Goal: Task Accomplishment & Management: Manage account settings

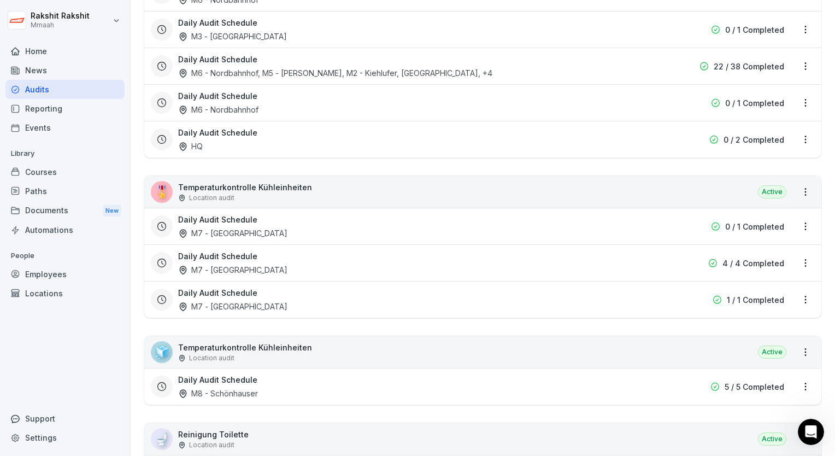
scroll to position [1255, 0]
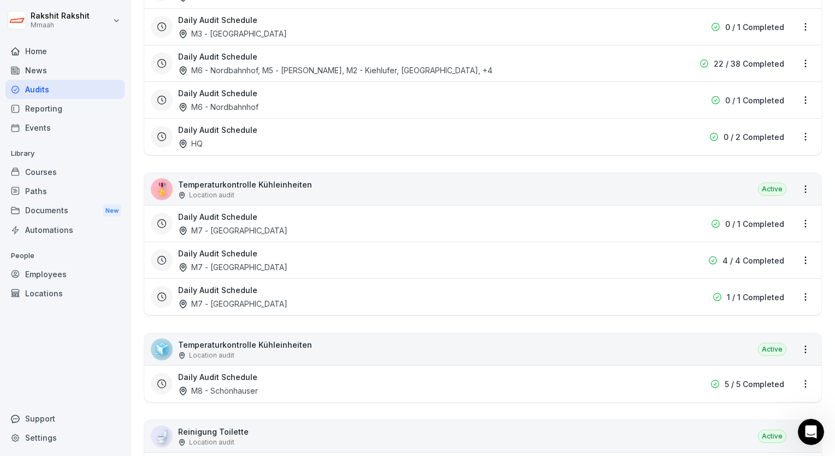
click at [560, 259] on div "Daily Audit Schedule M7 - [GEOGRAPHIC_DATA]" at bounding box center [413, 260] width 470 height 25
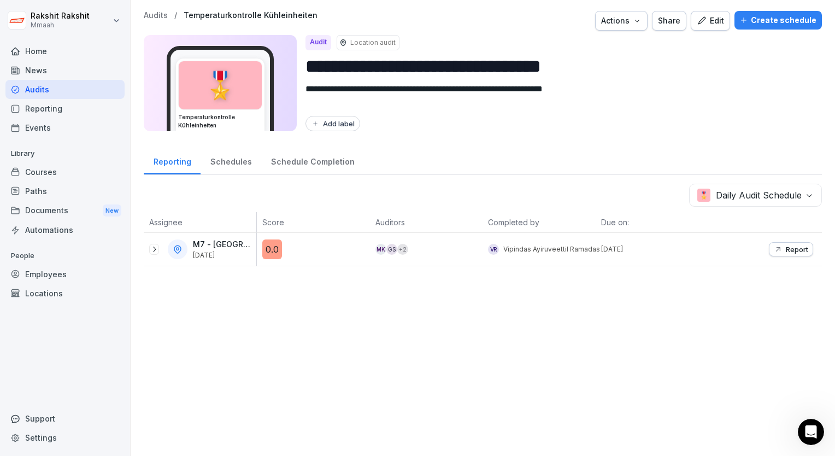
click at [698, 24] on icon "button" at bounding box center [702, 21] width 10 height 10
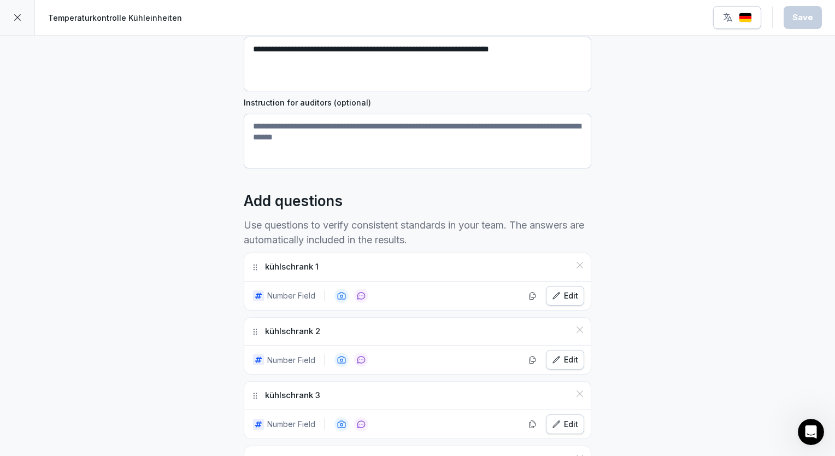
scroll to position [262, 0]
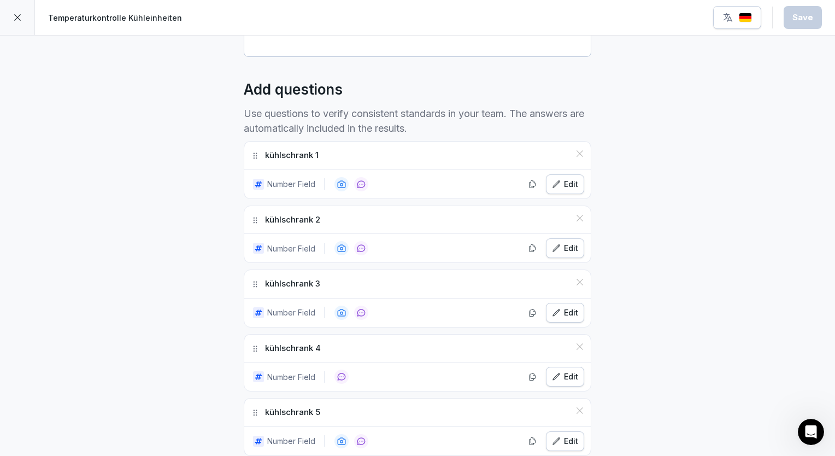
click at [562, 181] on div "Edit" at bounding box center [565, 184] width 26 height 12
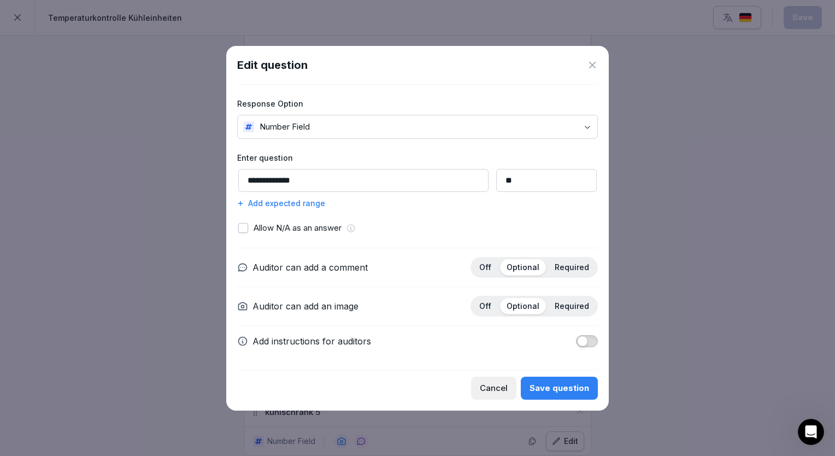
click at [246, 229] on button "button" at bounding box center [243, 228] width 10 height 10
click at [281, 200] on div "Add expected range" at bounding box center [417, 202] width 361 height 11
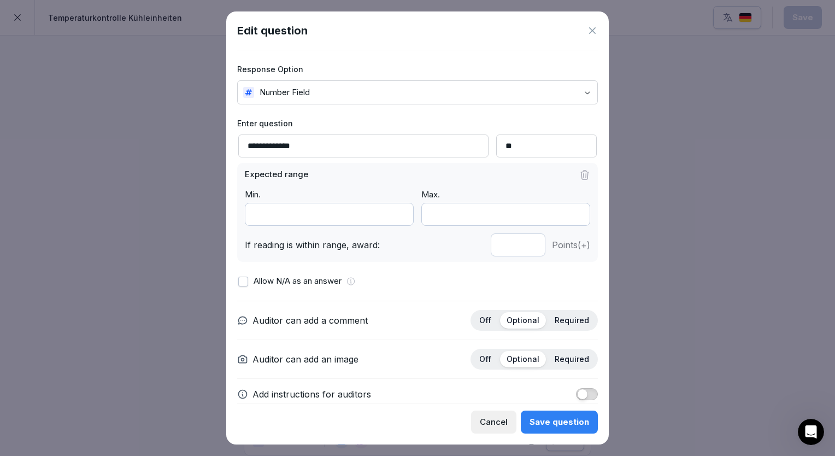
click at [524, 247] on input "*" at bounding box center [518, 244] width 55 height 23
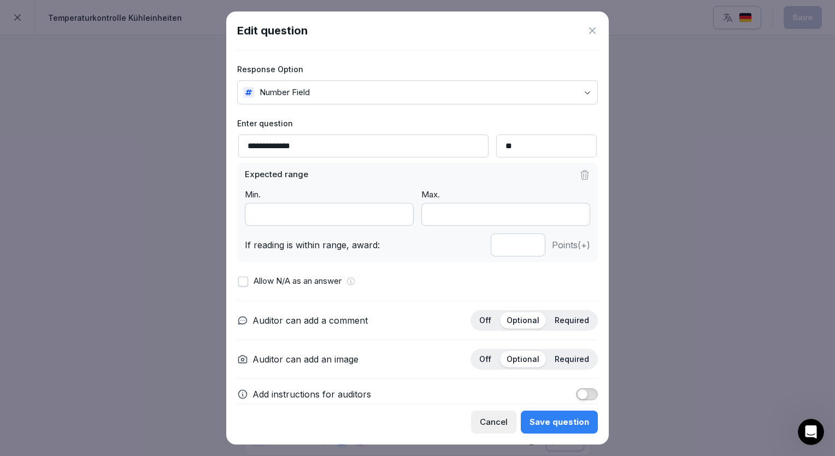
type input "*"
click at [522, 241] on input "*" at bounding box center [518, 244] width 55 height 23
click at [270, 216] on input "*" at bounding box center [329, 214] width 169 height 23
click at [397, 216] on input "**" at bounding box center [329, 214] width 169 height 23
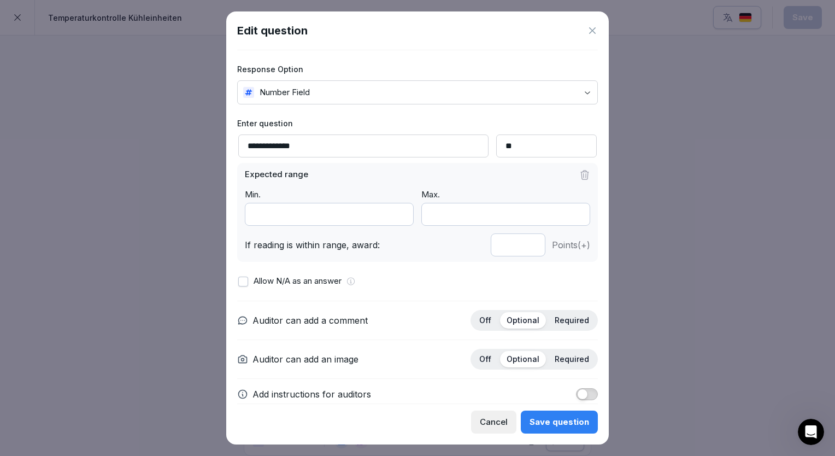
click at [397, 216] on input "**" at bounding box center [329, 214] width 169 height 23
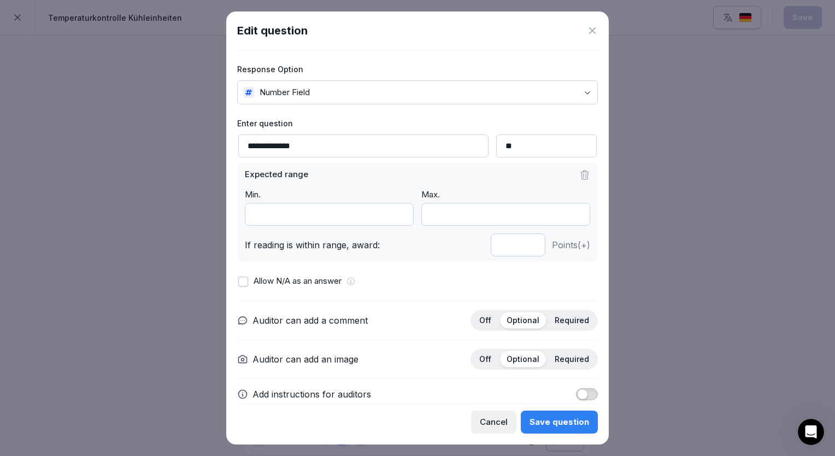
click at [397, 216] on input "**" at bounding box center [329, 214] width 169 height 23
click at [397, 216] on input "***" at bounding box center [329, 214] width 169 height 23
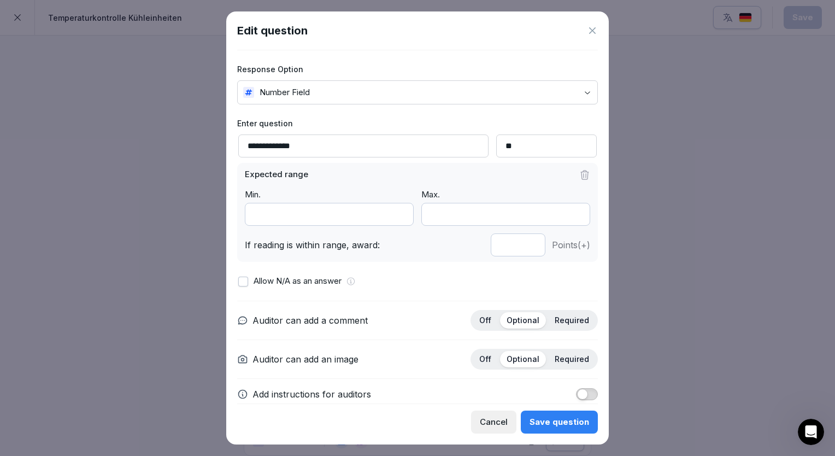
click at [397, 216] on input "***" at bounding box center [329, 214] width 169 height 23
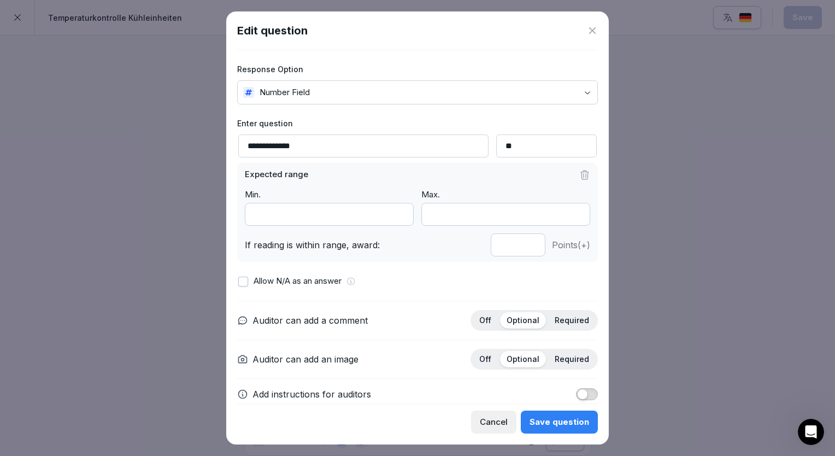
click at [397, 216] on input "***" at bounding box center [329, 214] width 169 height 23
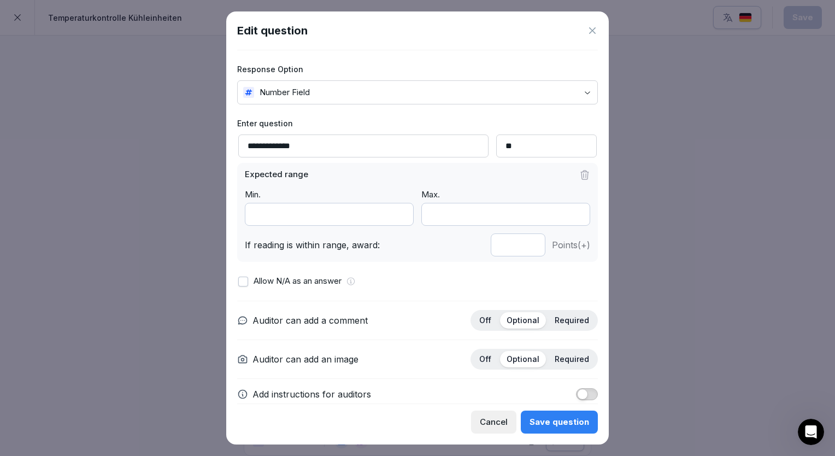
click at [397, 216] on input "***" at bounding box center [329, 214] width 169 height 23
type input "***"
click at [397, 216] on input "***" at bounding box center [329, 214] width 169 height 23
click at [562, 217] on input "***" at bounding box center [505, 214] width 169 height 23
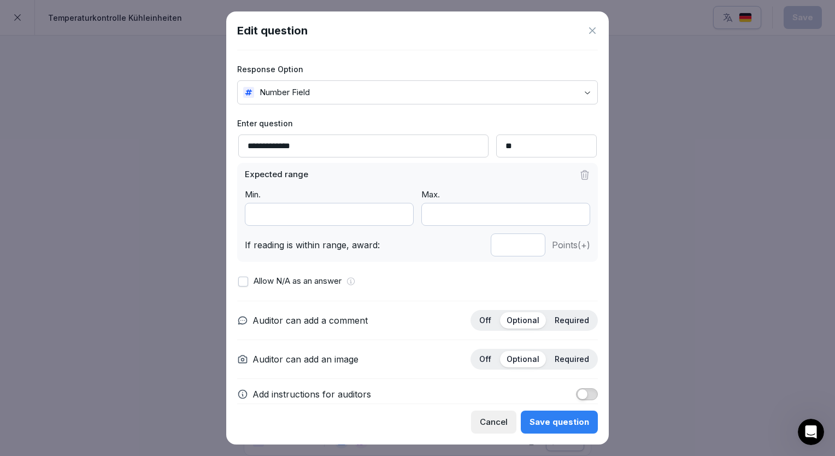
click at [571, 218] on input "**" at bounding box center [505, 214] width 169 height 23
type input "**"
click at [571, 218] on input "**" at bounding box center [505, 214] width 169 height 23
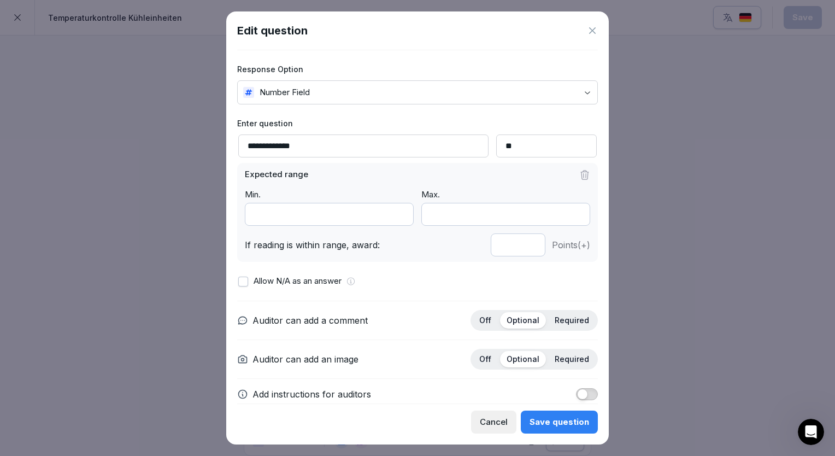
click at [547, 420] on div "Save question" at bounding box center [560, 422] width 60 height 12
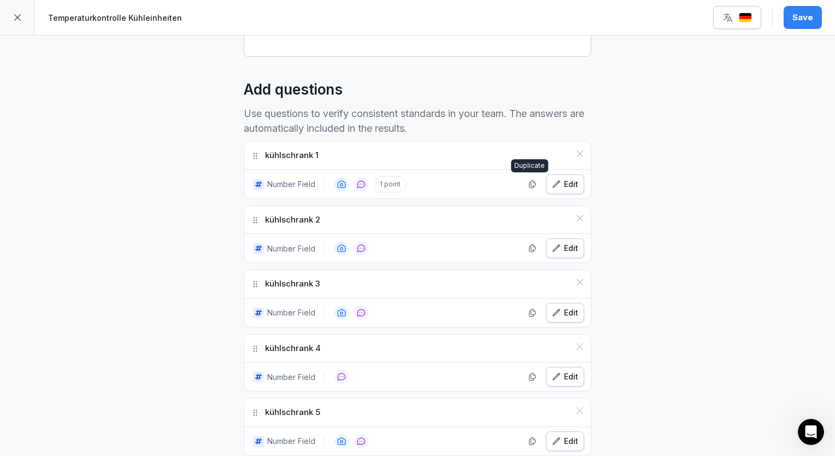
click at [531, 181] on icon "button" at bounding box center [533, 183] width 6 height 7
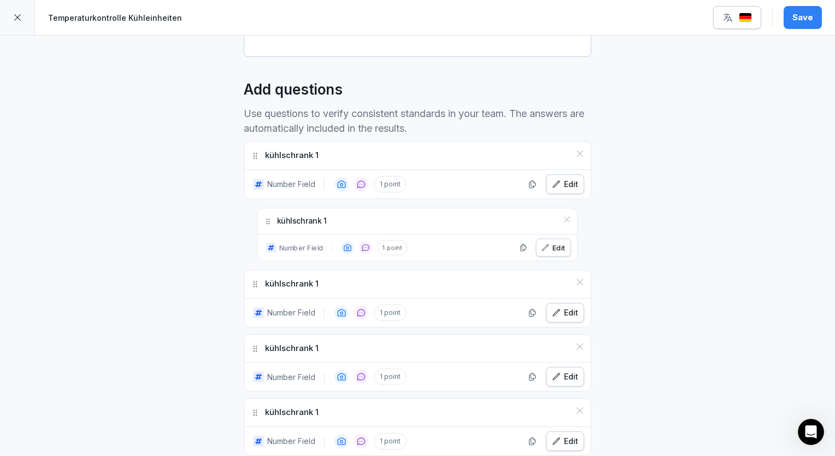
click at [531, 181] on icon "button" at bounding box center [533, 183] width 6 height 7
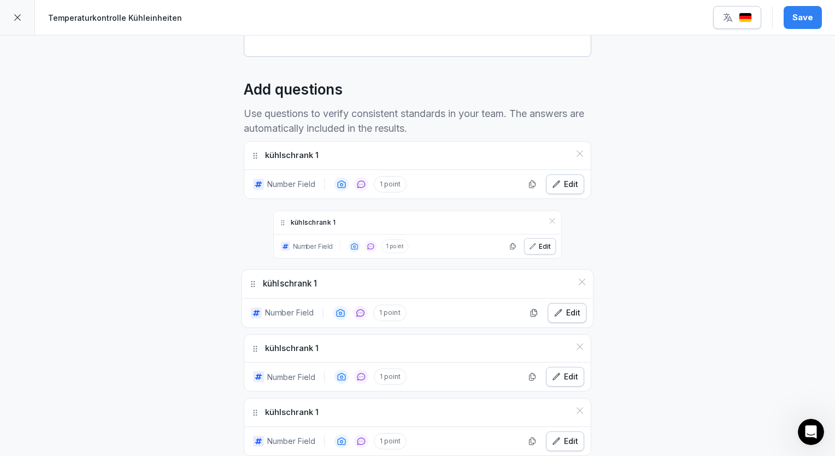
click at [531, 181] on icon "button" at bounding box center [533, 183] width 6 height 7
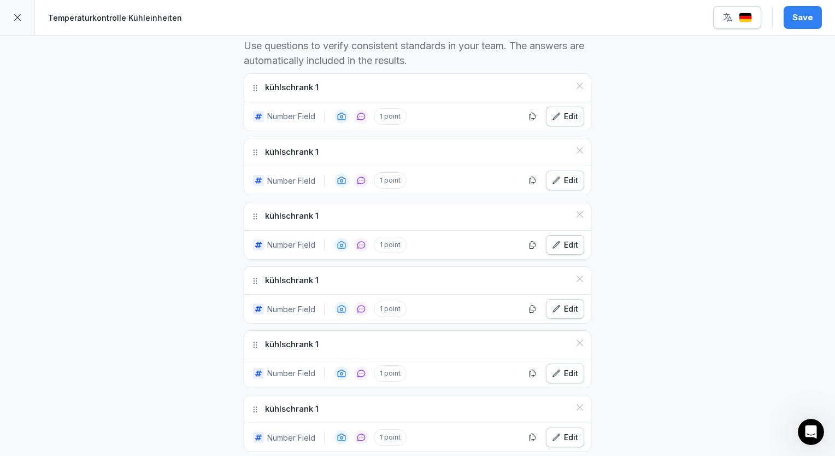
scroll to position [328, 0]
click at [556, 184] on icon "button" at bounding box center [556, 182] width 9 height 9
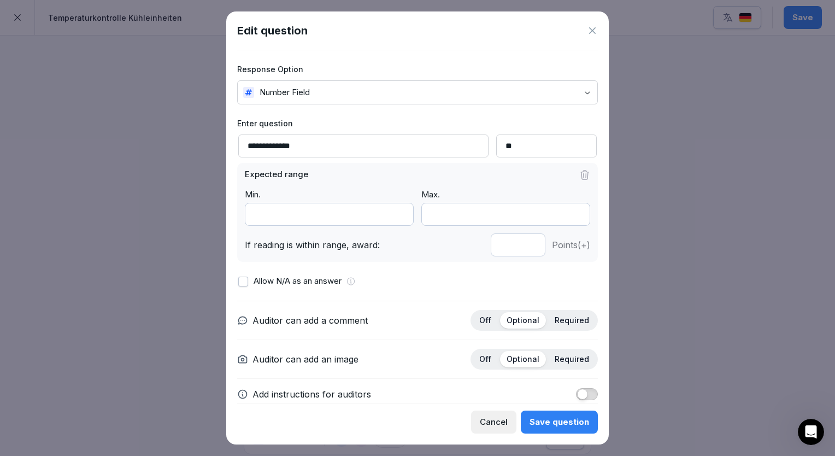
click at [325, 142] on input "**********" at bounding box center [363, 145] width 250 height 23
type input "**********"
click at [572, 418] on div "Save question" at bounding box center [560, 422] width 60 height 12
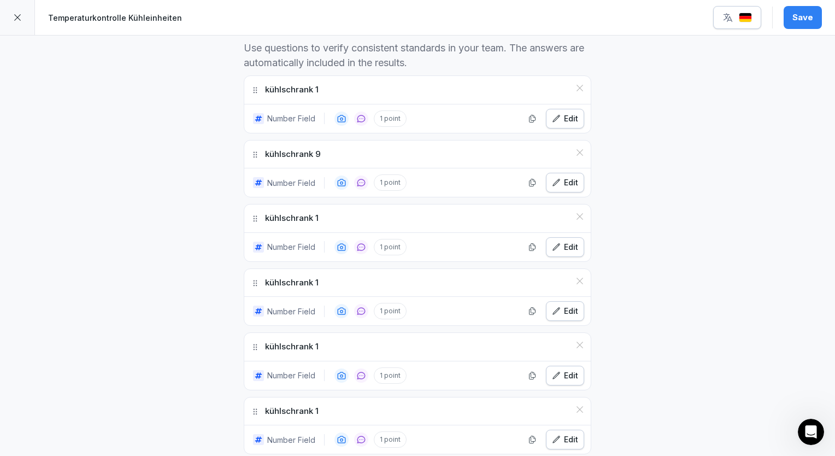
click at [552, 243] on icon "button" at bounding box center [556, 247] width 9 height 9
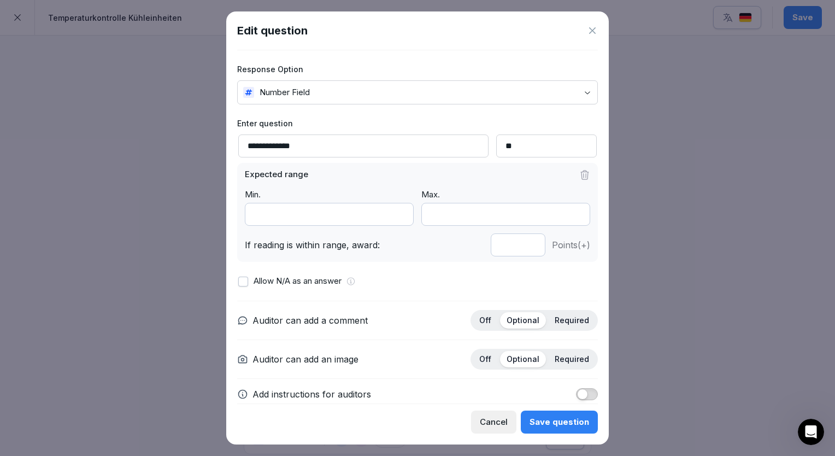
click at [589, 35] on icon at bounding box center [592, 30] width 11 height 11
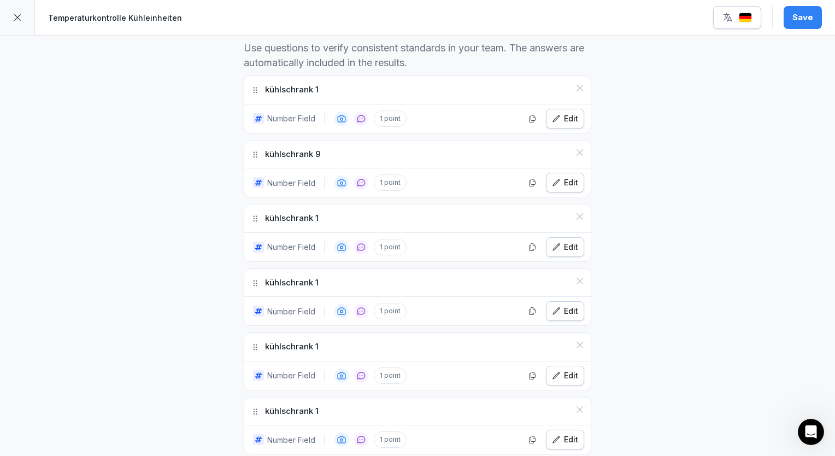
click at [562, 182] on div "Edit" at bounding box center [565, 183] width 26 height 12
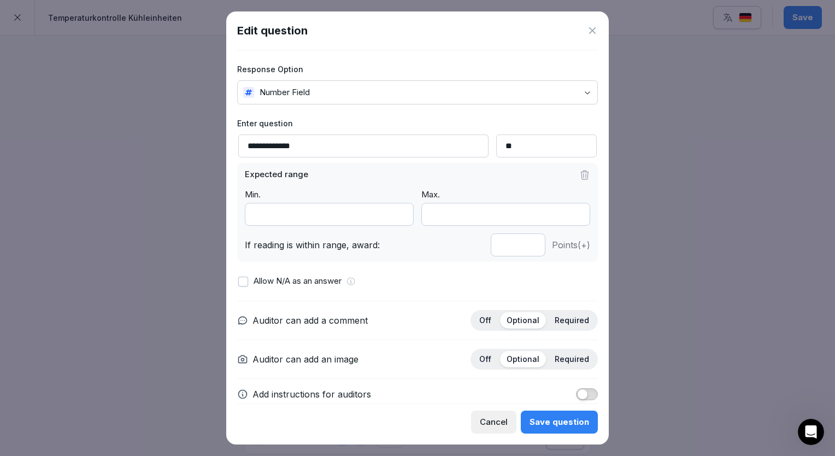
click at [317, 142] on input "**********" at bounding box center [363, 145] width 250 height 23
type input "**********"
click at [559, 412] on button "Save question" at bounding box center [559, 422] width 77 height 23
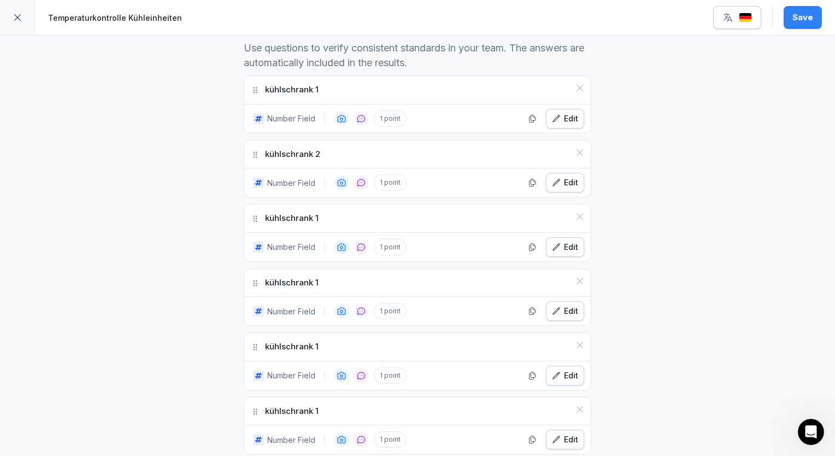
click at [569, 245] on div "Edit" at bounding box center [565, 247] width 26 height 12
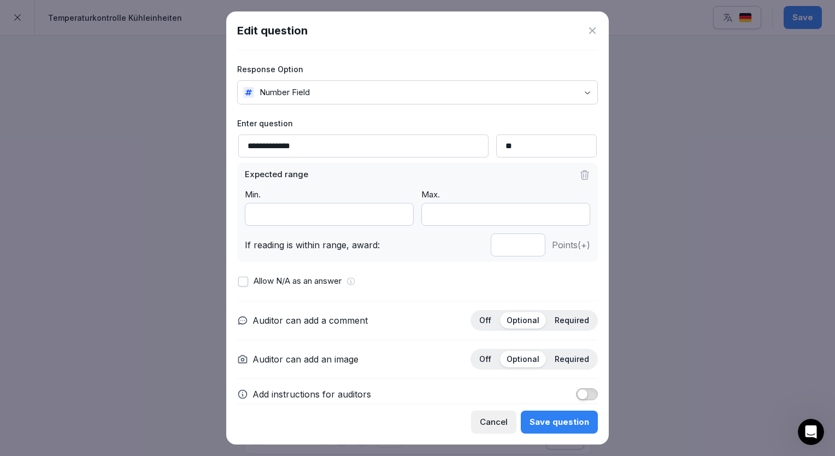
click at [341, 139] on input "**********" at bounding box center [363, 145] width 250 height 23
type input "**********"
click at [554, 420] on div "Save question" at bounding box center [560, 422] width 60 height 12
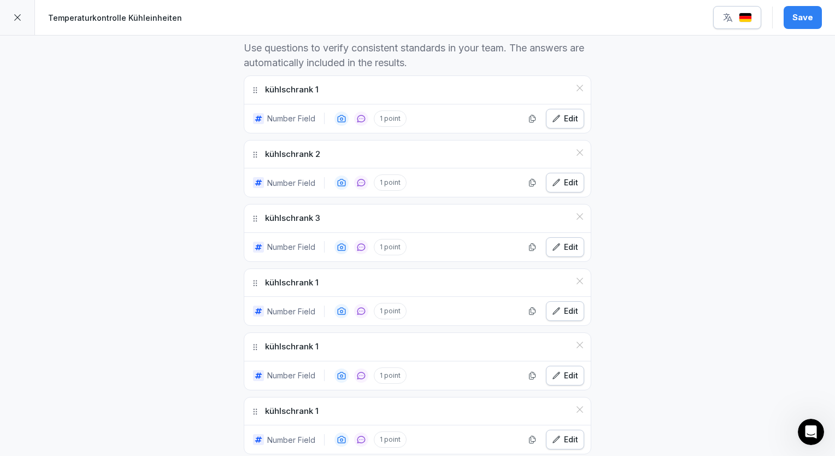
click at [570, 307] on div "Edit" at bounding box center [565, 311] width 26 height 12
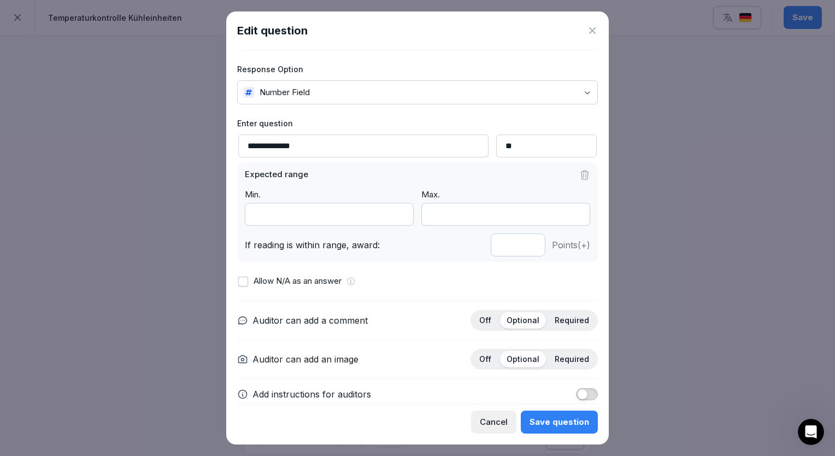
click at [325, 151] on input "**********" at bounding box center [363, 145] width 250 height 23
type input "**********"
click at [548, 432] on button "Save question" at bounding box center [559, 422] width 77 height 23
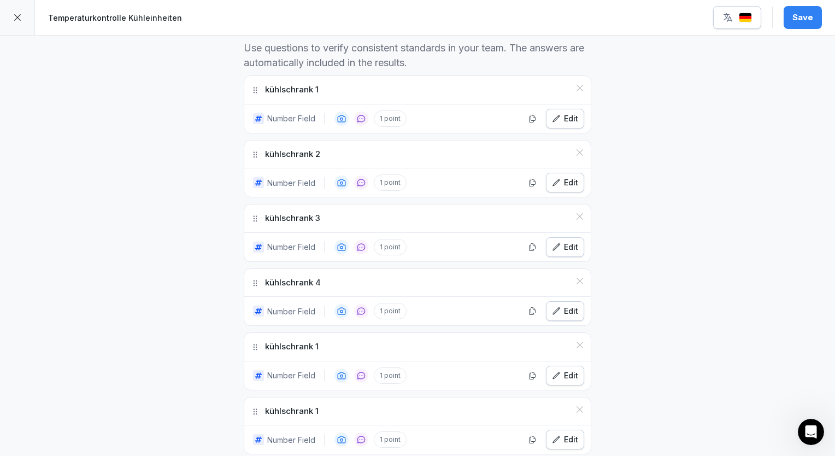
click at [566, 373] on div "Edit" at bounding box center [565, 376] width 26 height 12
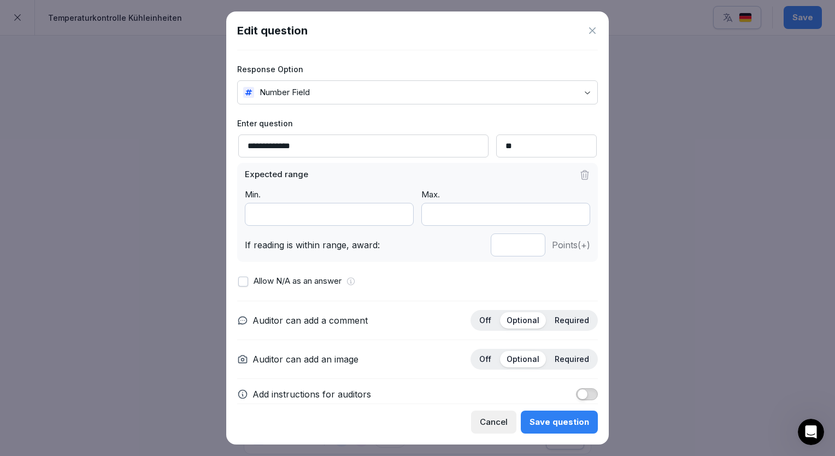
click at [318, 147] on input "**********" at bounding box center [363, 145] width 250 height 23
type input "**********"
click at [579, 411] on button "Save question" at bounding box center [559, 422] width 77 height 23
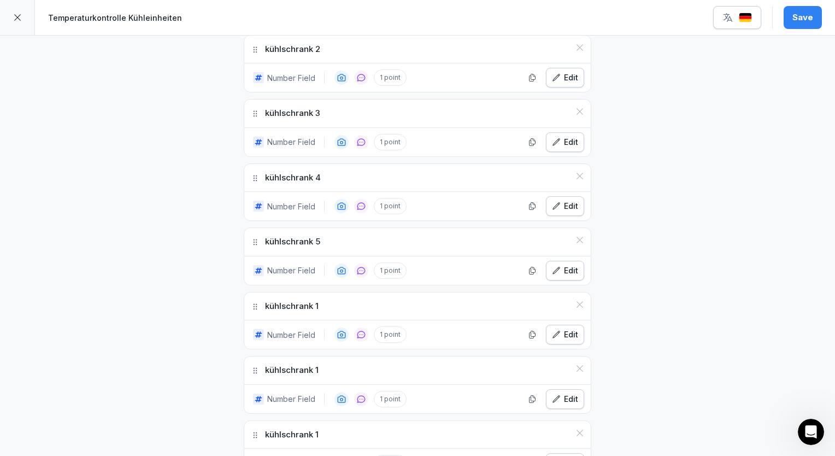
scroll to position [437, 0]
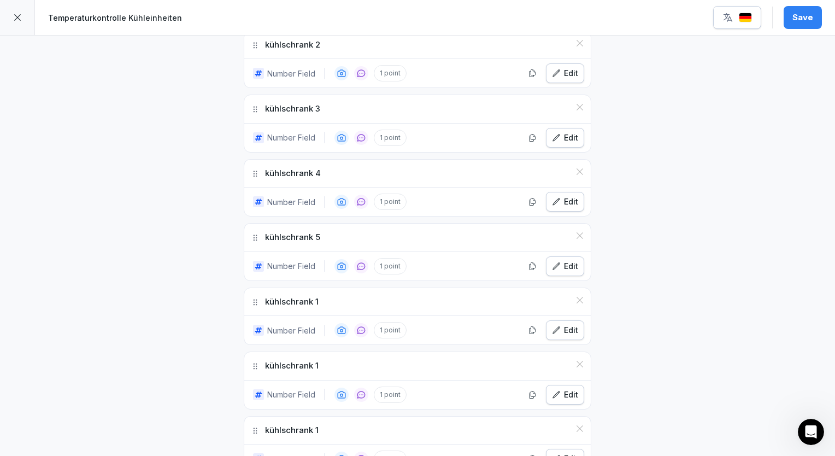
click at [561, 329] on div "Edit" at bounding box center [565, 330] width 26 height 12
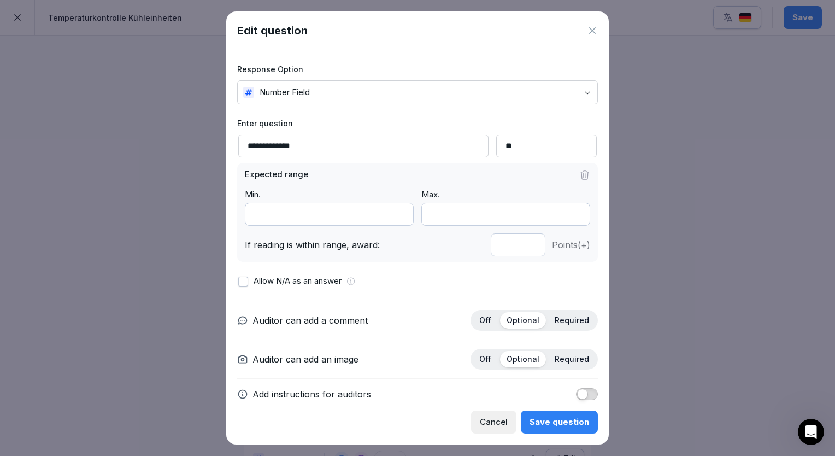
click at [401, 141] on input "**********" at bounding box center [363, 145] width 250 height 23
type input "**********"
click at [581, 423] on div "Save question" at bounding box center [560, 422] width 60 height 12
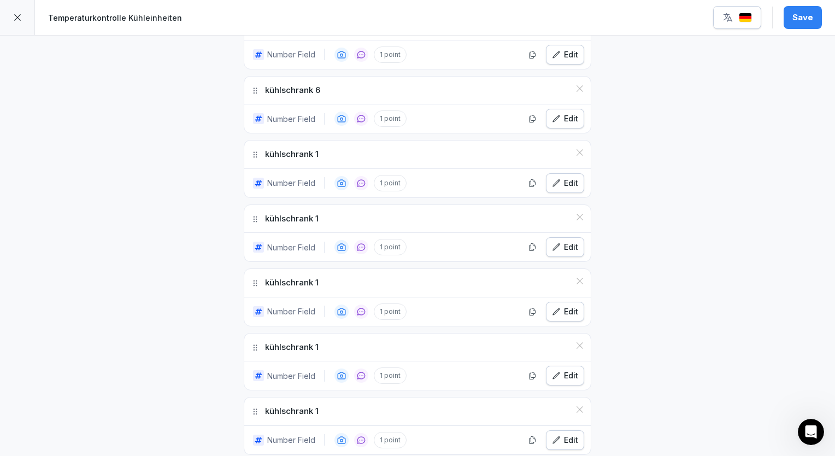
scroll to position [656, 0]
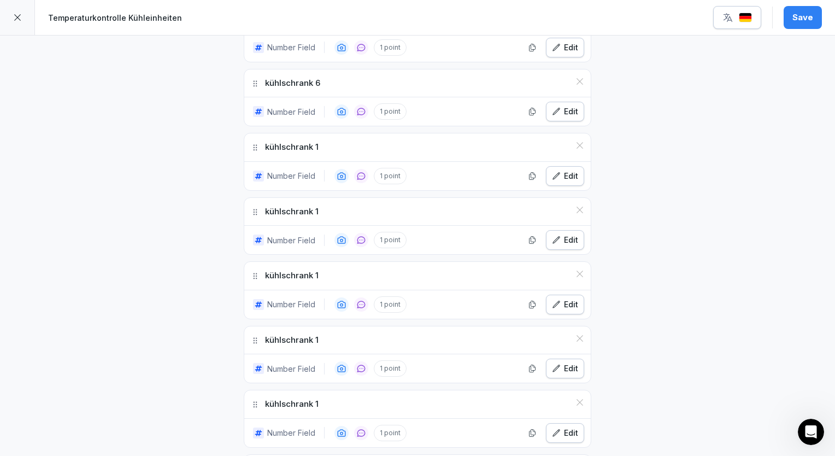
click at [564, 170] on div "Edit" at bounding box center [565, 176] width 26 height 12
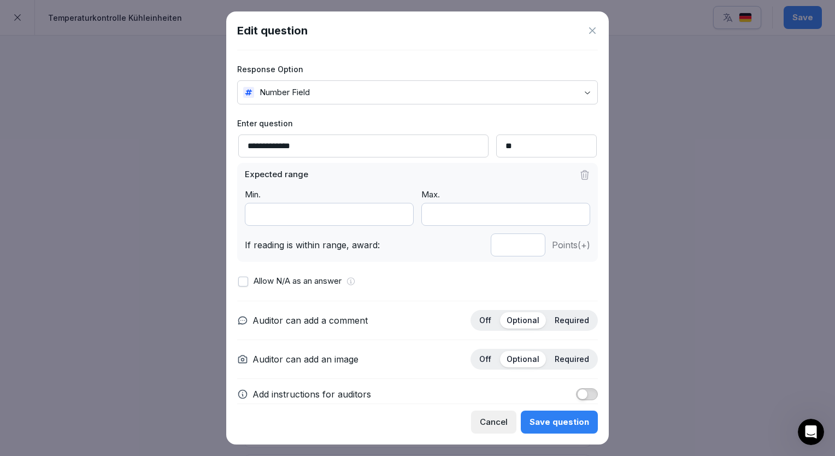
click at [361, 151] on input "**********" at bounding box center [363, 145] width 250 height 23
type input "**********"
click at [561, 417] on div "Save question" at bounding box center [560, 422] width 60 height 12
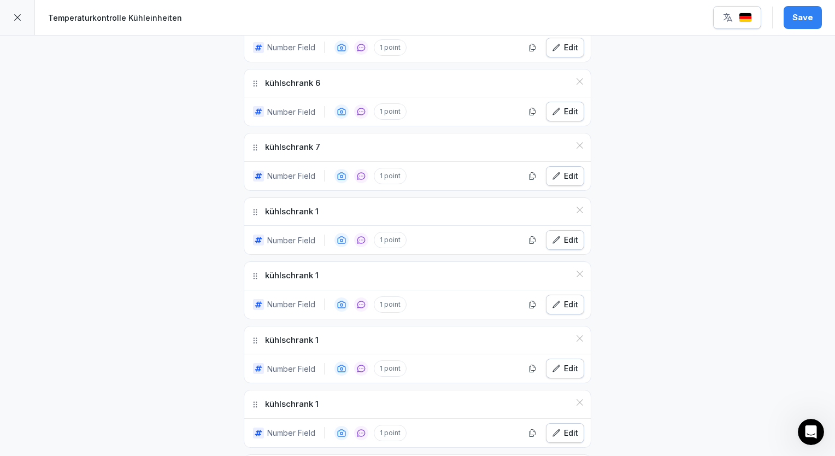
click at [682, 294] on div "**********" at bounding box center [417, 352] width 835 height 1944
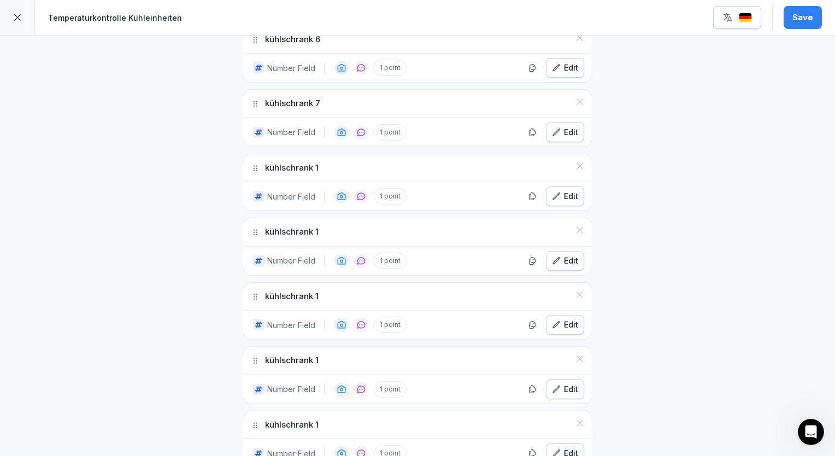
scroll to position [722, 0]
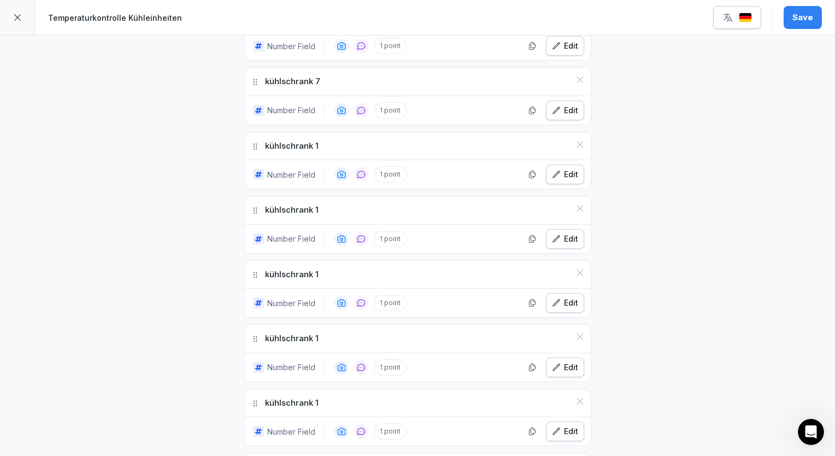
click at [556, 172] on icon "button" at bounding box center [556, 174] width 9 height 9
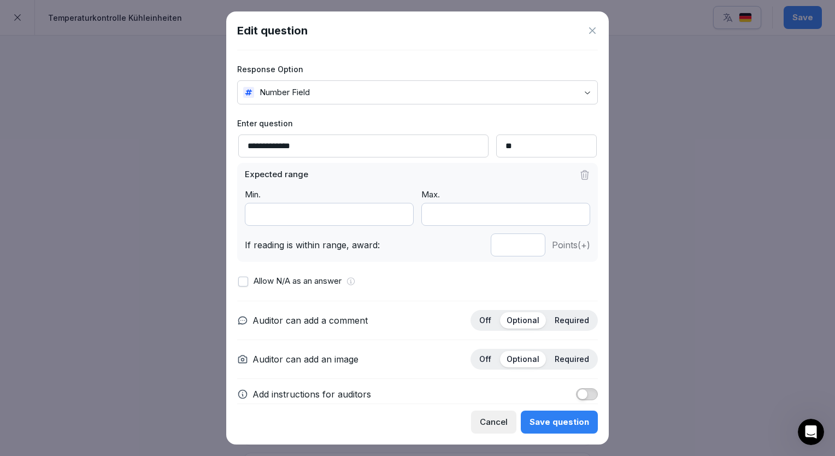
click at [306, 141] on input "**********" at bounding box center [363, 145] width 250 height 23
type input "**********"
click at [554, 423] on div "Save question" at bounding box center [560, 422] width 60 height 12
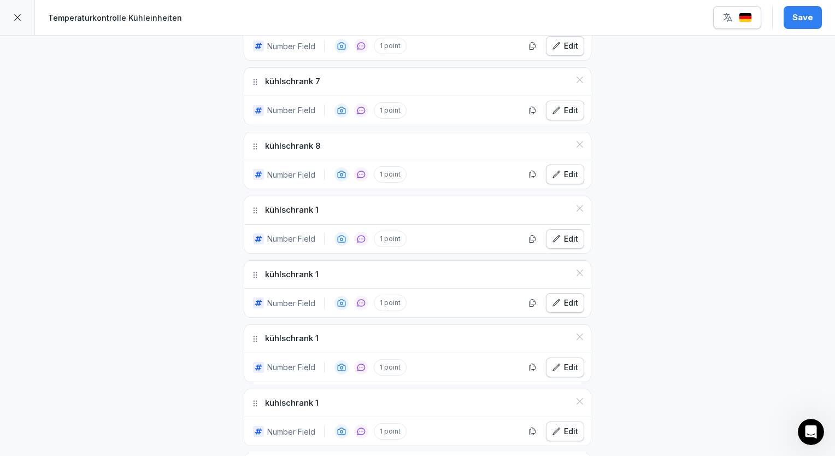
click at [567, 237] on div "Edit" at bounding box center [565, 239] width 26 height 12
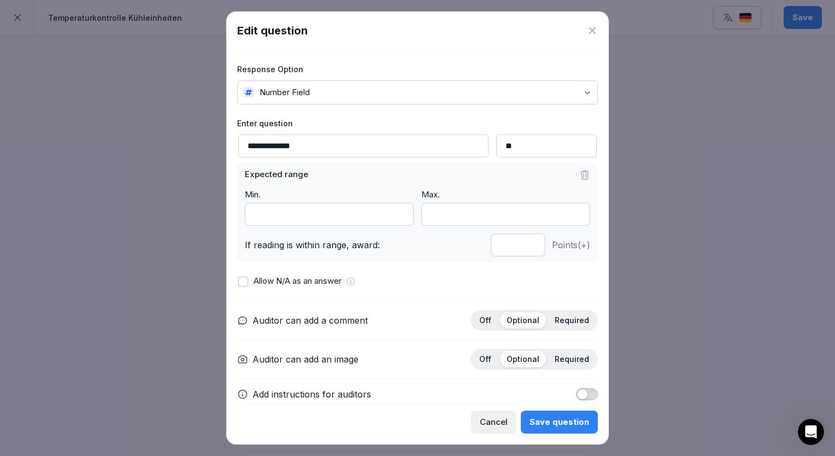
click at [332, 150] on input "**********" at bounding box center [363, 145] width 250 height 23
type input "**********"
click at [547, 414] on button "Save question" at bounding box center [559, 422] width 77 height 23
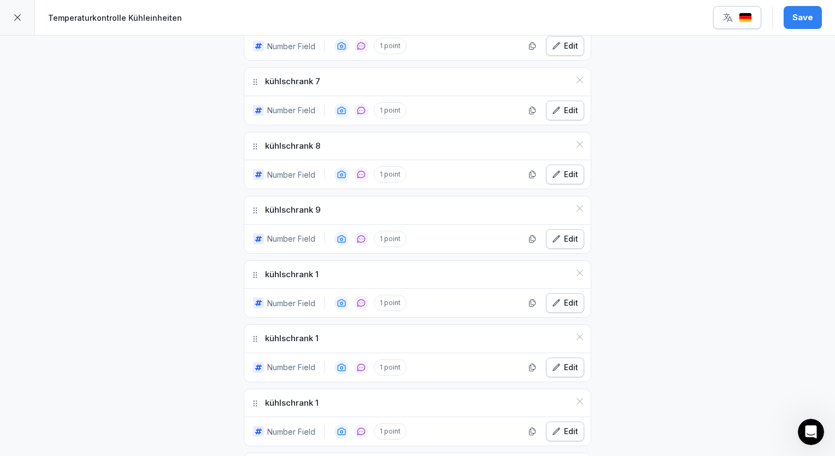
click at [673, 360] on div "**********" at bounding box center [417, 286] width 835 height 1944
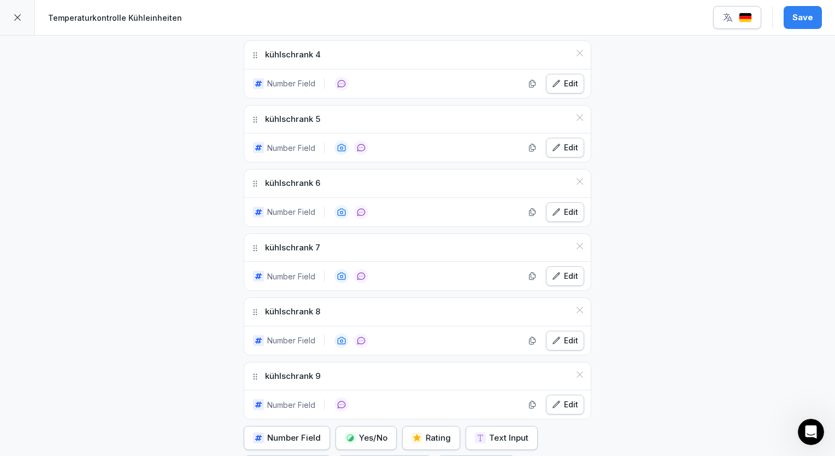
scroll to position [1399, 0]
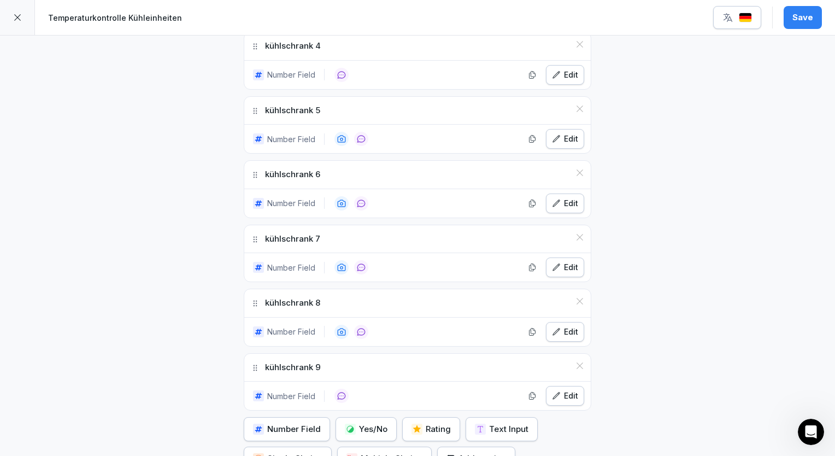
click at [577, 361] on icon at bounding box center [580, 365] width 9 height 9
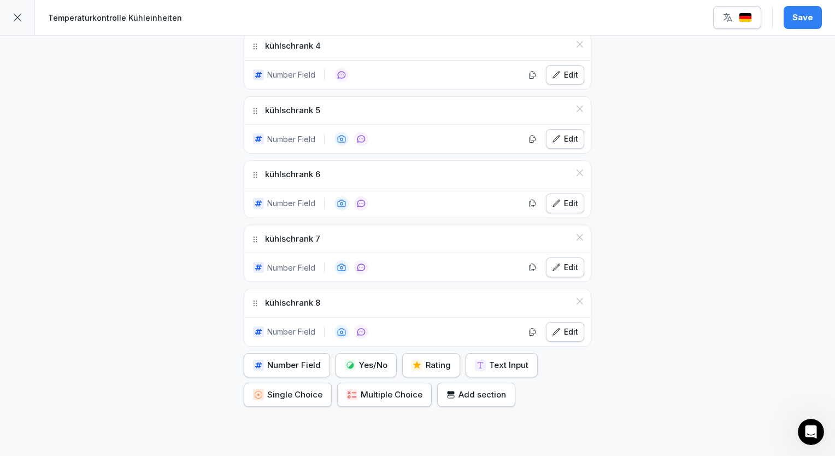
click at [576, 297] on icon at bounding box center [580, 301] width 9 height 9
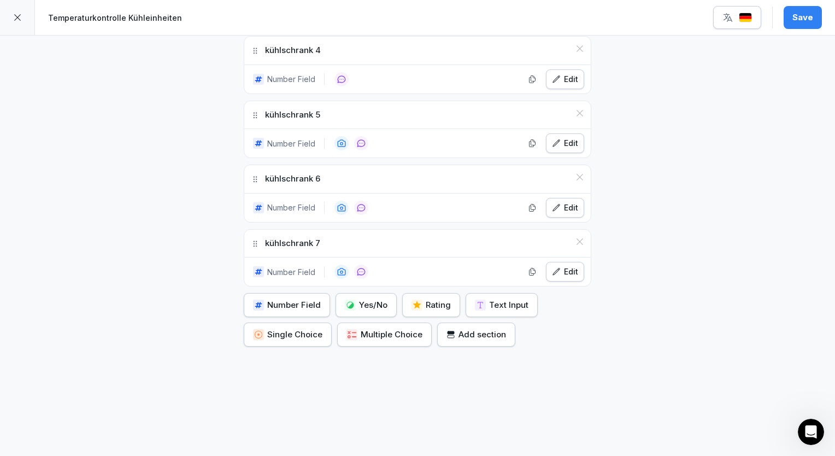
scroll to position [1391, 0]
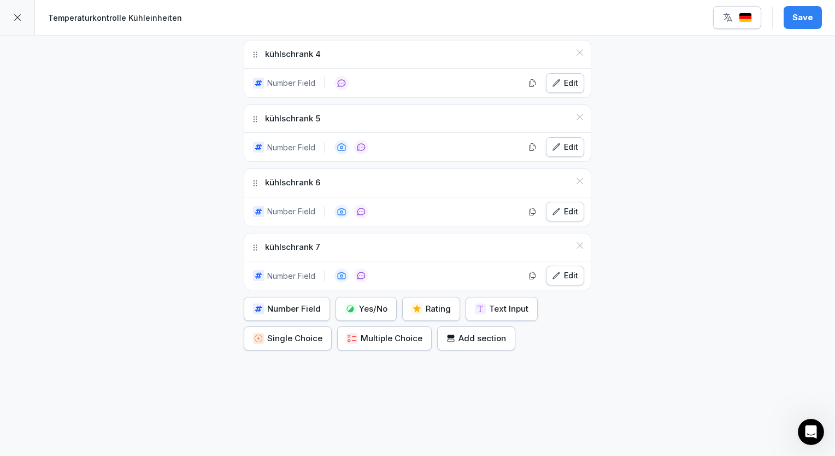
click at [576, 241] on icon at bounding box center [580, 245] width 9 height 9
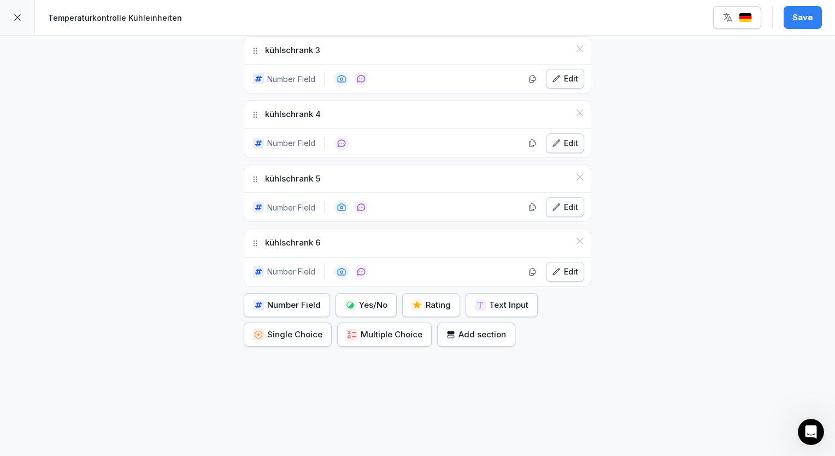
scroll to position [1327, 0]
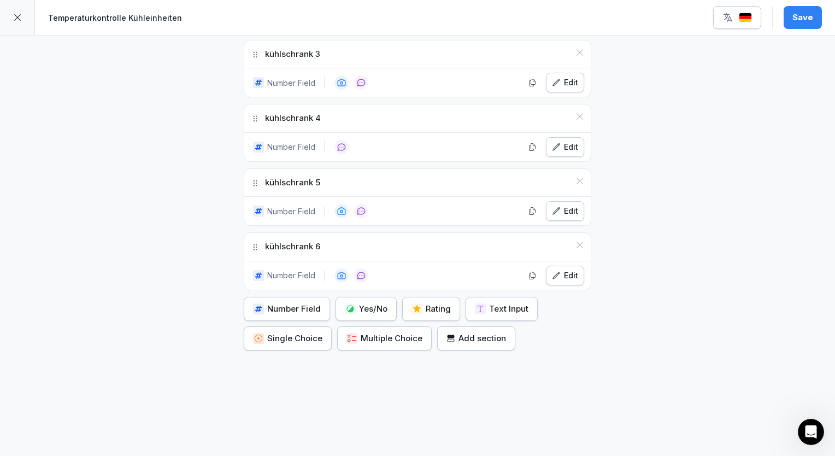
click at [574, 176] on div "kühlschrank 5" at bounding box center [417, 183] width 347 height 28
click at [576, 177] on icon at bounding box center [580, 181] width 9 height 9
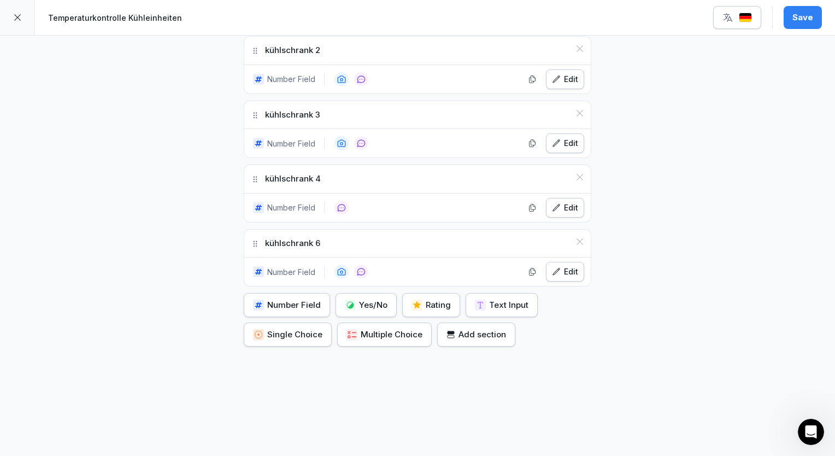
scroll to position [1264, 0]
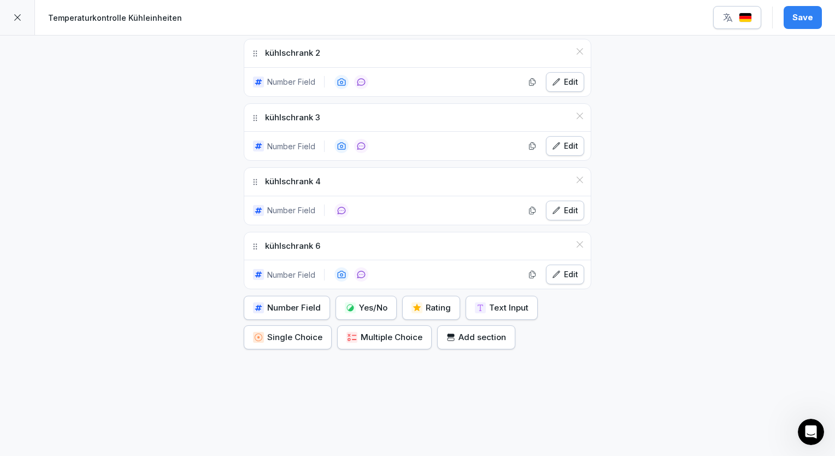
click at [576, 112] on icon at bounding box center [580, 116] width 9 height 9
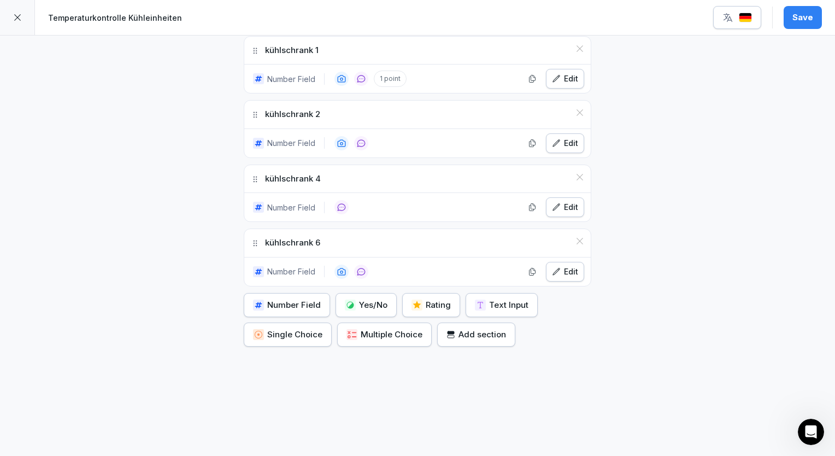
scroll to position [1200, 0]
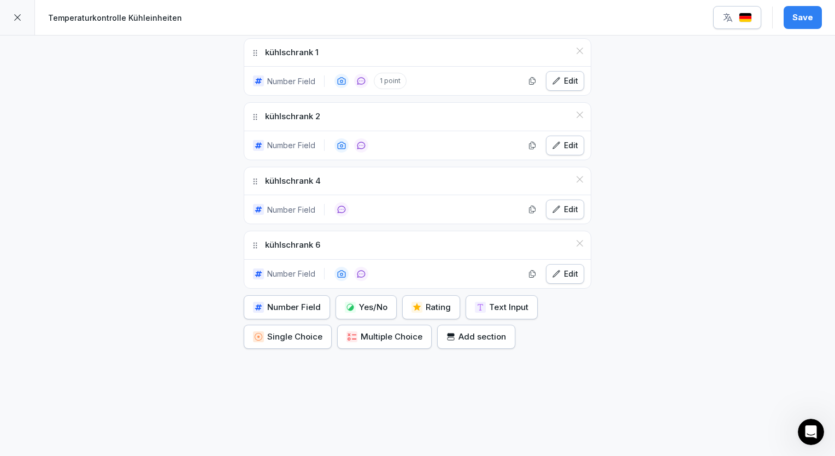
click at [576, 175] on icon at bounding box center [580, 179] width 9 height 9
click at [576, 174] on icon at bounding box center [580, 178] width 9 height 9
click at [576, 173] on icon at bounding box center [580, 177] width 9 height 9
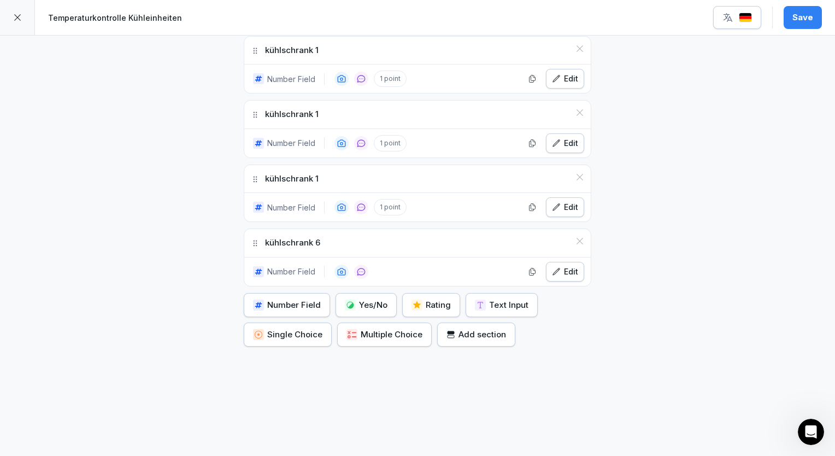
scroll to position [945, 0]
click at [576, 173] on icon at bounding box center [580, 177] width 9 height 9
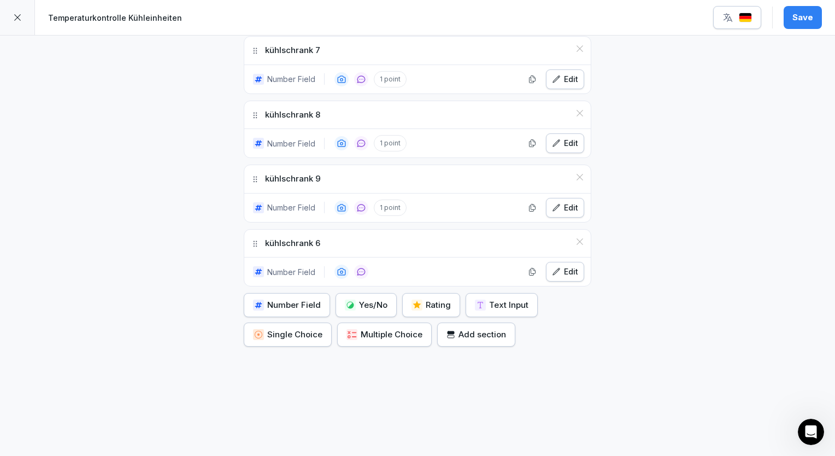
scroll to position [754, 0]
click at [577, 238] on icon at bounding box center [580, 241] width 7 height 7
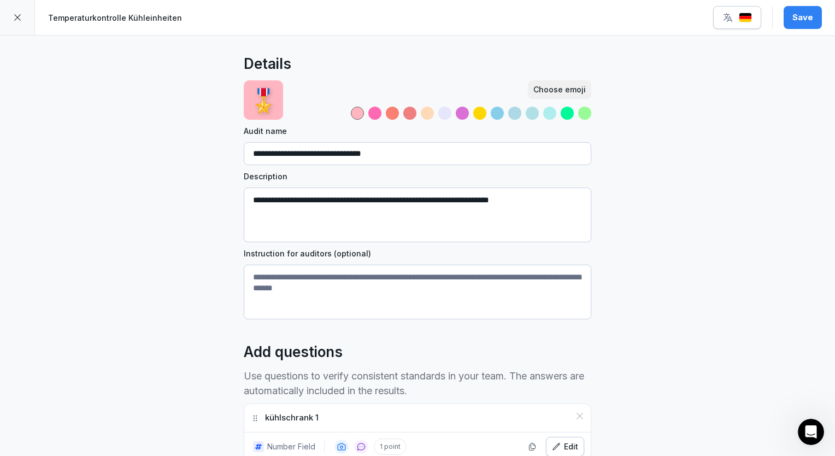
scroll to position [0, 0]
click at [795, 13] on div "Save" at bounding box center [803, 17] width 21 height 12
click at [742, 19] on img "button" at bounding box center [745, 18] width 13 height 10
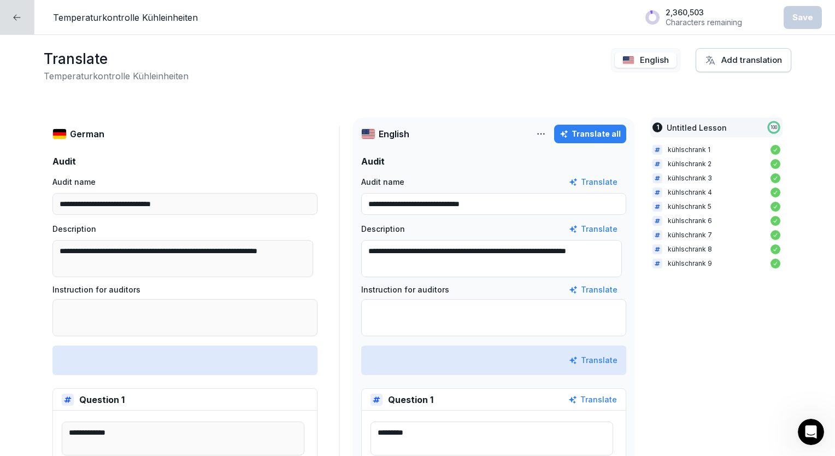
click at [2, 31] on div at bounding box center [17, 17] width 34 height 34
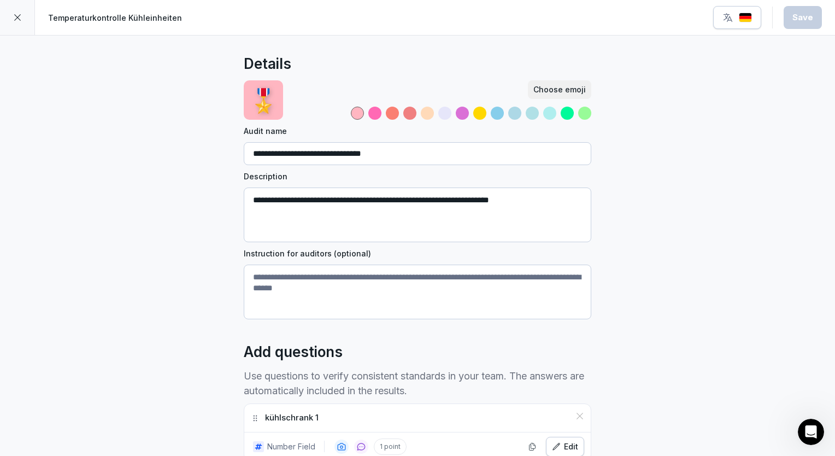
click at [11, 19] on div at bounding box center [17, 17] width 35 height 35
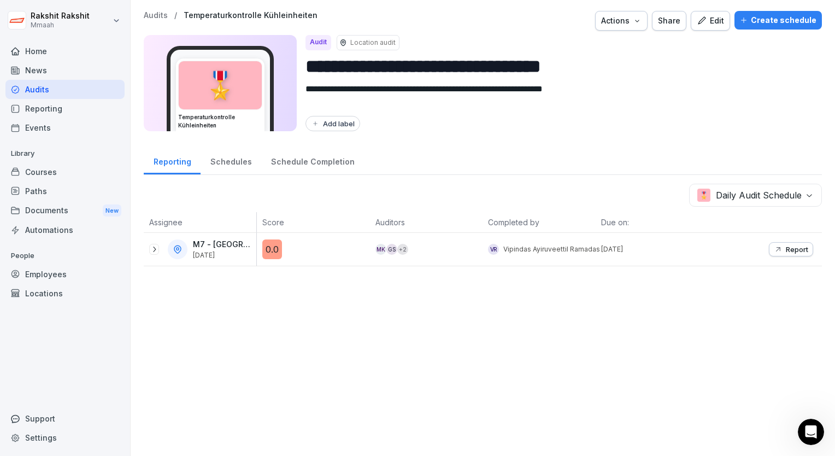
click at [50, 91] on div "Audits" at bounding box center [64, 89] width 119 height 19
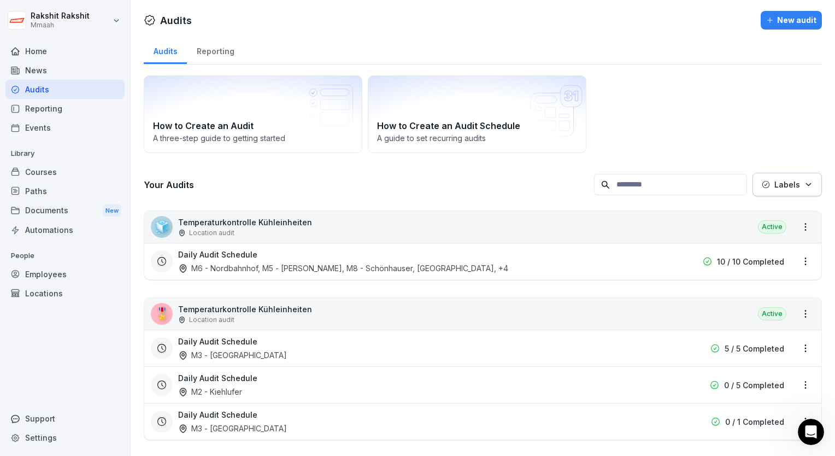
click at [687, 122] on div "How to Create an Audit A three-step guide to getting started How to Create an A…" at bounding box center [483, 114] width 678 height 78
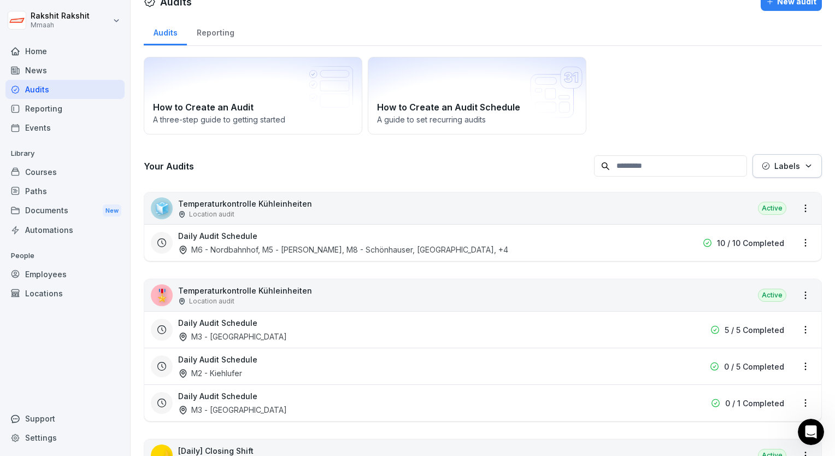
scroll to position [22, 0]
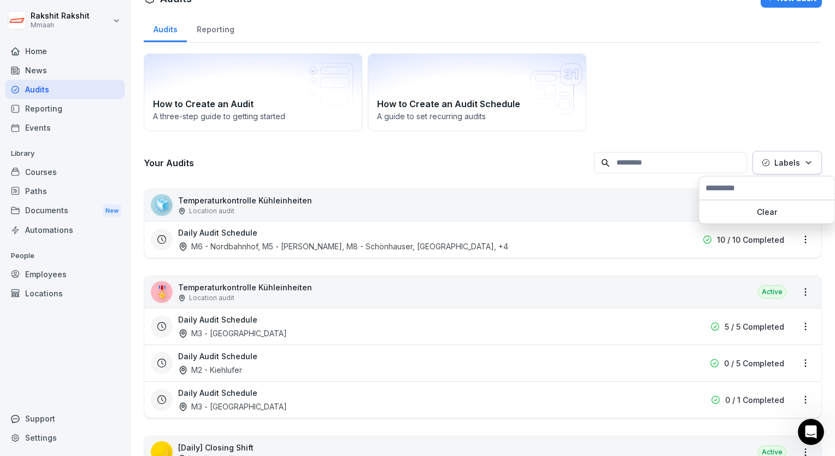
click at [805, 159] on icon "button" at bounding box center [809, 163] width 8 height 8
click at [751, 120] on html "[PERSON_NAME] Mmaah Home News Audits Reporting Events Library Courses Paths Doc…" at bounding box center [417, 228] width 835 height 456
click at [751, 120] on div "How to Create an Audit A three-step guide to getting started How to Create an A…" at bounding box center [483, 93] width 678 height 78
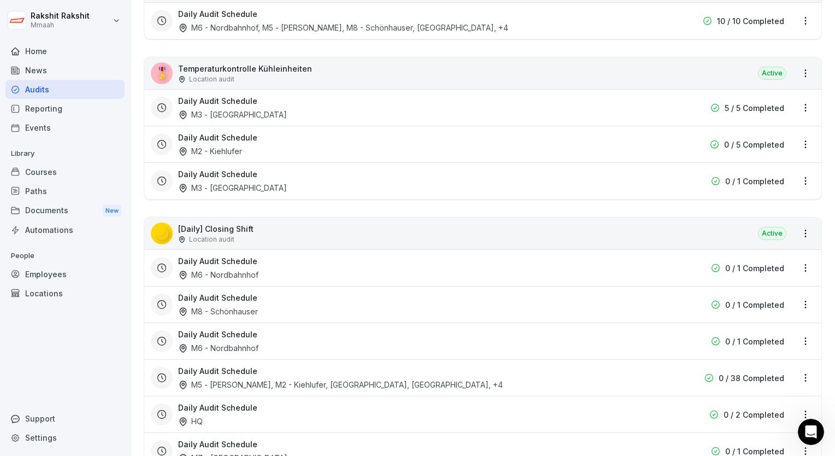
scroll to position [219, 0]
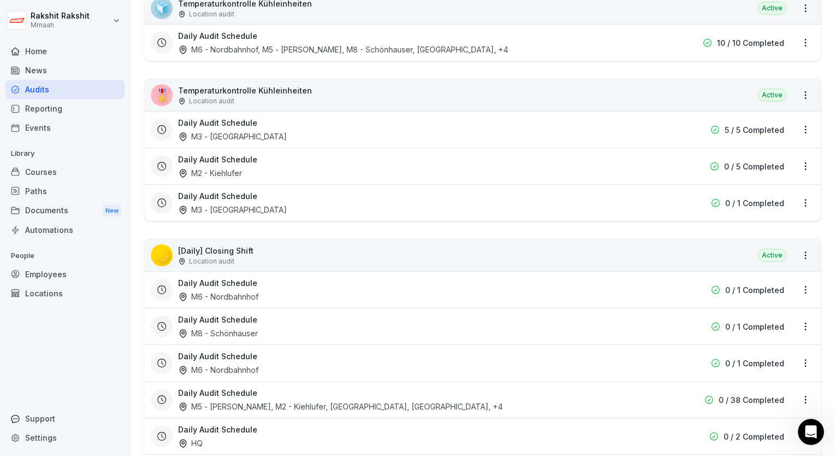
click at [561, 121] on div "Daily Audit Schedule M3 - [GEOGRAPHIC_DATA]" at bounding box center [413, 129] width 470 height 25
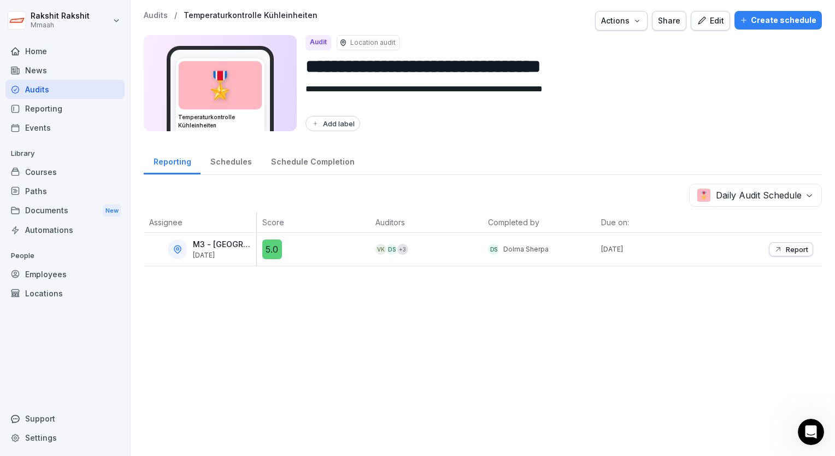
click at [555, 233] on div "[PERSON_NAME] Sherpa" at bounding box center [539, 249] width 113 height 33
click at [769, 242] on button "Report" at bounding box center [791, 249] width 44 height 14
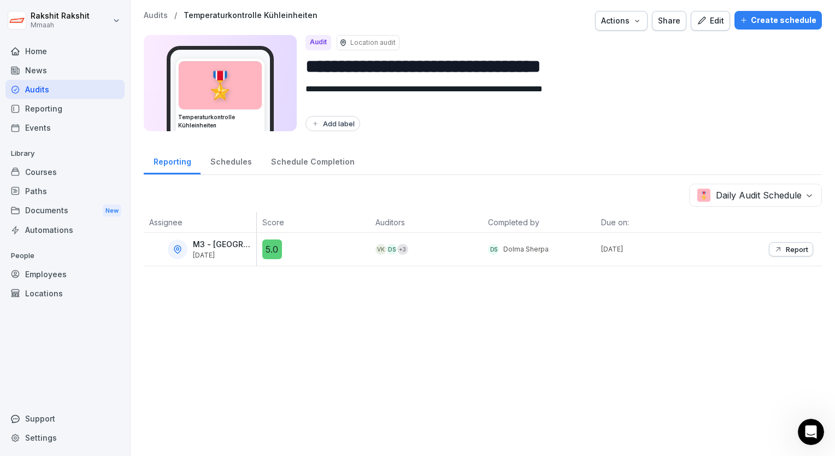
click at [59, 95] on div "Audits" at bounding box center [64, 89] width 119 height 19
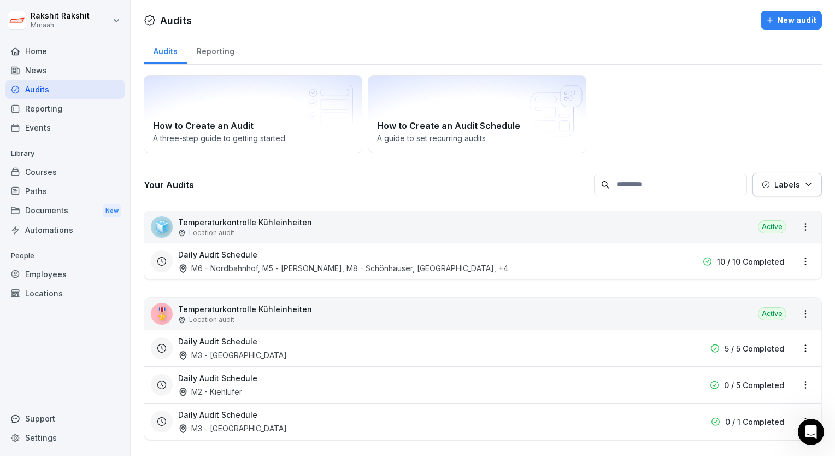
click at [617, 97] on div "How to Create an Audit A three-step guide to getting started How to Create an A…" at bounding box center [483, 114] width 678 height 78
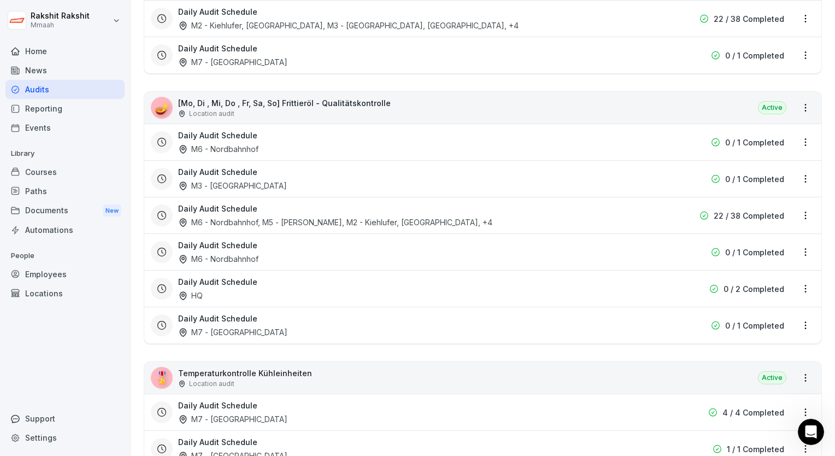
scroll to position [1071, 0]
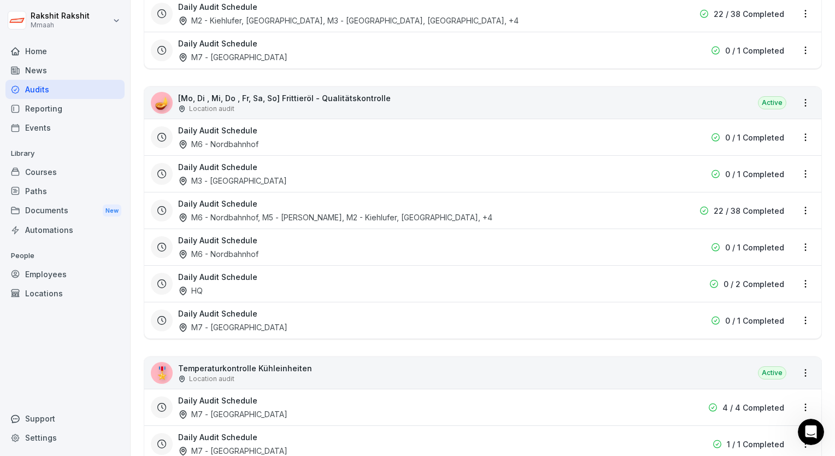
click at [617, 97] on div "🪔 [Mo, Di , Mi, Do , Fr, Sa, So] Frittieröl - Qualitätskontrolle Location audit…" at bounding box center [482, 103] width 677 height 32
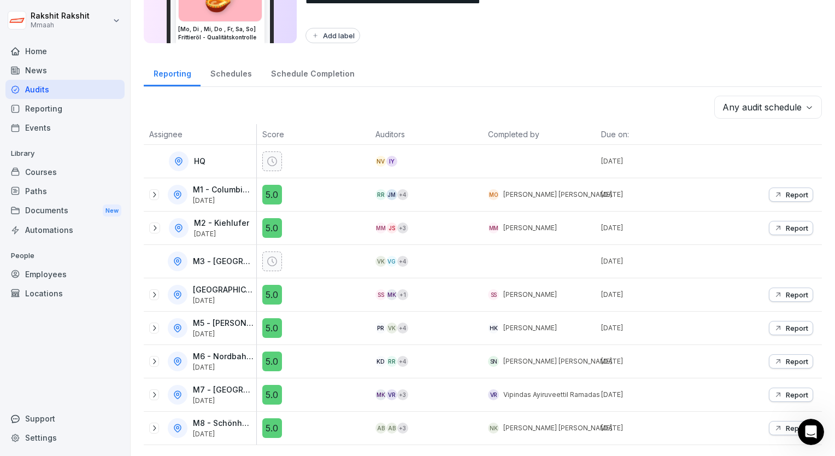
scroll to position [94, 0]
click at [604, 73] on div "Reporting Schedules Schedule Completion" at bounding box center [483, 72] width 678 height 28
click at [565, 190] on p "[PERSON_NAME] [PERSON_NAME]" at bounding box center [557, 195] width 109 height 10
click at [792, 190] on p "Report" at bounding box center [797, 194] width 22 height 9
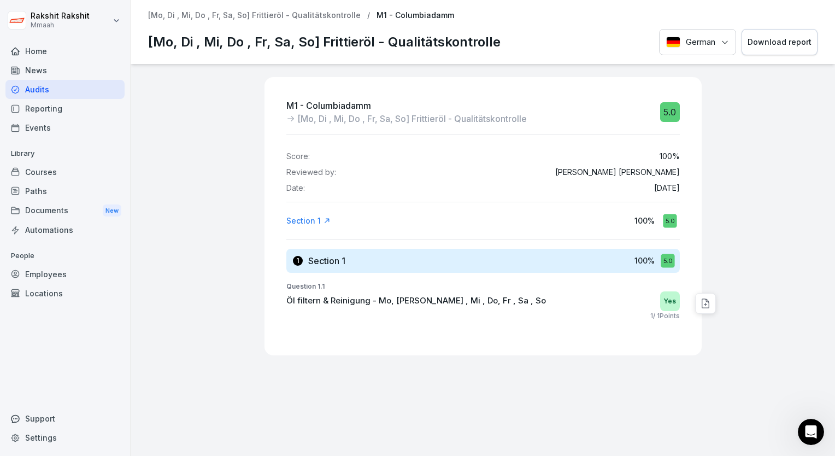
click at [97, 88] on div "Audits" at bounding box center [64, 89] width 119 height 19
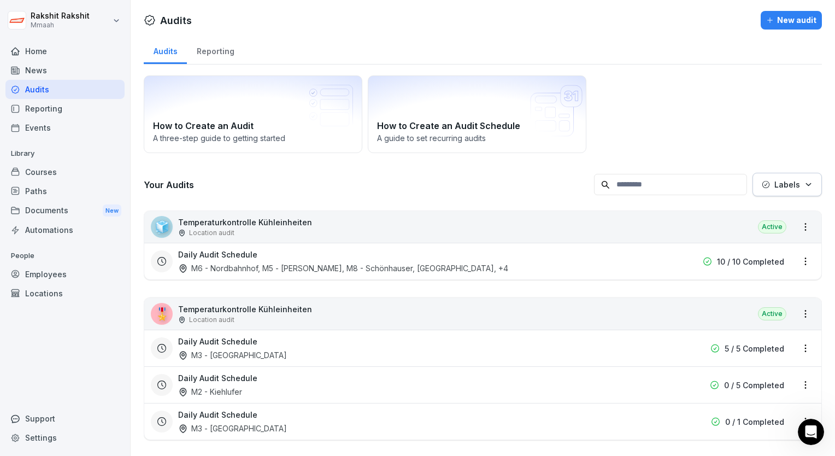
click at [718, 140] on div "How to Create an Audit A three-step guide to getting started How to Create an A…" at bounding box center [483, 114] width 678 height 78
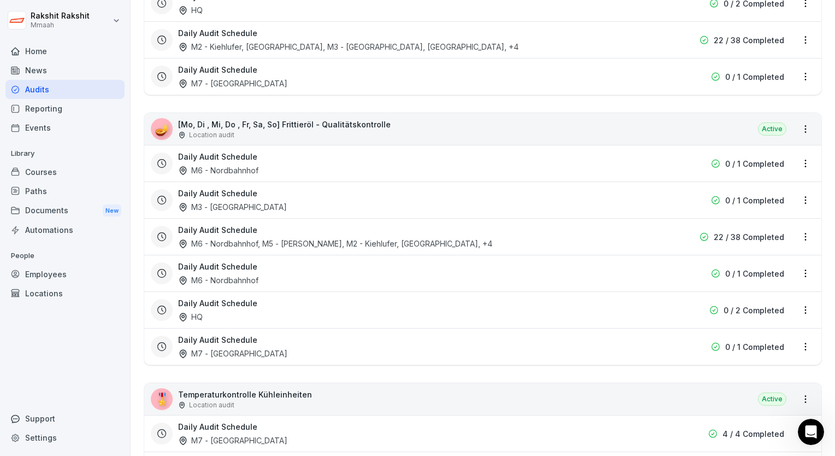
scroll to position [1050, 0]
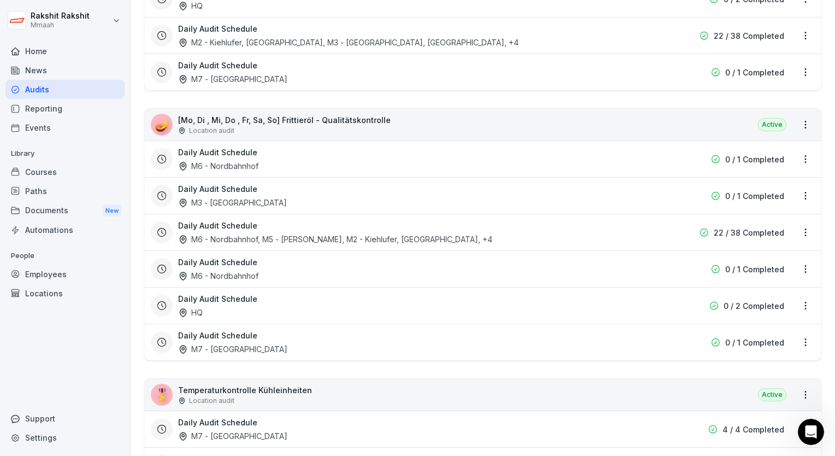
click at [614, 123] on div "🪔 [Mo, Di , Mi, Do , Fr, Sa, So] Frittieröl - Qualitätskontrolle Location audit…" at bounding box center [482, 125] width 677 height 32
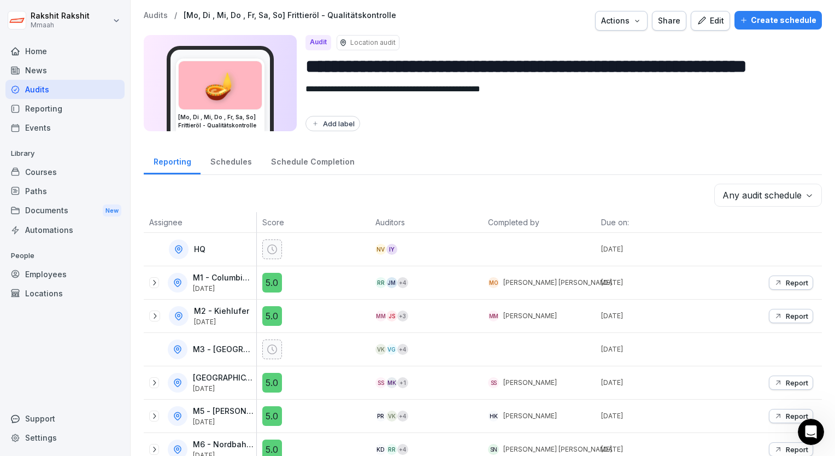
click at [706, 19] on div "Edit" at bounding box center [710, 21] width 27 height 12
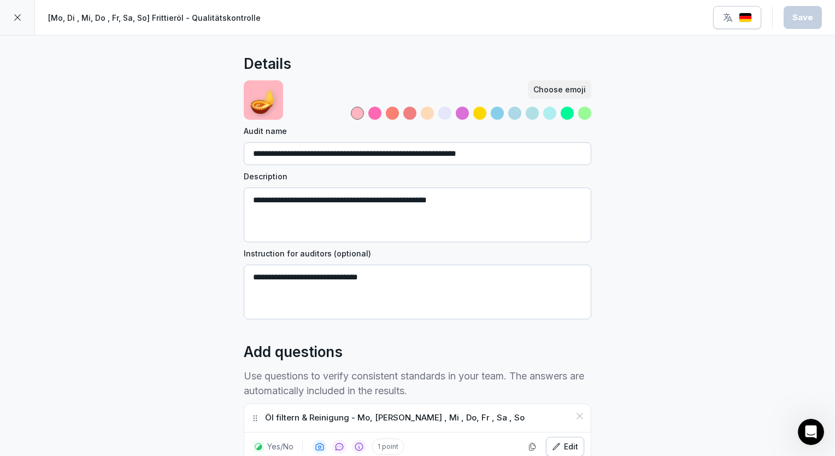
click at [645, 253] on div "**********" at bounding box center [417, 333] width 835 height 595
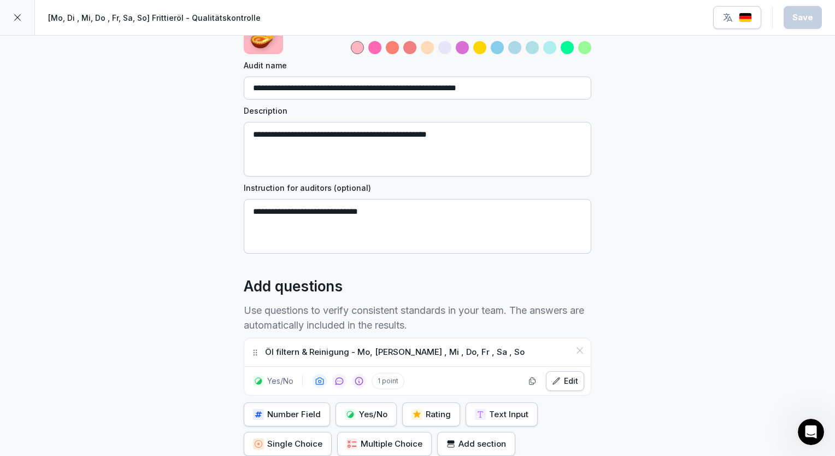
scroll to position [87, 0]
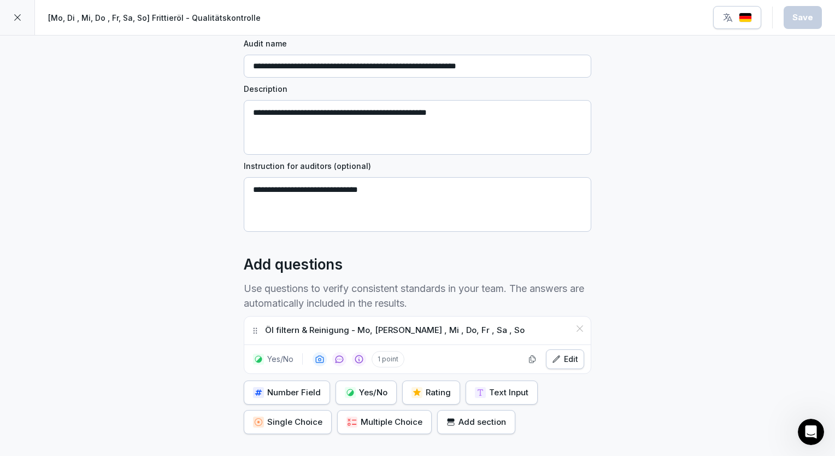
click at [16, 20] on icon at bounding box center [17, 17] width 9 height 9
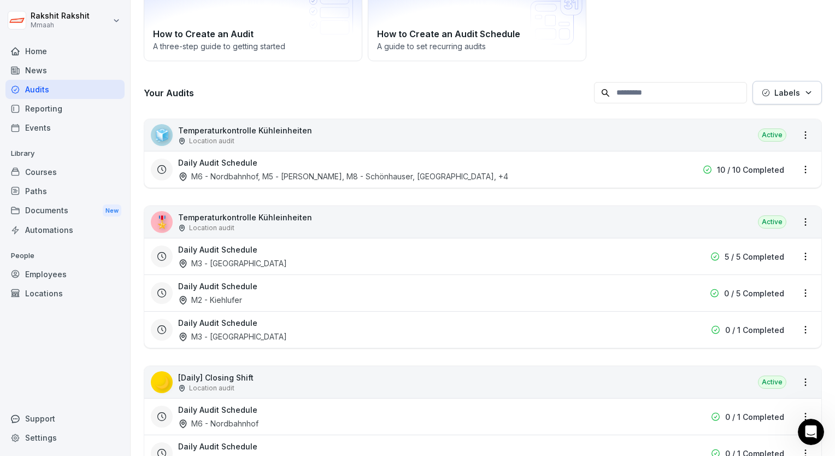
scroll to position [109, 0]
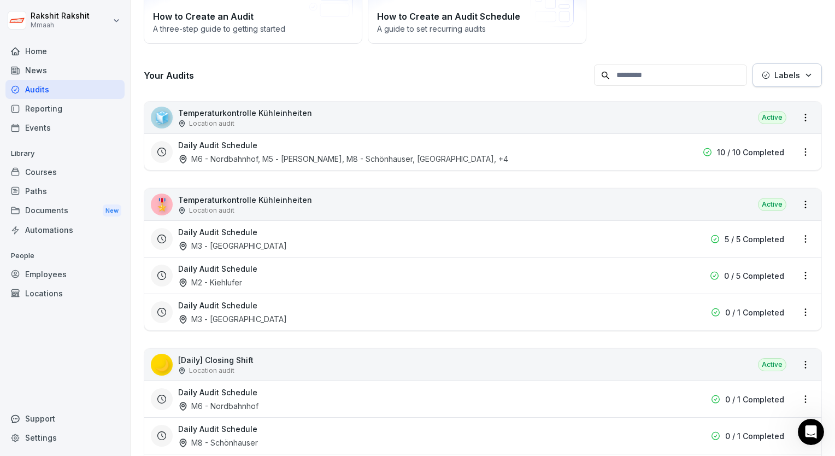
click at [524, 150] on div "Daily Audit Schedule M6 - Nordbahnhof, [GEOGRAPHIC_DATA][PERSON_NAME], M8 - Sch…" at bounding box center [413, 151] width 470 height 25
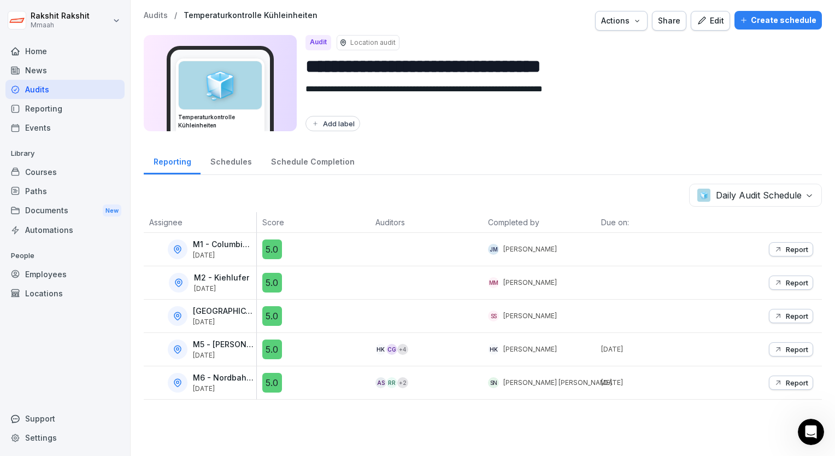
click at [92, 91] on div "Audits" at bounding box center [64, 89] width 119 height 19
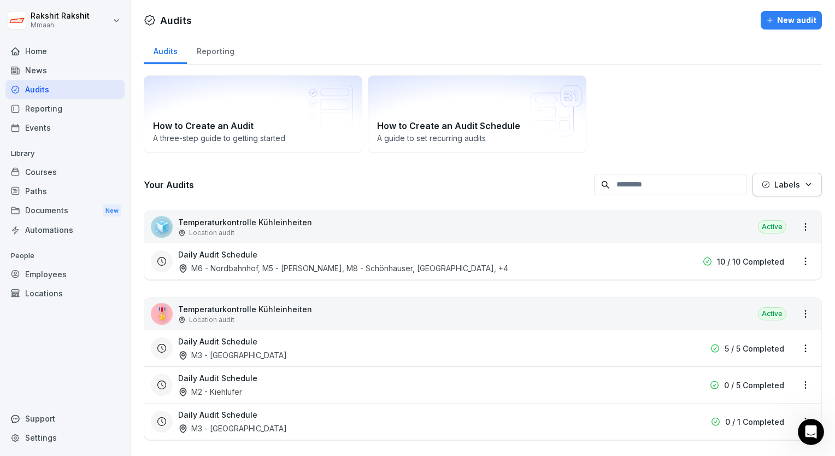
click at [654, 106] on div "How to Create an Audit A three-step guide to getting started How to Create an A…" at bounding box center [483, 114] width 678 height 78
click at [544, 238] on div "🧊 Temperaturkontrolle Kühleinheiten Location audit Active" at bounding box center [482, 227] width 677 height 32
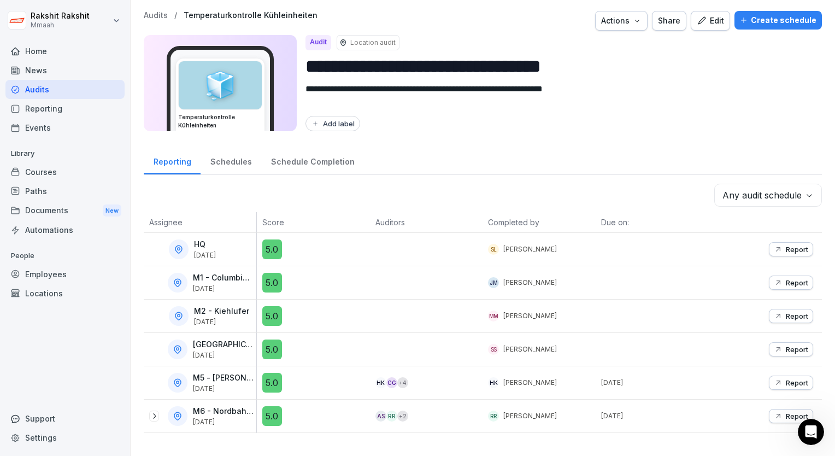
click at [541, 256] on div "[PERSON_NAME]" at bounding box center [539, 249] width 113 height 33
click at [800, 132] on div "**********" at bounding box center [483, 74] width 678 height 127
click at [122, 95] on div "Audits" at bounding box center [64, 89] width 119 height 19
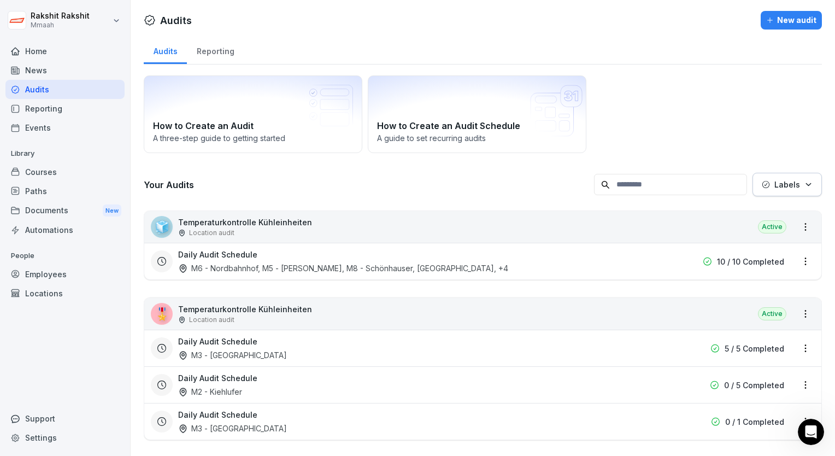
click at [663, 109] on div "How to Create an Audit A three-step guide to getting started How to Create an A…" at bounding box center [483, 114] width 678 height 78
click at [401, 256] on div "Daily Audit Schedule M6 - Nordbahnhof, [GEOGRAPHIC_DATA][PERSON_NAME], M8 - Sch…" at bounding box center [413, 261] width 470 height 25
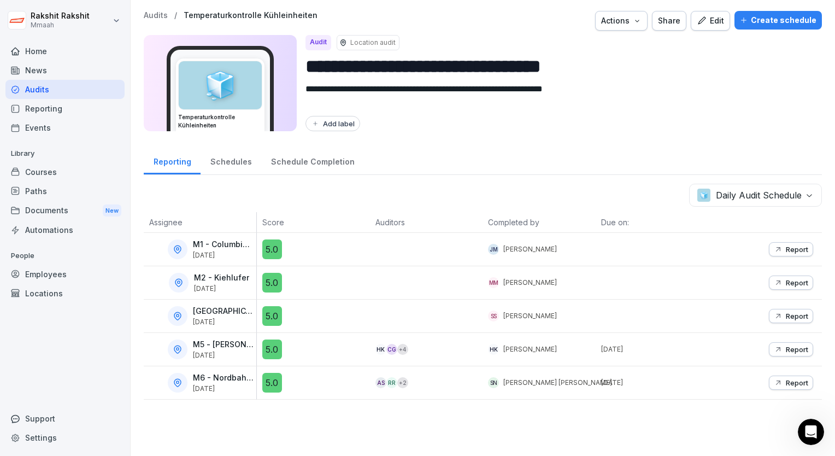
click at [79, 90] on div "Audits" at bounding box center [64, 89] width 119 height 19
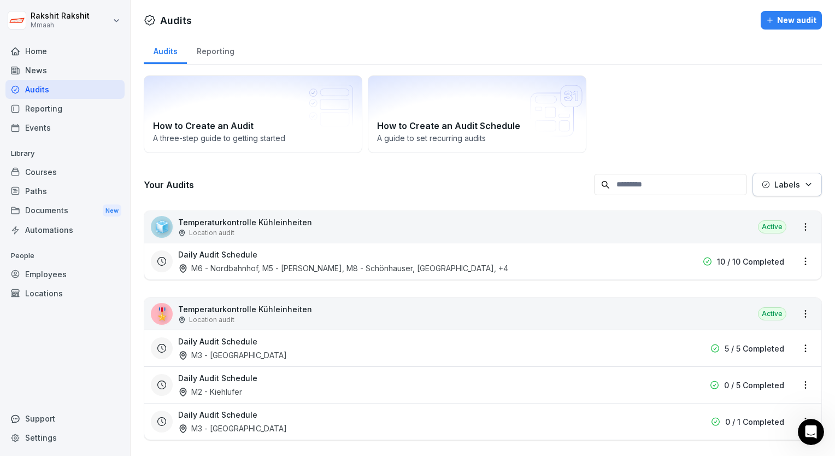
click at [654, 91] on div "How to Create an Audit A three-step guide to getting started How to Create an A…" at bounding box center [483, 114] width 678 height 78
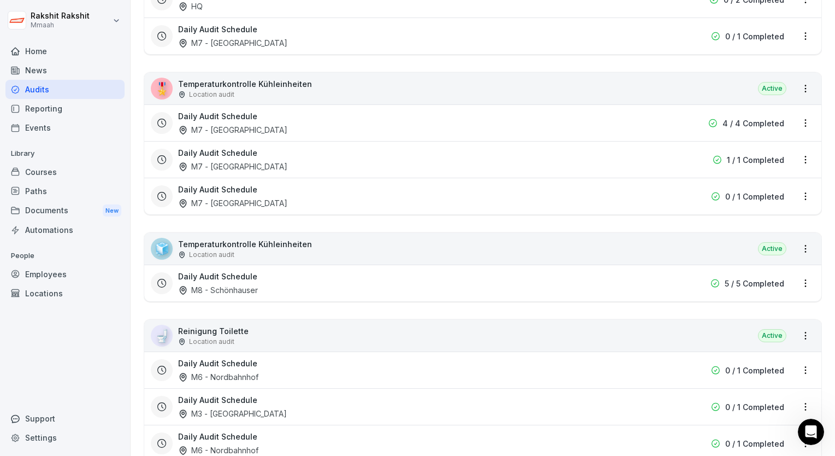
scroll to position [1378, 0]
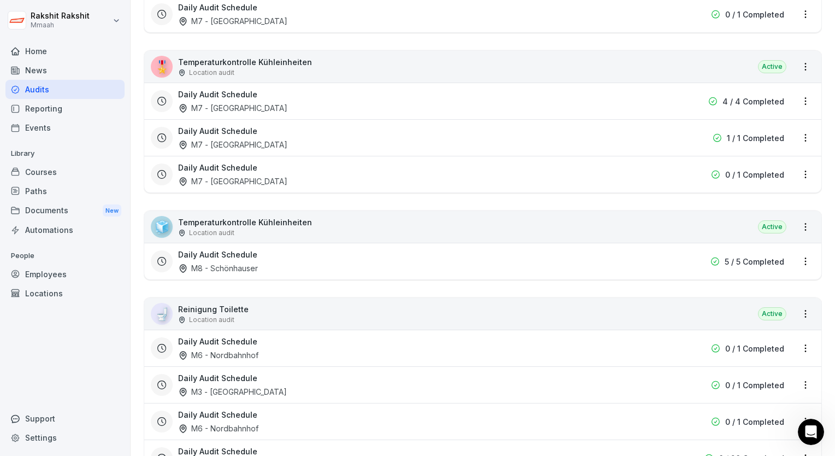
click at [594, 249] on div "Daily Audit Schedule M8 - Schönhauser" at bounding box center [413, 261] width 470 height 25
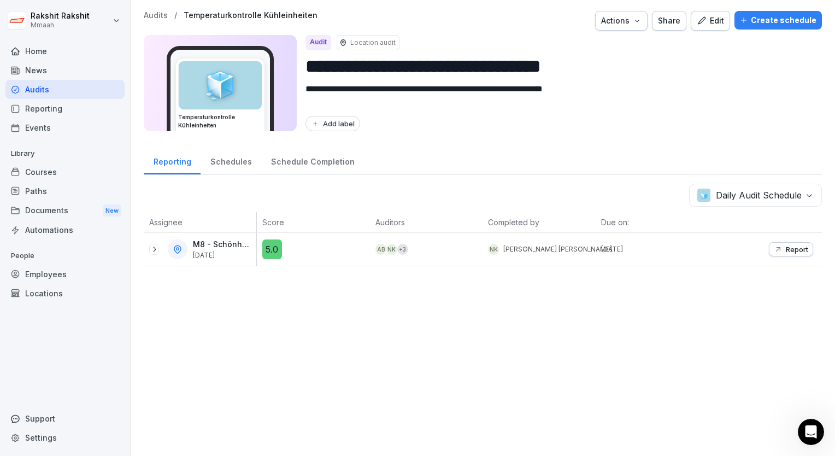
click at [703, 23] on icon "button" at bounding box center [702, 21] width 10 height 10
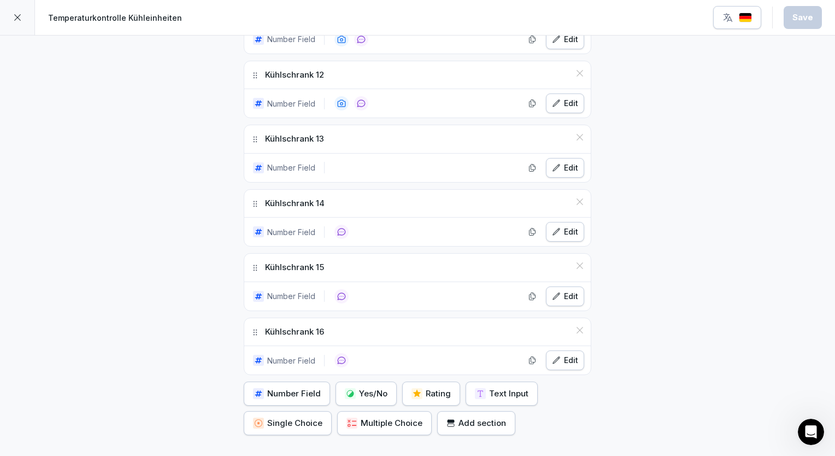
scroll to position [1071, 0]
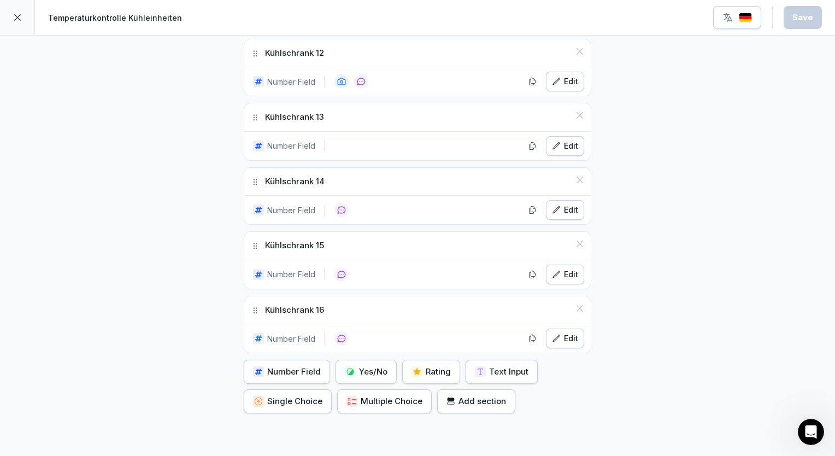
click at [25, 20] on div at bounding box center [17, 17] width 35 height 35
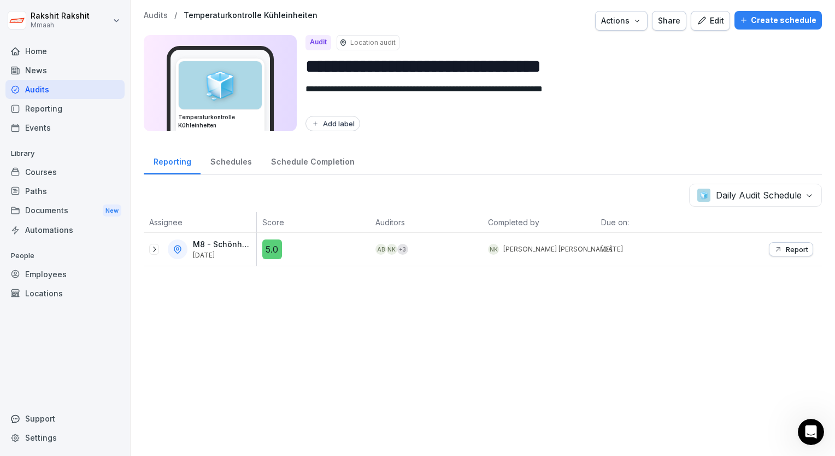
click at [786, 248] on p "Report" at bounding box center [797, 249] width 22 height 9
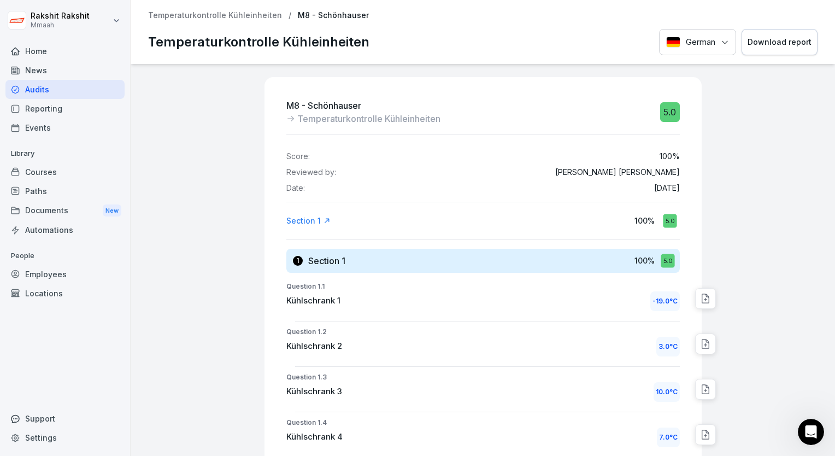
click at [66, 91] on div "Audits" at bounding box center [64, 89] width 119 height 19
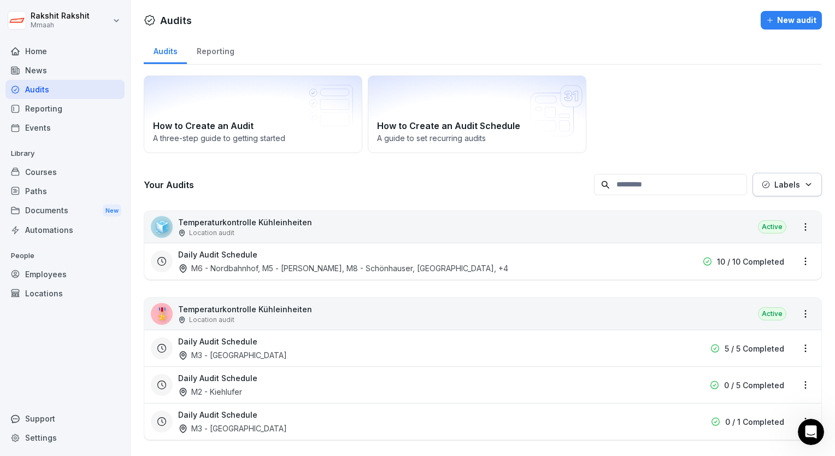
click at [737, 108] on div "How to Create an Audit A three-step guide to getting started How to Create an A…" at bounding box center [483, 114] width 678 height 78
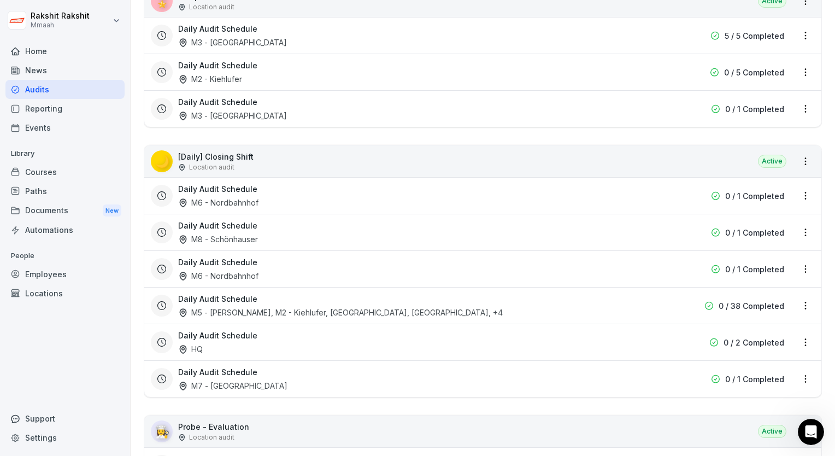
scroll to position [306, 0]
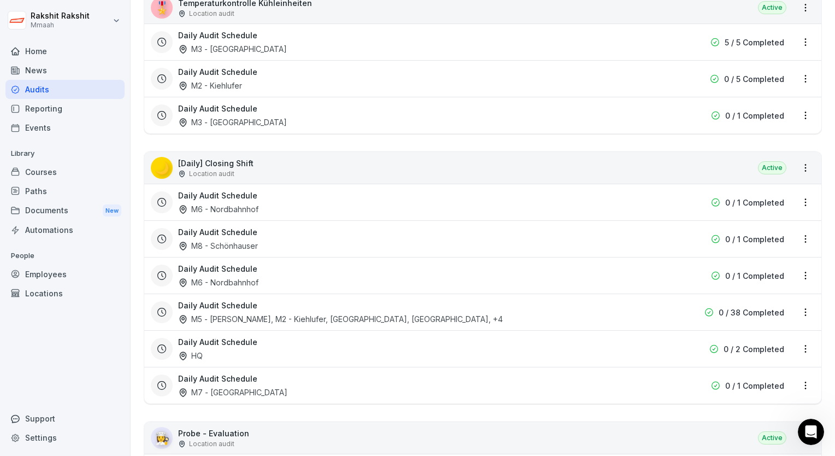
click at [611, 173] on div "🌙 [Daily] Closing Shift Location audit Active" at bounding box center [482, 168] width 677 height 32
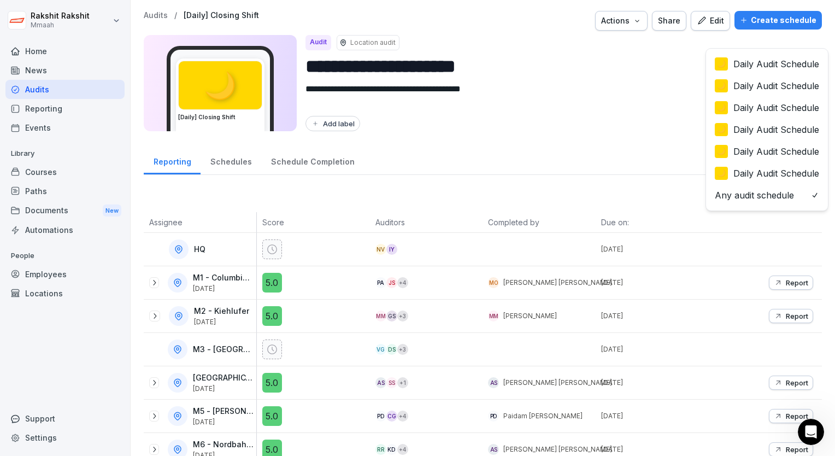
click at [742, 196] on body "**********" at bounding box center [417, 228] width 835 height 456
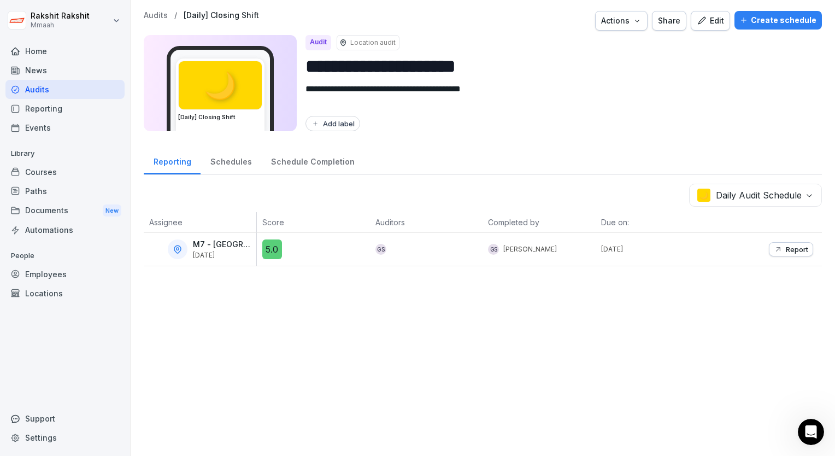
click at [767, 206] on div "🌙 Daily Audit Schedule Assignee Score Auditors Completed by Due on: M7 - [GEOGR…" at bounding box center [483, 225] width 678 height 83
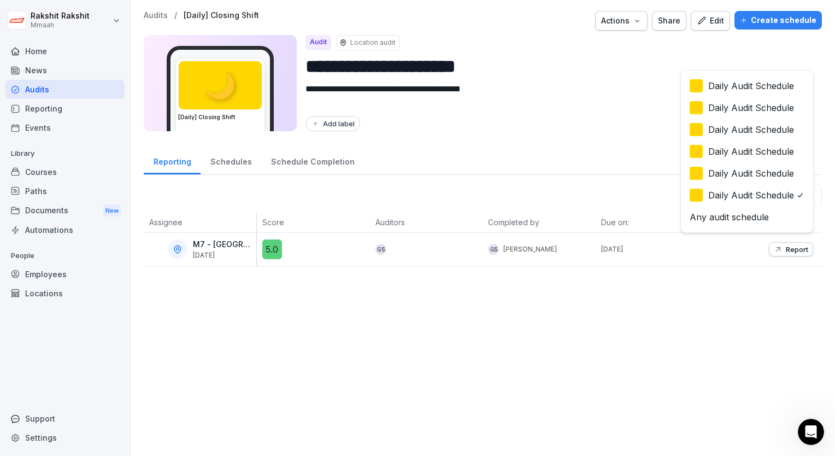
click at [761, 198] on body "**********" at bounding box center [417, 228] width 835 height 456
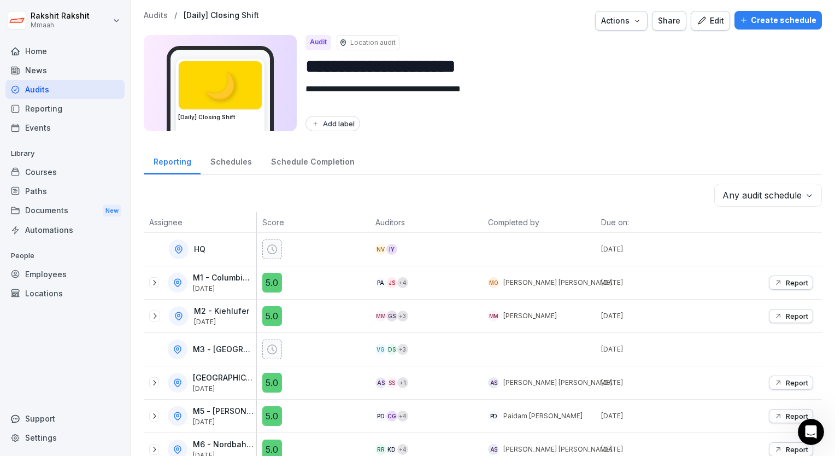
click at [695, 121] on div "Add label" at bounding box center [560, 123] width 508 height 15
click at [627, 23] on div "Actions" at bounding box center [621, 21] width 40 height 12
click at [707, 20] on div "Edit" at bounding box center [710, 21] width 27 height 12
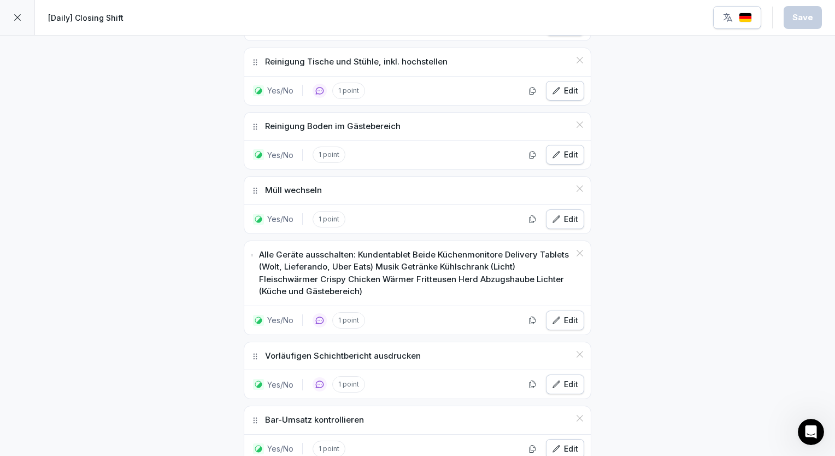
scroll to position [547, 0]
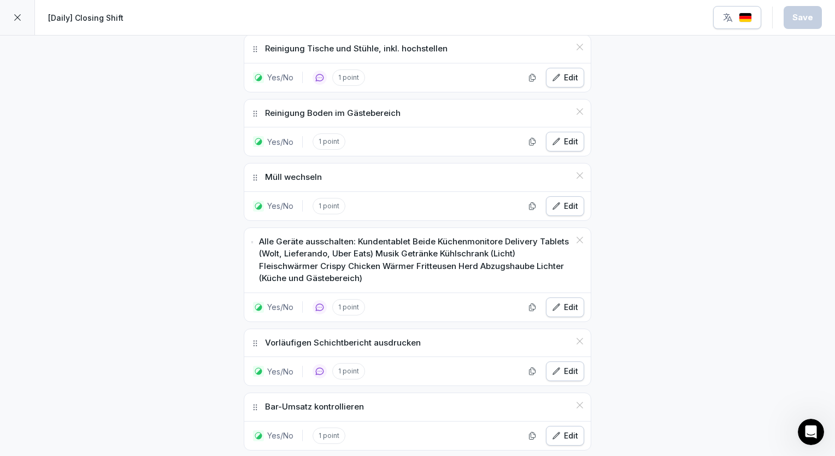
click at [15, 21] on icon at bounding box center [17, 17] width 9 height 9
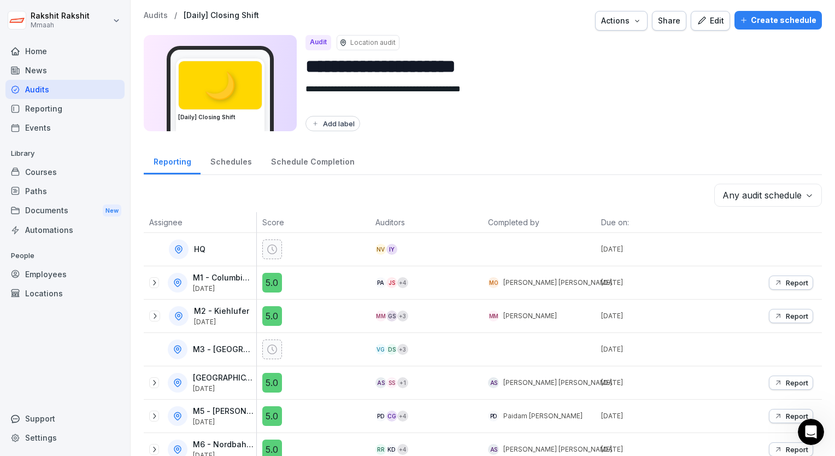
click at [713, 138] on div "**********" at bounding box center [483, 272] width 705 height 544
click at [63, 93] on div "Audits" at bounding box center [64, 89] width 119 height 19
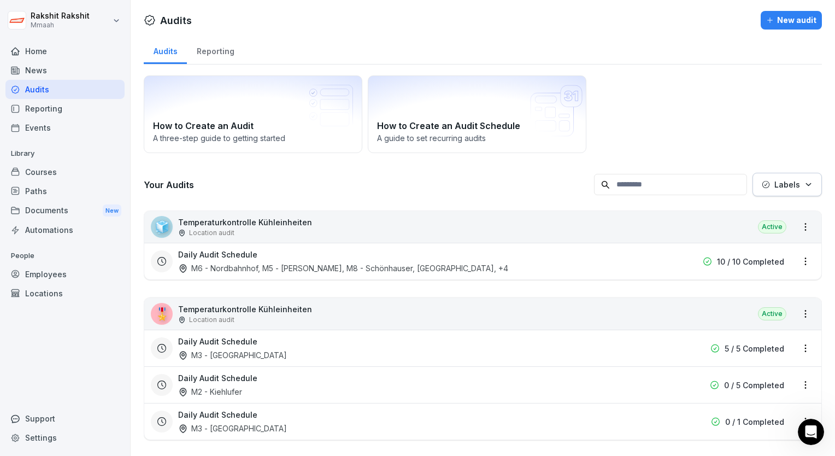
click at [697, 124] on div "How to Create an Audit A three-step guide to getting started How to Create an A…" at bounding box center [483, 114] width 678 height 78
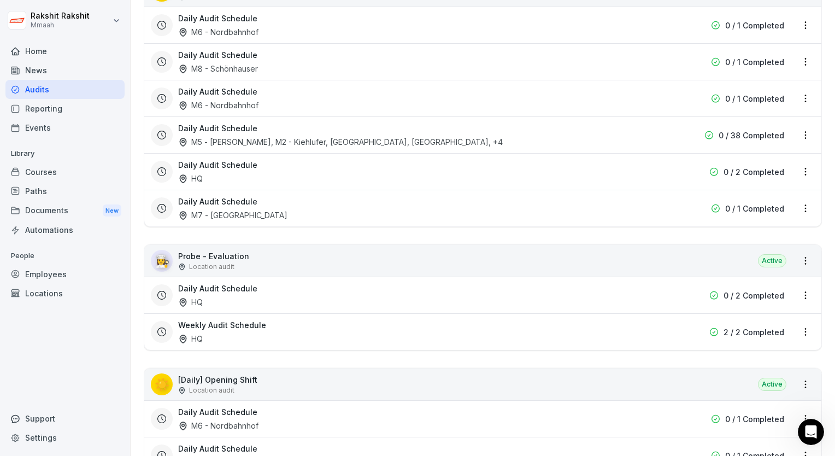
scroll to position [394, 0]
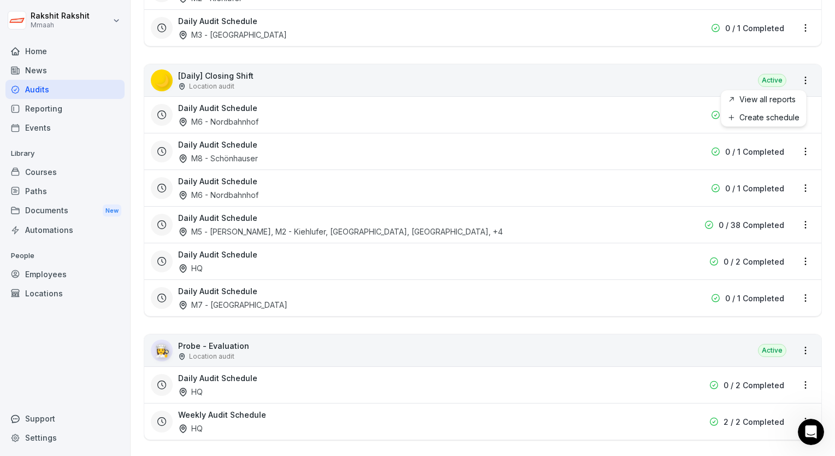
click at [794, 84] on html "[PERSON_NAME] Mmaah Home News Audits Reporting Events Library Courses Paths Doc…" at bounding box center [417, 228] width 835 height 456
click at [0, 0] on link "View all reports" at bounding box center [0, 0] width 0 height 0
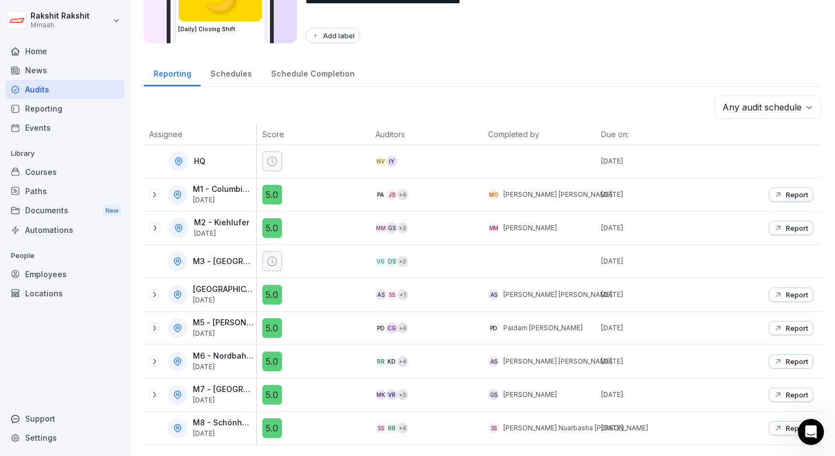
scroll to position [94, 0]
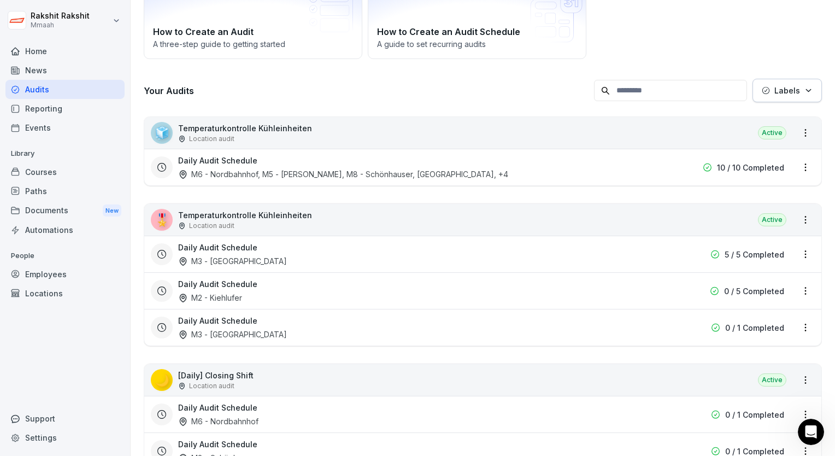
click at [709, 30] on div "How to Create an Audit A three-step guide to getting started How to Create an A…" at bounding box center [483, 20] width 678 height 78
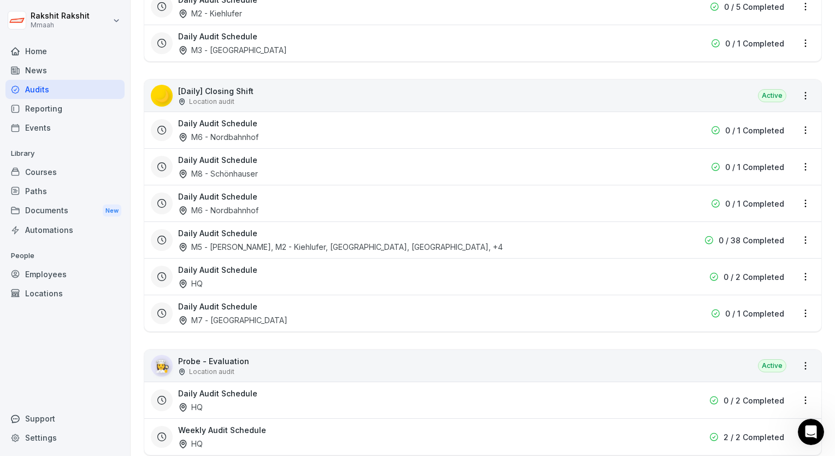
scroll to position [400, 0]
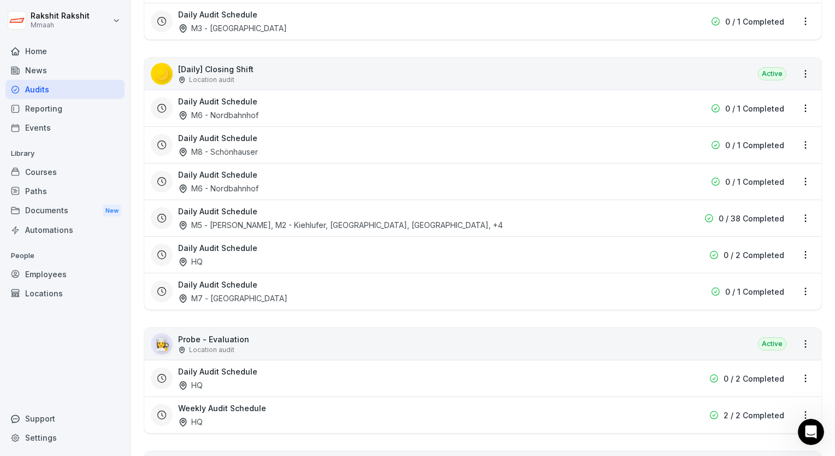
click at [566, 210] on div "Daily Audit Schedule M5 - [PERSON_NAME], M2 - Kiehlufer, [GEOGRAPHIC_DATA], [GE…" at bounding box center [413, 218] width 470 height 25
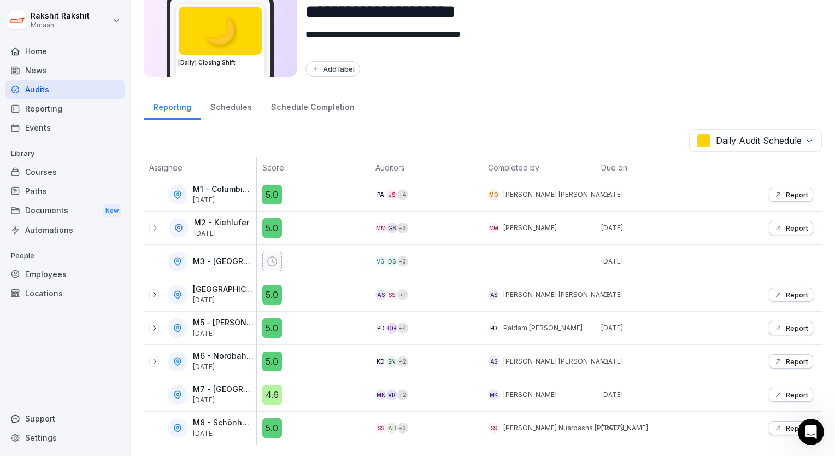
scroll to position [61, 0]
click at [157, 224] on icon at bounding box center [154, 228] width 9 height 9
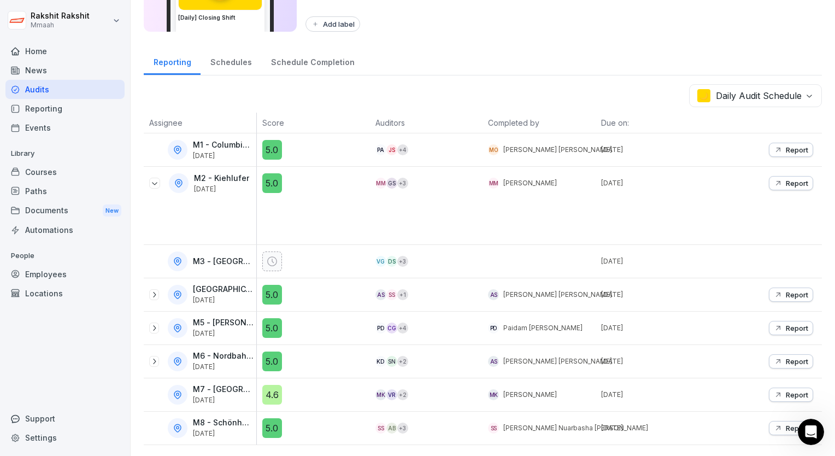
scroll to position [106, 0]
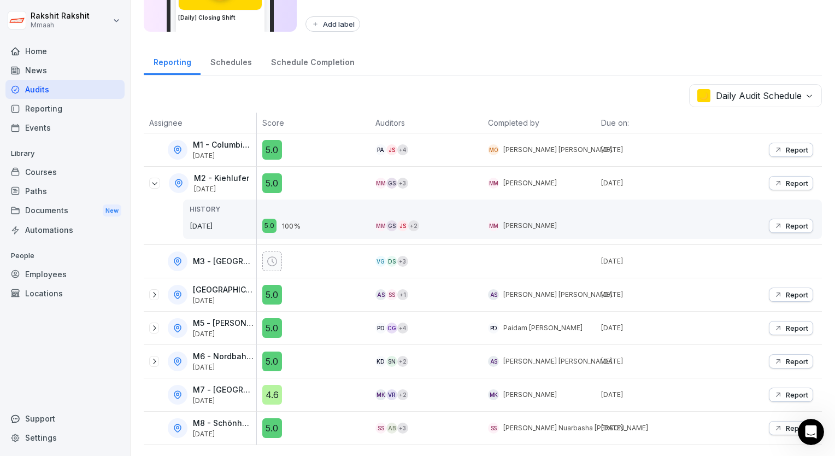
click at [153, 290] on icon at bounding box center [154, 294] width 9 height 9
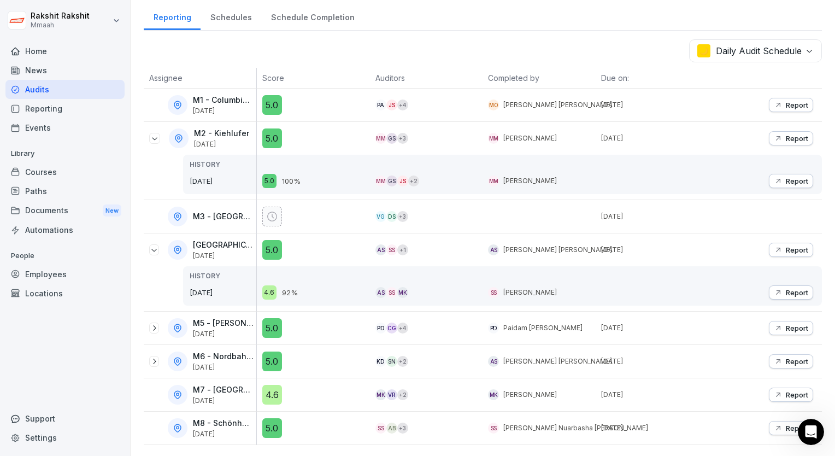
scroll to position [150, 0]
click at [154, 324] on icon at bounding box center [154, 328] width 9 height 9
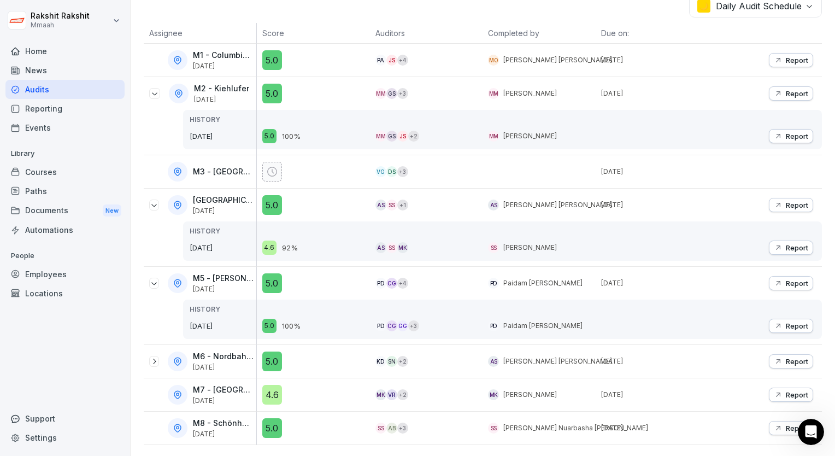
scroll to position [195, 0]
click at [153, 357] on icon at bounding box center [154, 361] width 9 height 9
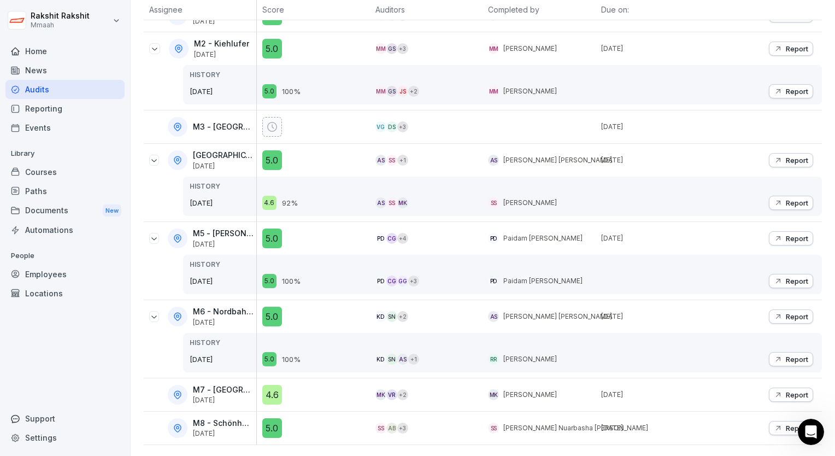
scroll to position [240, 0]
click at [749, 16] on th at bounding box center [765, 9] width 113 height 21
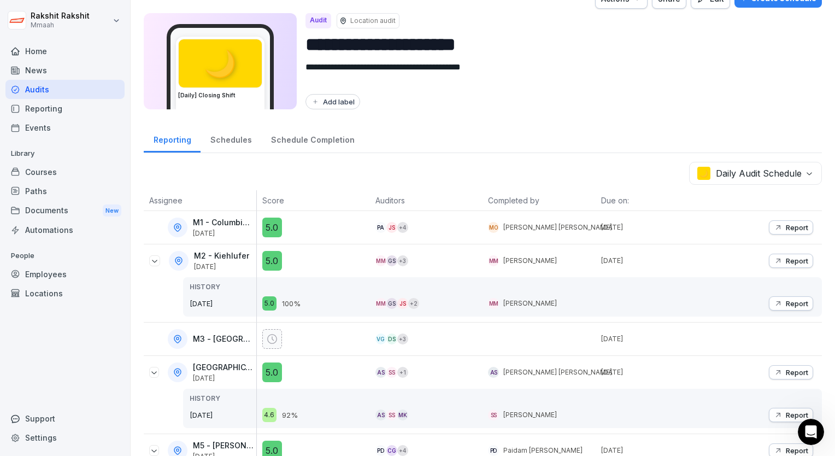
scroll to position [44, 0]
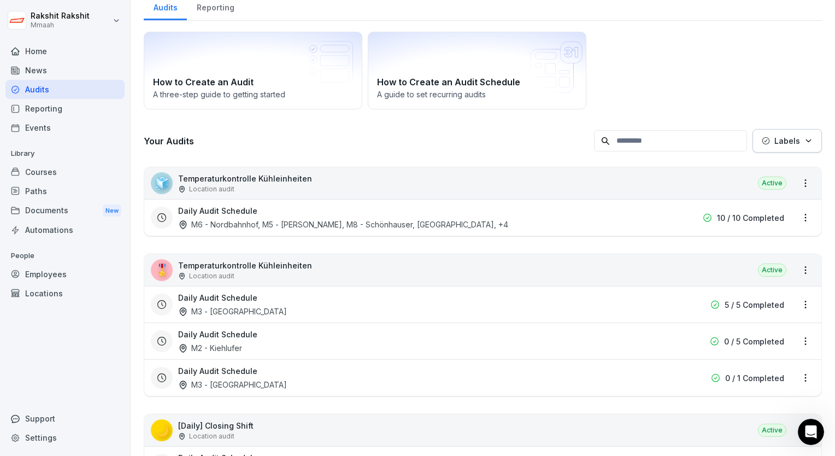
click at [693, 67] on div "How to Create an Audit A three-step guide to getting started How to Create an A…" at bounding box center [483, 71] width 678 height 78
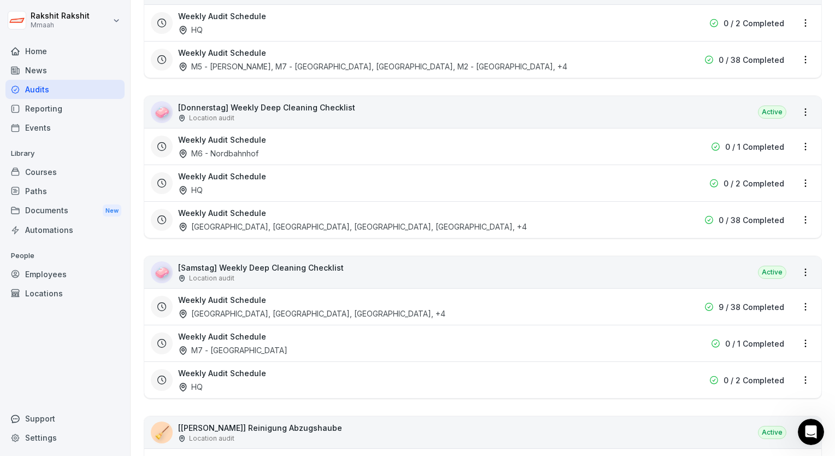
scroll to position [2602, 0]
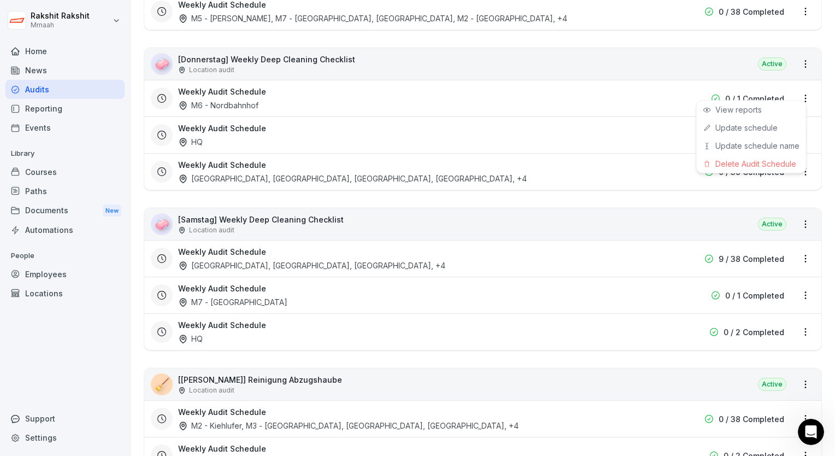
click at [798, 93] on html "[PERSON_NAME] Mmaah Home News Audits Reporting Events Library Courses Paths Doc…" at bounding box center [417, 228] width 835 height 456
click at [757, 158] on div "Delete Audit Schedule" at bounding box center [751, 164] width 109 height 18
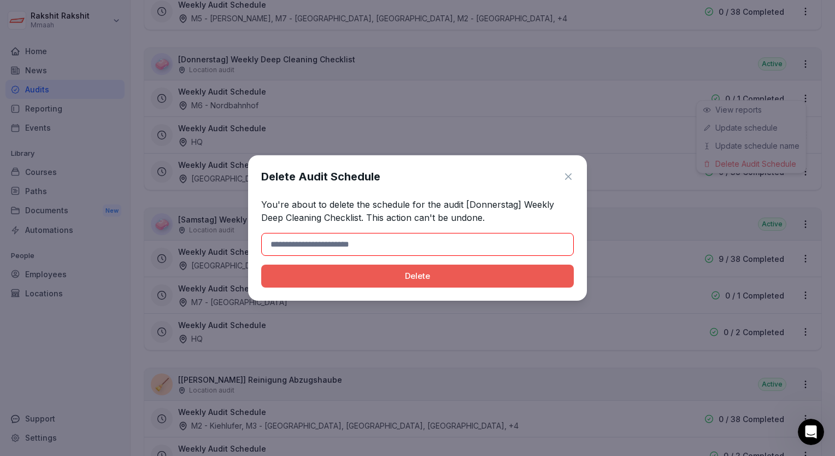
click at [456, 241] on input at bounding box center [417, 244] width 313 height 23
type input "******"
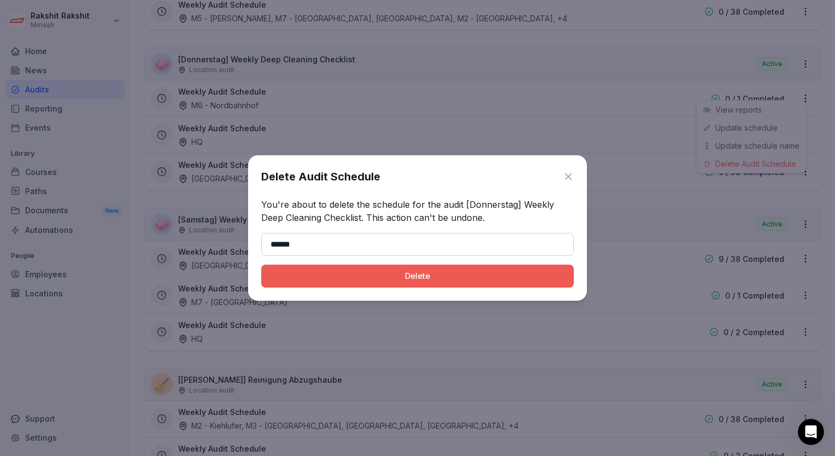
click at [350, 284] on button "Delete" at bounding box center [417, 276] width 313 height 23
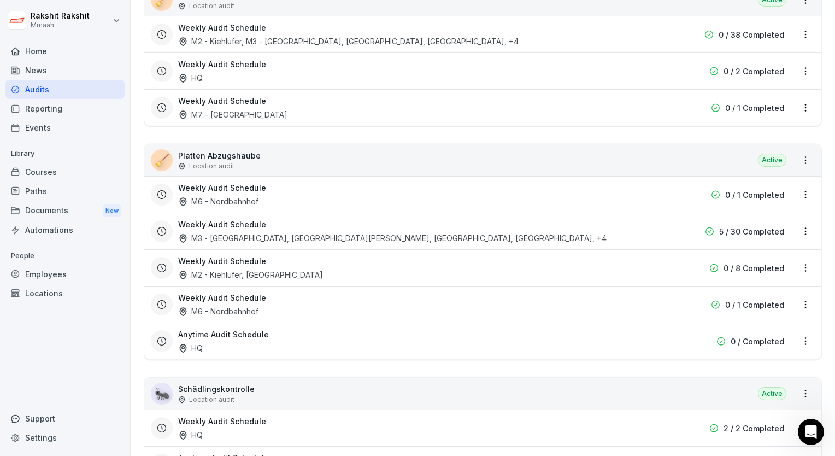
scroll to position [2952, 0]
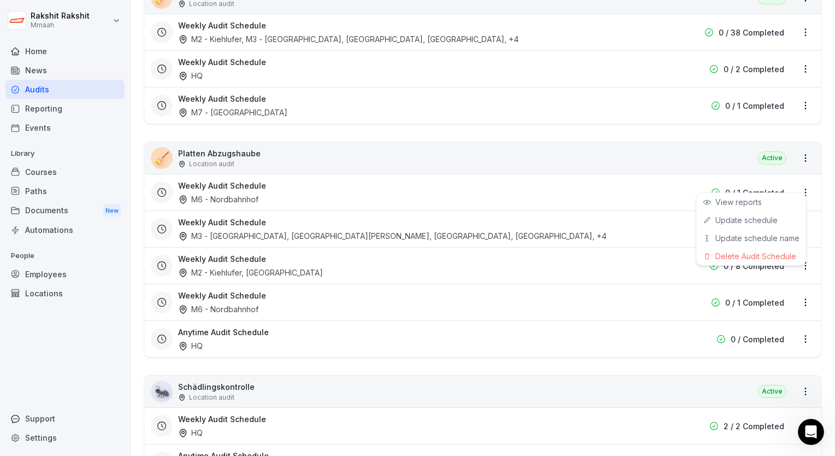
click at [798, 181] on html "[PERSON_NAME] Mmaah Home News Audits Reporting Events Library Courses Paths Doc…" at bounding box center [417, 228] width 835 height 456
click at [761, 255] on div "Delete Audit Schedule" at bounding box center [751, 256] width 109 height 18
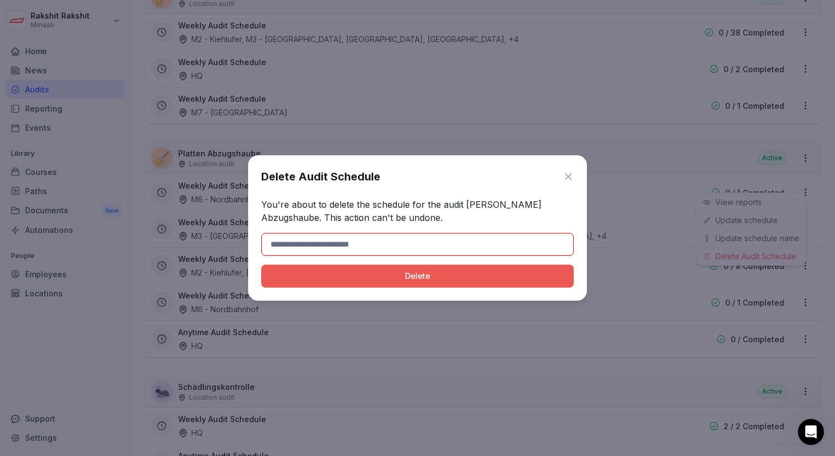
click at [420, 239] on input at bounding box center [417, 244] width 313 height 23
click at [571, 175] on icon at bounding box center [568, 176] width 7 height 7
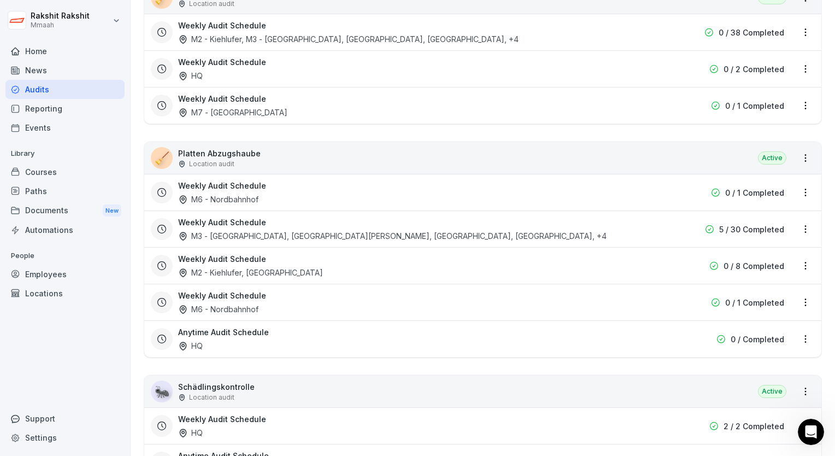
click at [394, 183] on html "[PERSON_NAME] Mmaah Home News Audits Reporting Events Library Courses Paths Doc…" at bounding box center [417, 228] width 835 height 456
click at [328, 186] on div "Weekly Audit Schedule M6 - Nordbahnhof" at bounding box center [413, 192] width 470 height 25
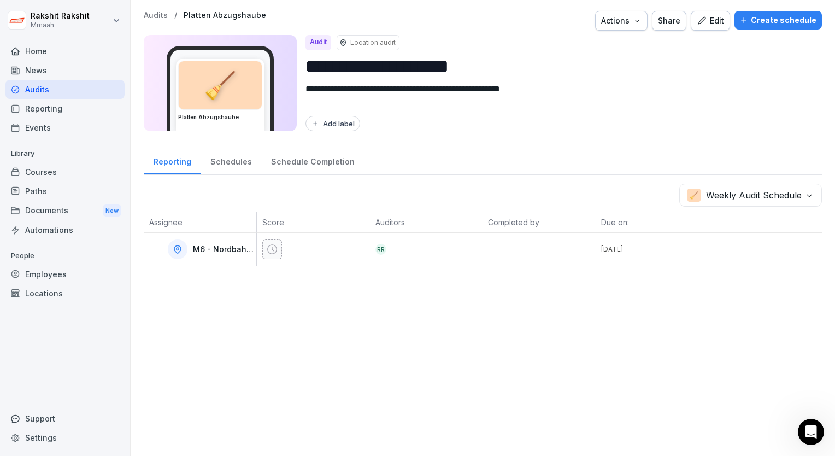
click at [328, 186] on div "🧹 Weekly Audit Schedule" at bounding box center [483, 195] width 678 height 23
click at [103, 89] on div "Audits" at bounding box center [64, 89] width 119 height 19
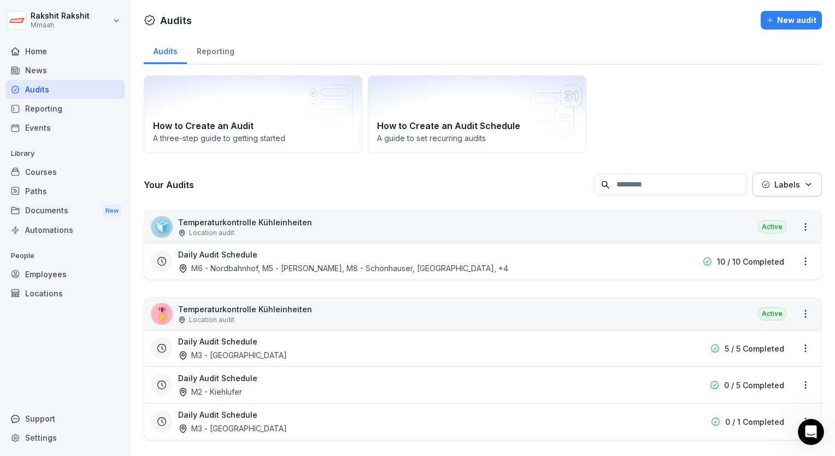
click at [770, 114] on div "How to Create an Audit A three-step guide to getting started How to Create an A…" at bounding box center [483, 114] width 678 height 78
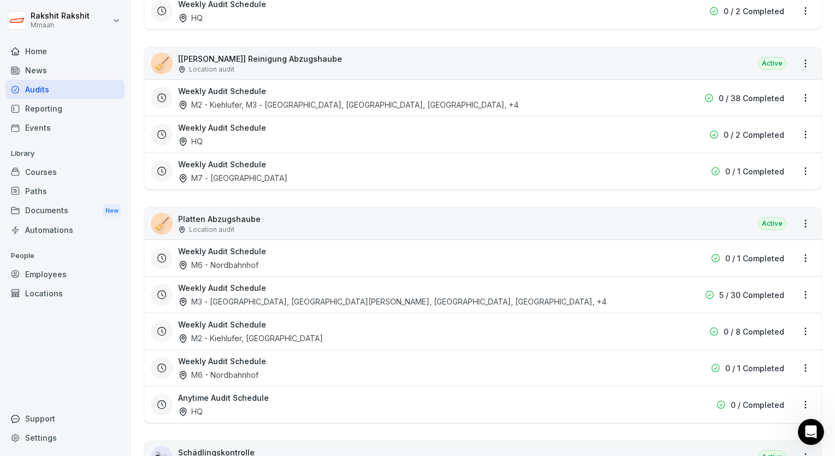
scroll to position [2908, 0]
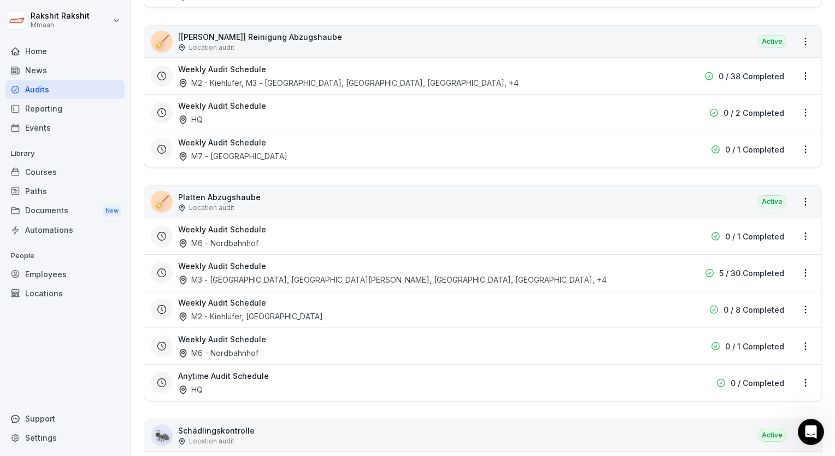
click at [515, 186] on div "🧹 [PERSON_NAME] Abzugshaube Location audit Active" at bounding box center [482, 202] width 677 height 32
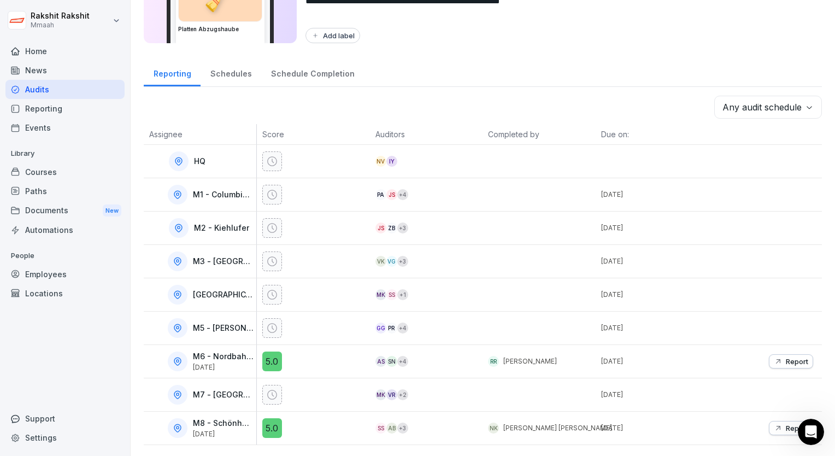
click at [607, 34] on div "Add label" at bounding box center [560, 35] width 508 height 15
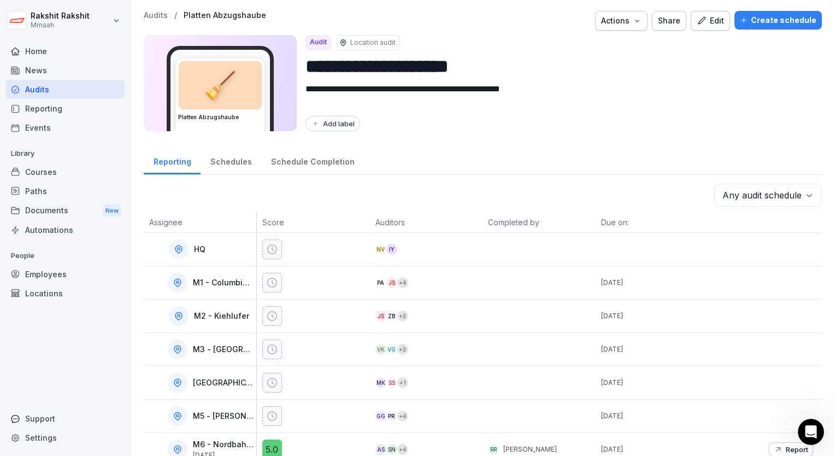
scroll to position [0, 0]
click at [683, 132] on div "**********" at bounding box center [483, 74] width 678 height 127
click at [711, 23] on div "Edit" at bounding box center [710, 21] width 27 height 12
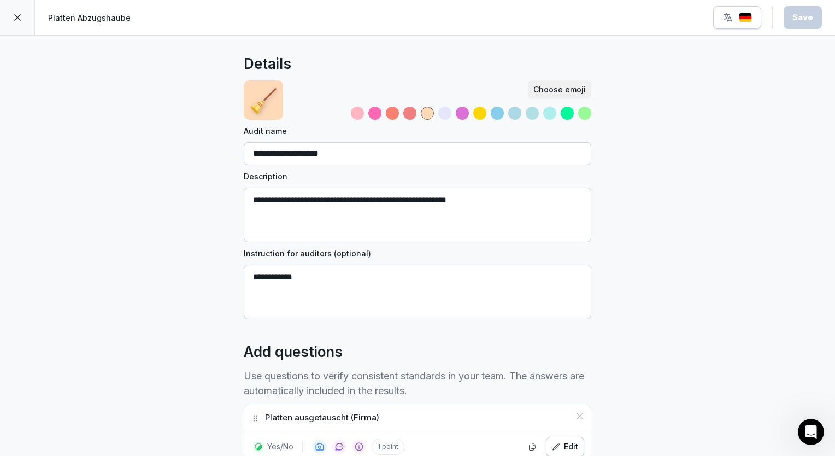
click at [745, 18] on img "button" at bounding box center [745, 18] width 13 height 10
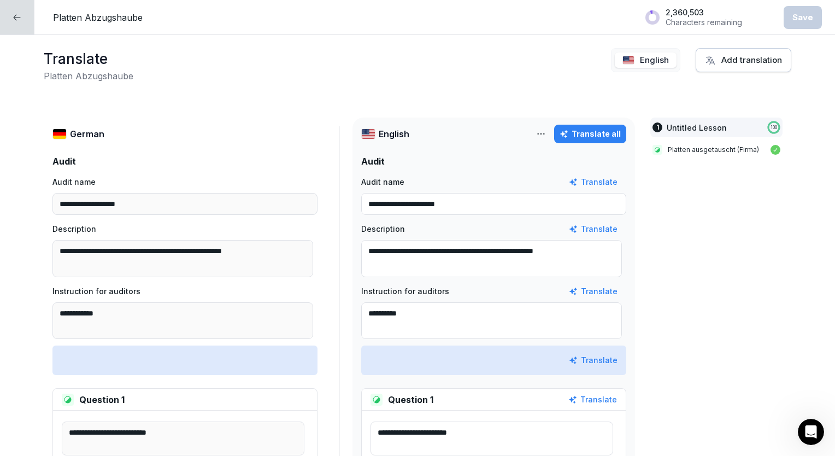
click at [435, 312] on textarea "**********" at bounding box center [491, 320] width 261 height 37
type textarea "*"
click at [794, 25] on button "Save" at bounding box center [803, 17] width 38 height 23
click at [10, 27] on div at bounding box center [17, 17] width 34 height 34
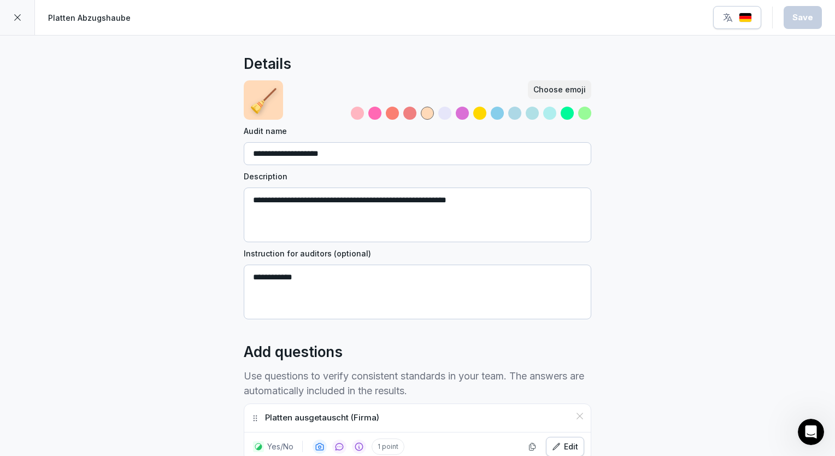
click at [410, 283] on textarea "**********" at bounding box center [418, 292] width 348 height 55
type textarea "*"
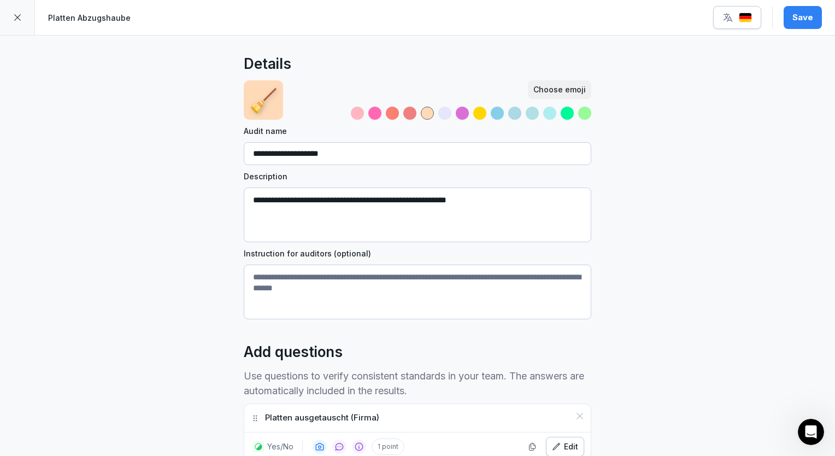
click at [813, 22] on button "Save" at bounding box center [803, 17] width 38 height 23
click at [752, 21] on img "button" at bounding box center [745, 18] width 13 height 10
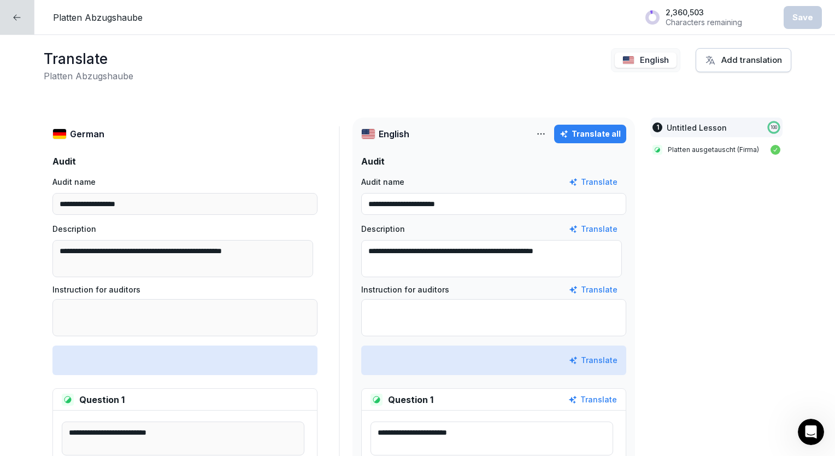
click at [512, 313] on textarea at bounding box center [493, 317] width 265 height 37
click at [396, 83] on div "**********" at bounding box center [417, 245] width 835 height 421
click at [395, 303] on textarea at bounding box center [493, 317] width 265 height 37
click at [15, 17] on icon at bounding box center [17, 17] width 9 height 9
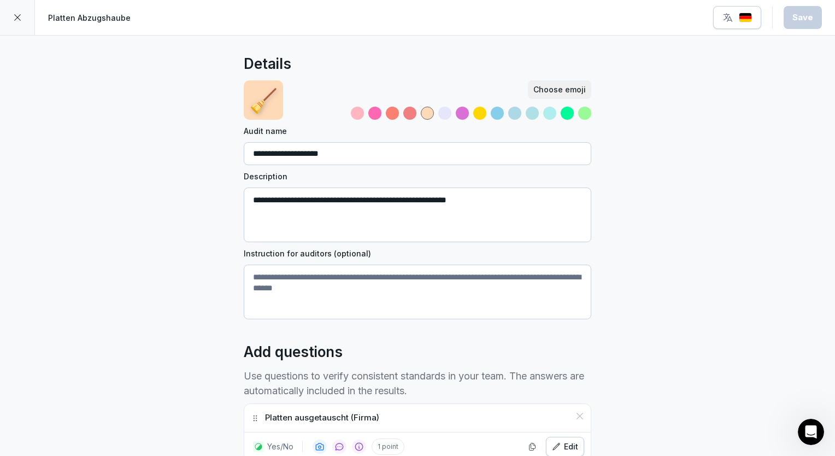
click at [87, 200] on div "**********" at bounding box center [417, 333] width 835 height 595
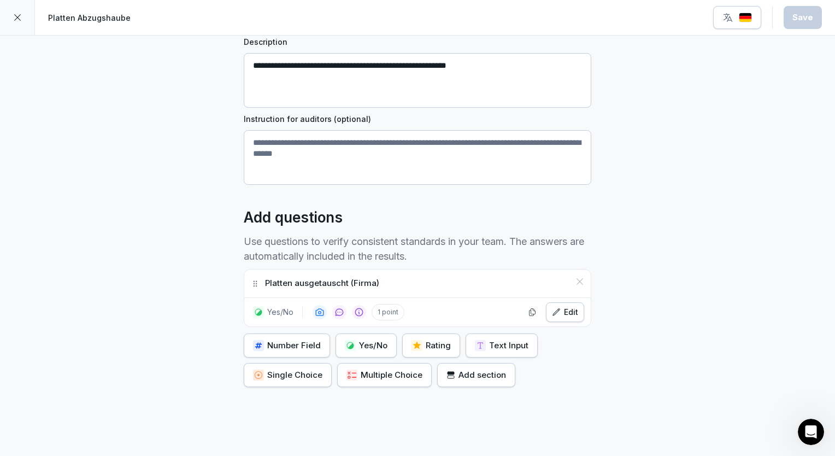
scroll to position [181, 0]
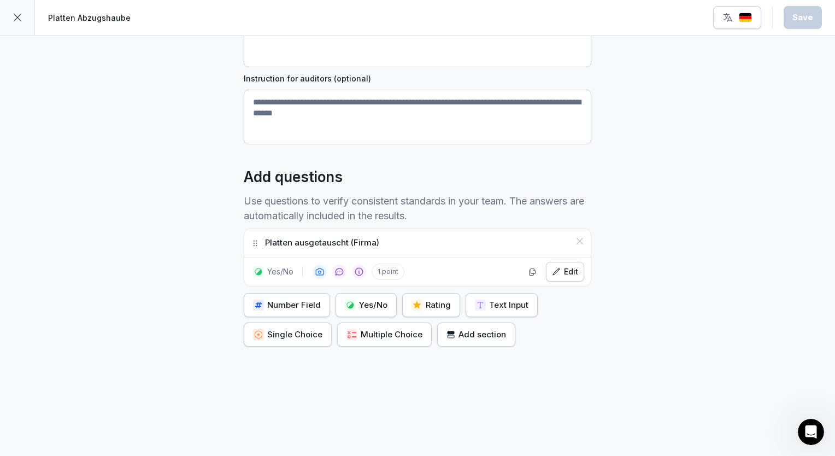
click at [561, 262] on button "Edit" at bounding box center [565, 272] width 38 height 20
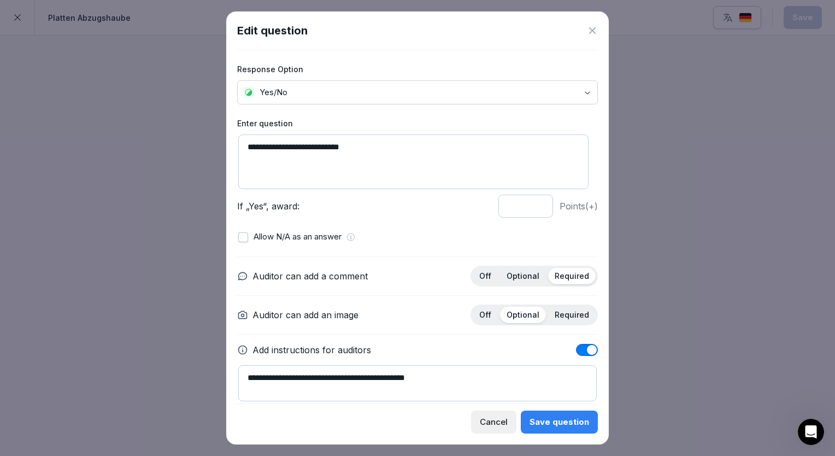
click at [525, 275] on p "Optional" at bounding box center [523, 276] width 33 height 10
click at [564, 418] on div "Save question" at bounding box center [560, 422] width 60 height 12
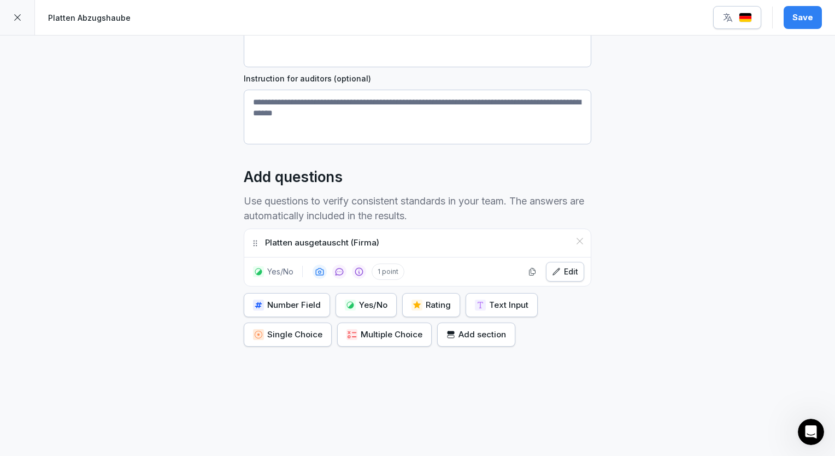
click at [805, 19] on div "Save" at bounding box center [803, 17] width 21 height 12
click at [20, 25] on div at bounding box center [17, 17] width 35 height 35
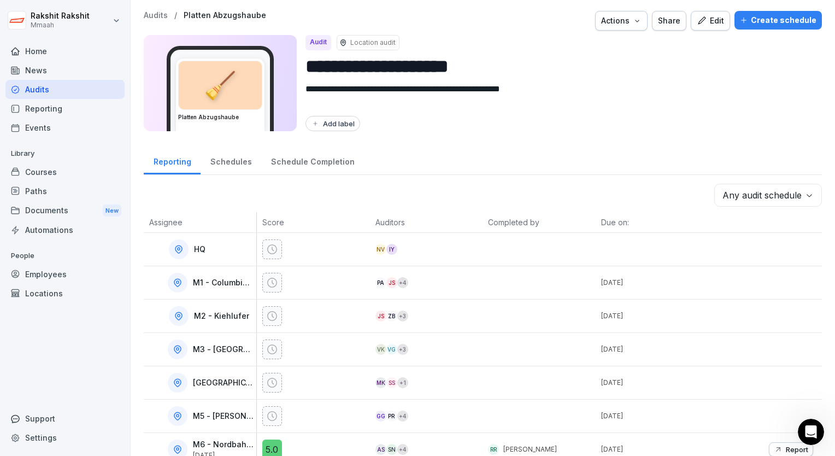
click at [707, 20] on div "Edit" at bounding box center [710, 21] width 27 height 12
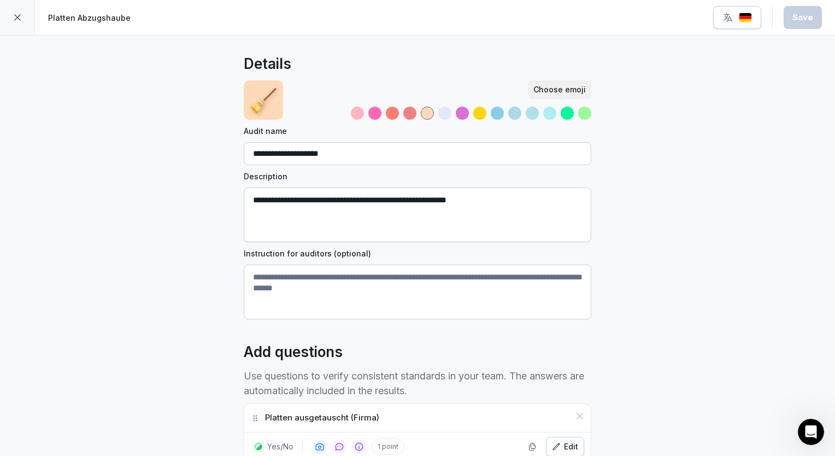
click at [735, 22] on div "button" at bounding box center [738, 17] width 30 height 11
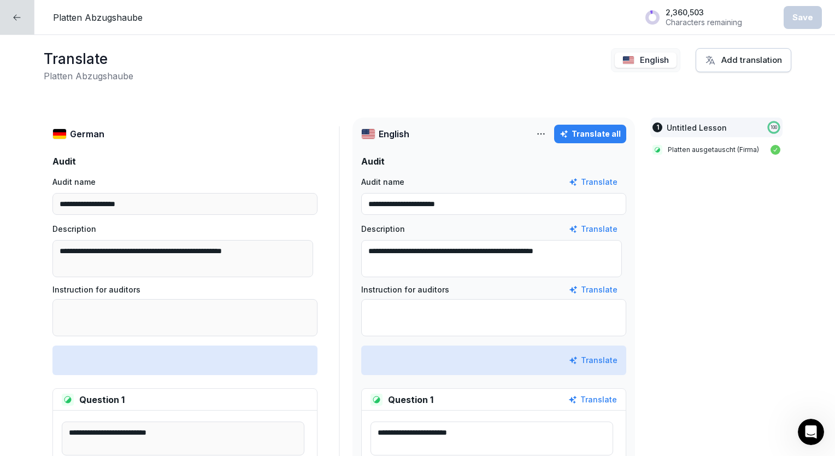
click at [639, 68] on div "English" at bounding box center [645, 60] width 69 height 24
click at [640, 61] on p "English" at bounding box center [654, 60] width 29 height 13
click at [450, 311] on textarea at bounding box center [493, 317] width 265 height 37
click at [22, 30] on div at bounding box center [17, 17] width 34 height 34
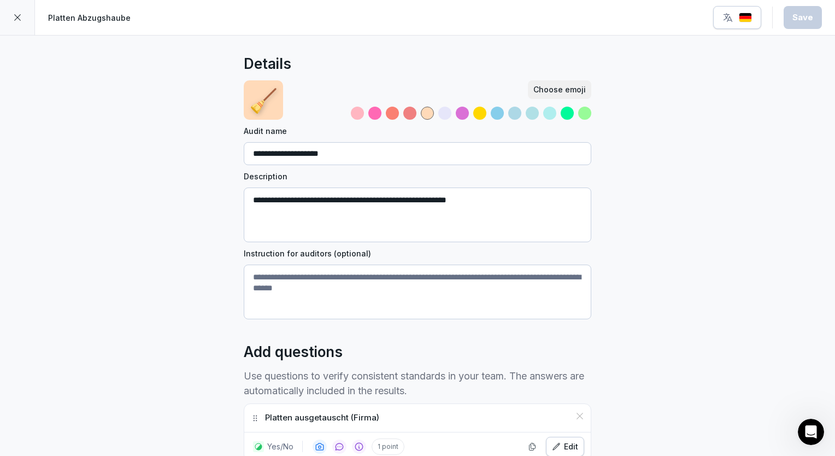
click at [21, 18] on icon at bounding box center [17, 17] width 9 height 9
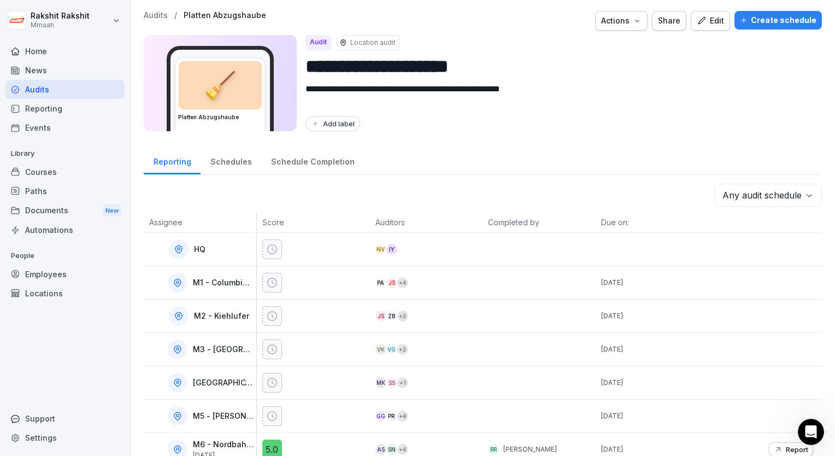
click at [50, 91] on div "Audits" at bounding box center [64, 89] width 119 height 19
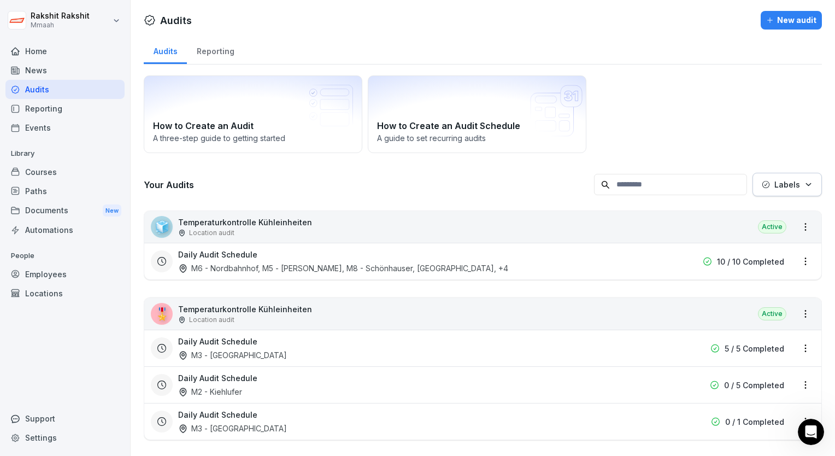
click at [736, 83] on div "How to Create an Audit A three-step guide to getting started How to Create an A…" at bounding box center [483, 114] width 678 height 78
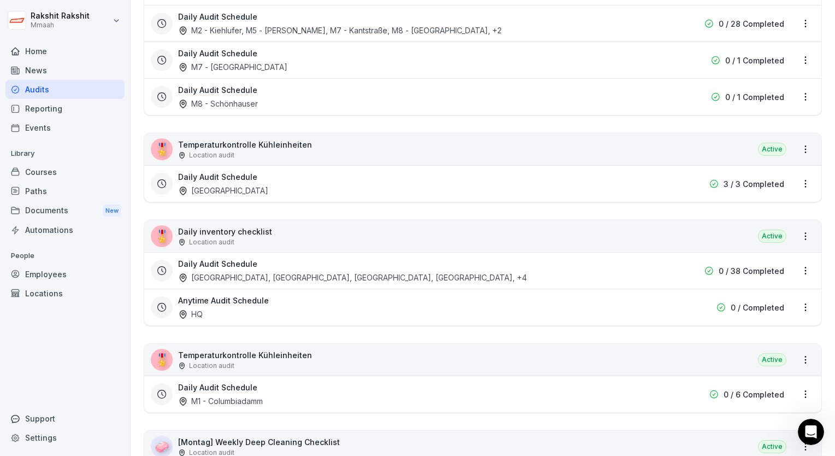
scroll to position [1815, 0]
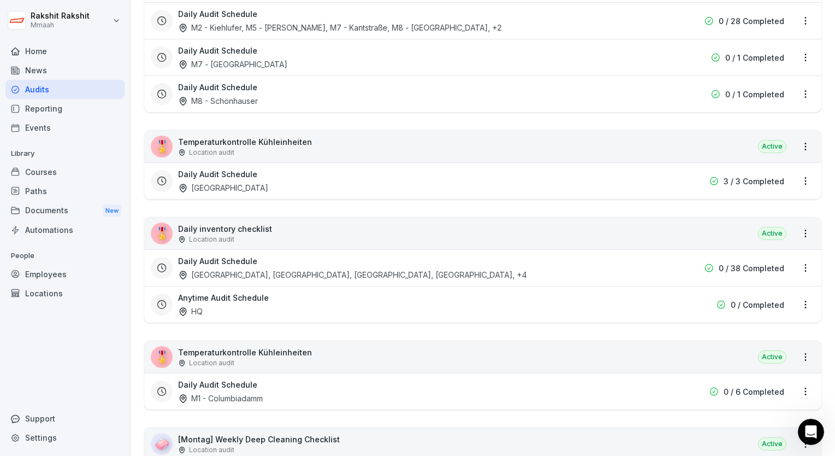
click at [497, 233] on div "🎖️ Daily inventory checklist Location audit Active" at bounding box center [482, 234] width 677 height 32
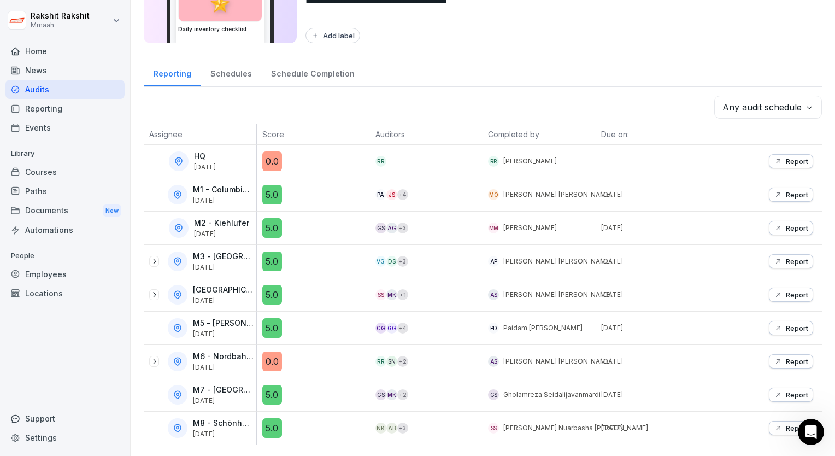
scroll to position [94, 0]
click at [552, 58] on div "Reporting Schedules Schedule Completion" at bounding box center [483, 72] width 678 height 28
click at [437, 359] on div "RR SN + 2" at bounding box center [430, 361] width 108 height 11
drag, startPoint x: 668, startPoint y: 354, endPoint x: 783, endPoint y: 352, distance: 114.8
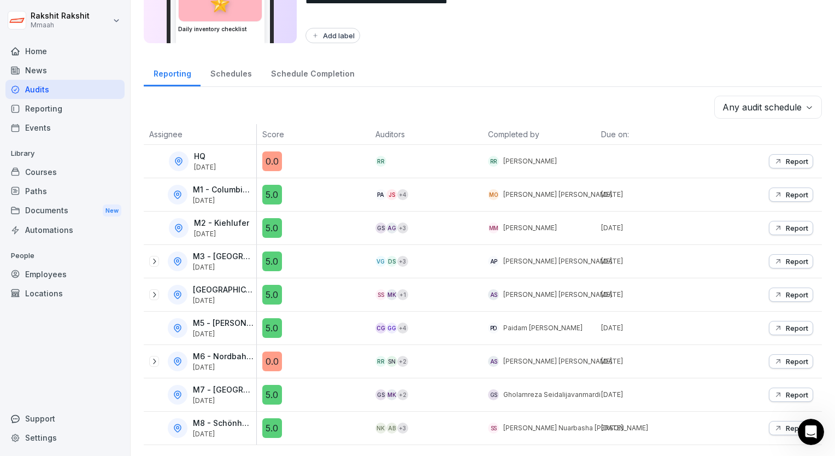
click at [783, 352] on tr "M6 - Nordbahnhof [DATE] 0.0 RR SN + 2 AS [PERSON_NAME] [PERSON_NAME] [DATE] Rep…" at bounding box center [483, 361] width 678 height 33
click at [786, 357] on p "Report" at bounding box center [797, 361] width 22 height 9
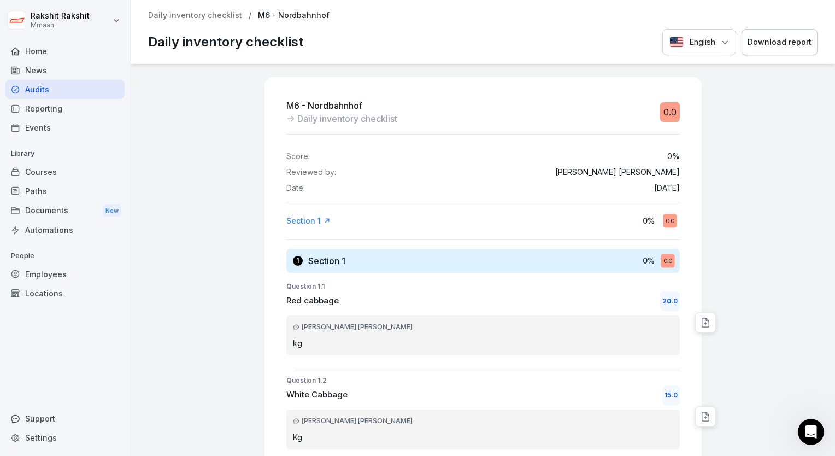
click at [31, 87] on div "Audits" at bounding box center [64, 89] width 119 height 19
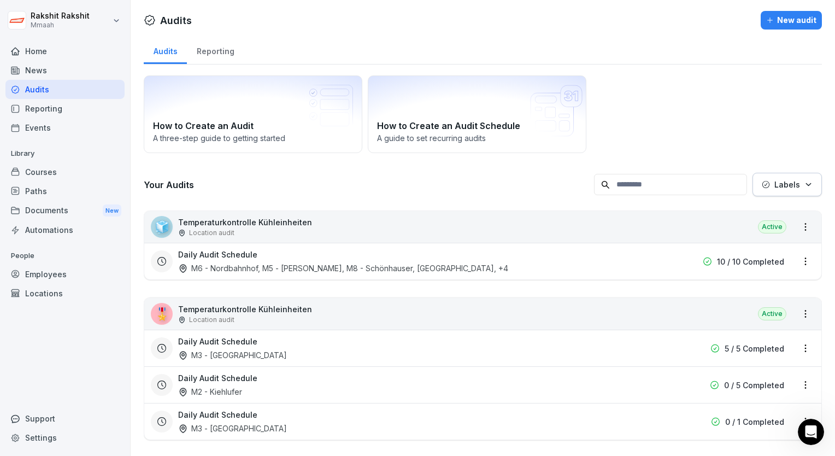
click at [727, 38] on div "Audits Reporting" at bounding box center [483, 50] width 678 height 28
click at [712, 113] on div "How to Create an Audit A three-step guide to getting started How to Create an A…" at bounding box center [483, 114] width 678 height 78
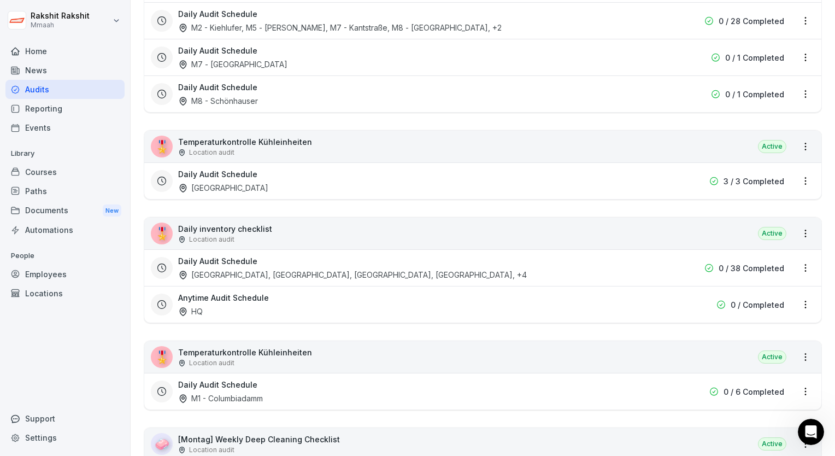
scroll to position [1837, 0]
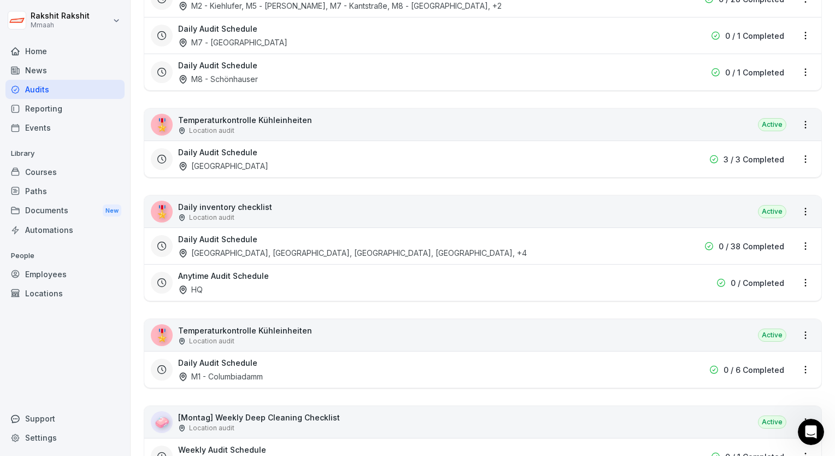
click at [632, 202] on div "🎖️ Daily inventory checklist Location audit Active" at bounding box center [482, 212] width 677 height 32
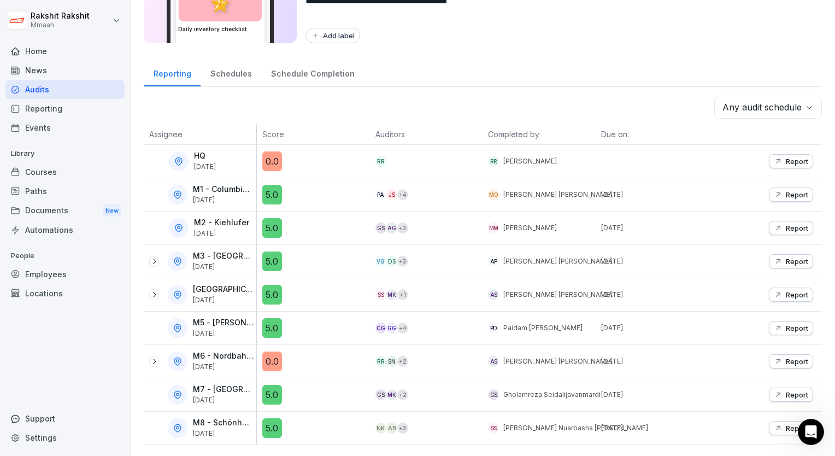
scroll to position [94, 0]
click at [689, 62] on div "Reporting Schedules Schedule Completion" at bounding box center [483, 72] width 678 height 28
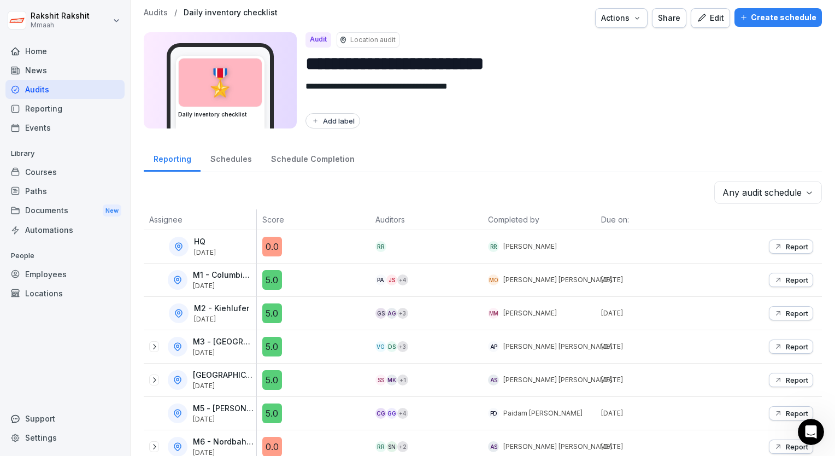
scroll to position [0, 0]
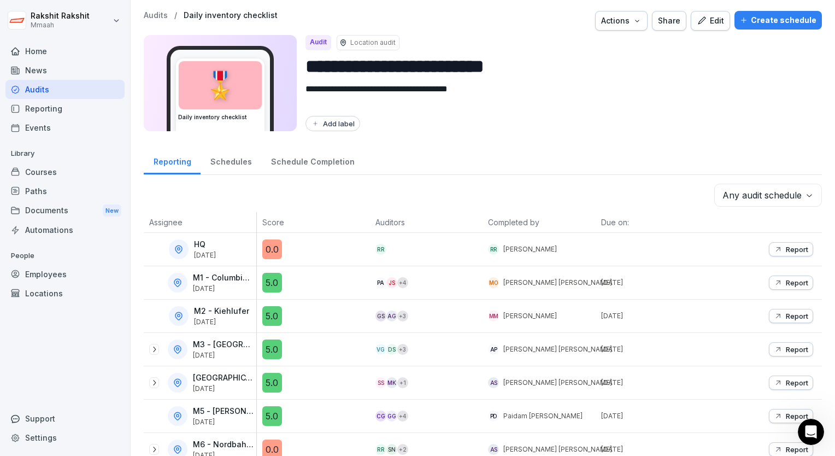
click at [697, 21] on icon "button" at bounding box center [702, 21] width 10 height 10
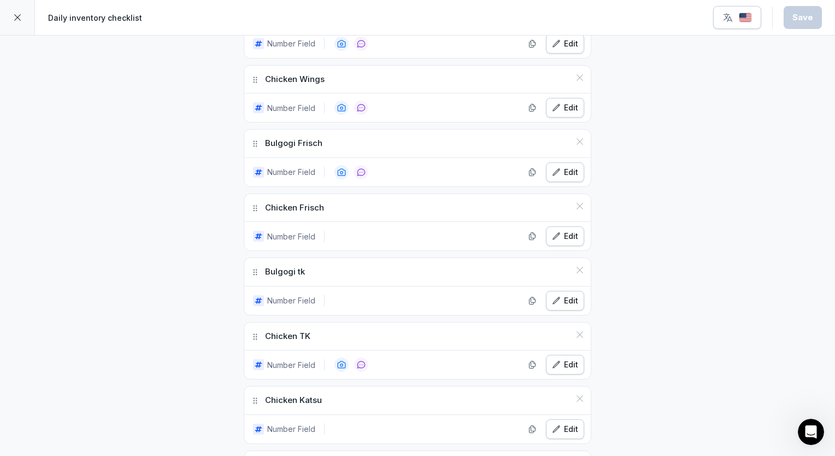
scroll to position [918, 0]
click at [562, 169] on div "Edit" at bounding box center [565, 171] width 26 height 12
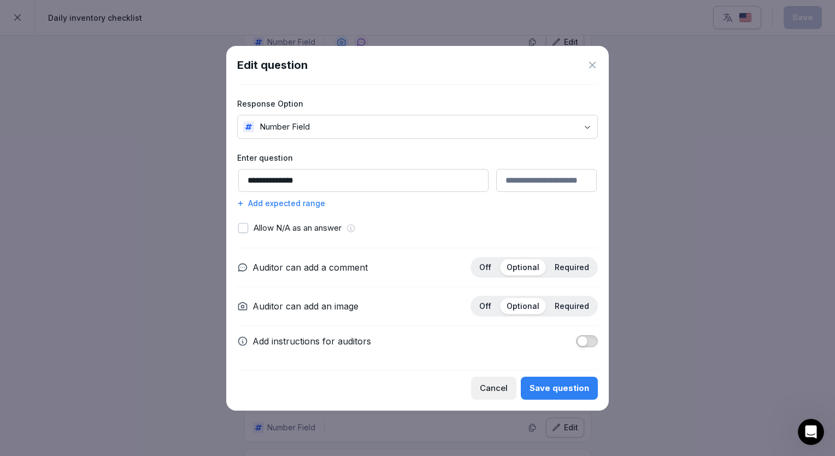
click at [599, 62] on div "**********" at bounding box center [417, 228] width 383 height 365
click at [594, 65] on icon at bounding box center [592, 65] width 7 height 7
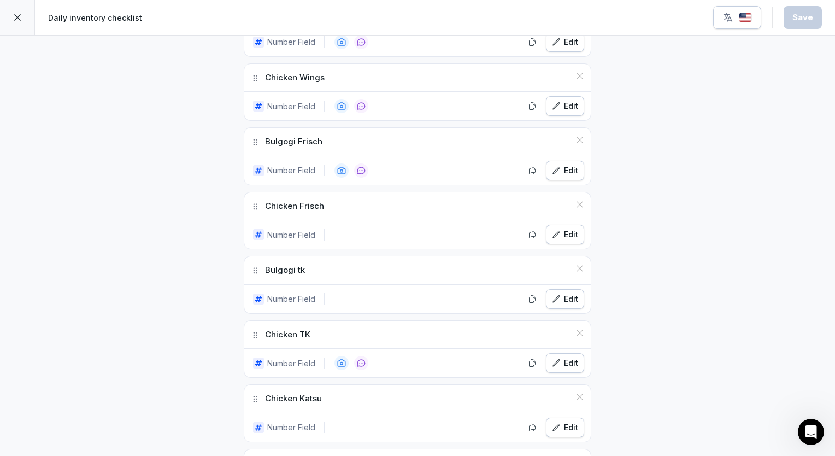
click at [660, 169] on div "**********" at bounding box center [417, 442] width 835 height 2651
click at [667, 255] on div "**********" at bounding box center [417, 442] width 835 height 2651
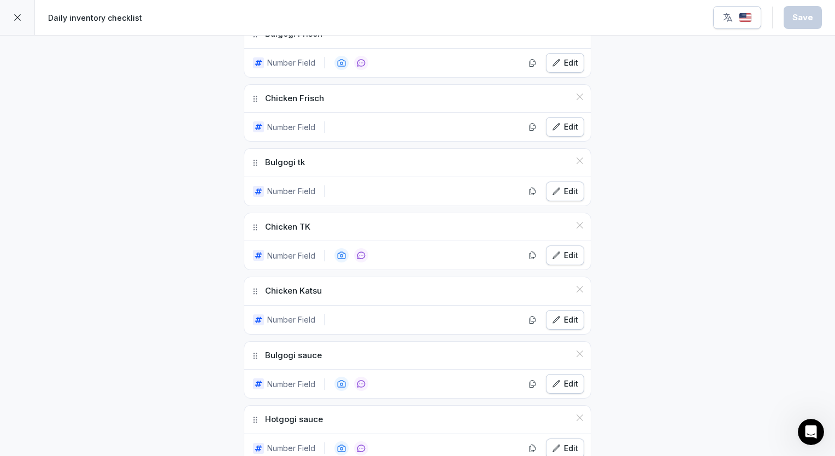
scroll to position [1115, 0]
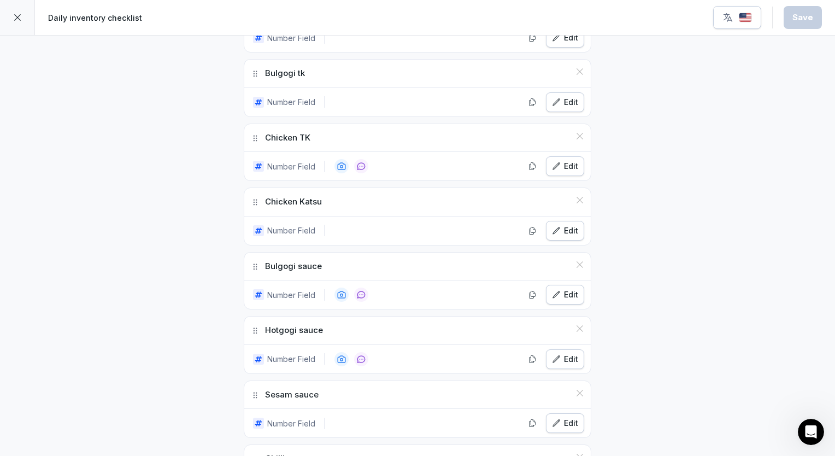
click at [560, 225] on div "Edit" at bounding box center [565, 231] width 26 height 12
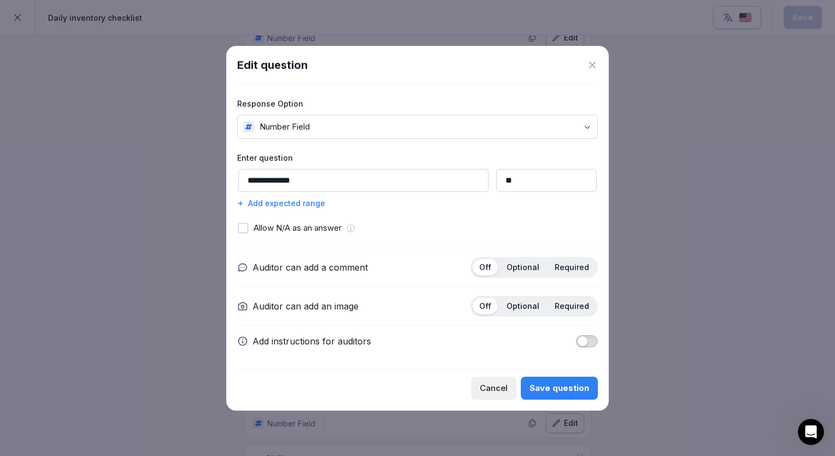
click at [508, 182] on input "**" at bounding box center [546, 180] width 101 height 23
type input "*"
click at [569, 385] on div "Save question" at bounding box center [560, 388] width 60 height 12
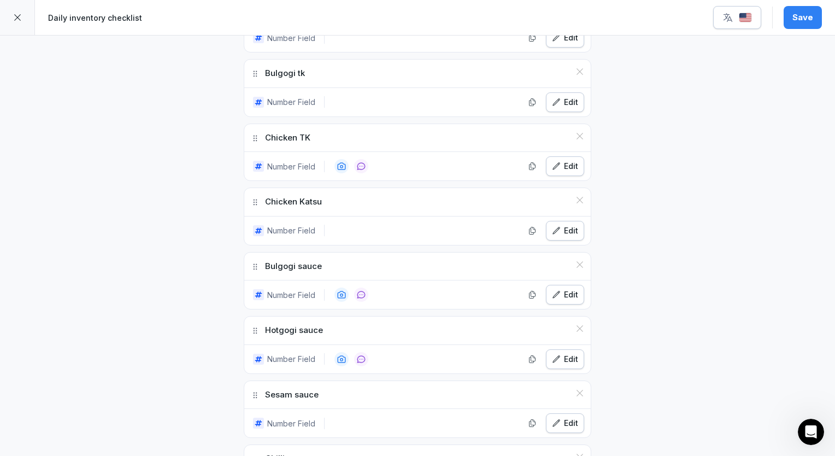
click at [561, 353] on div "Edit" at bounding box center [565, 359] width 26 height 12
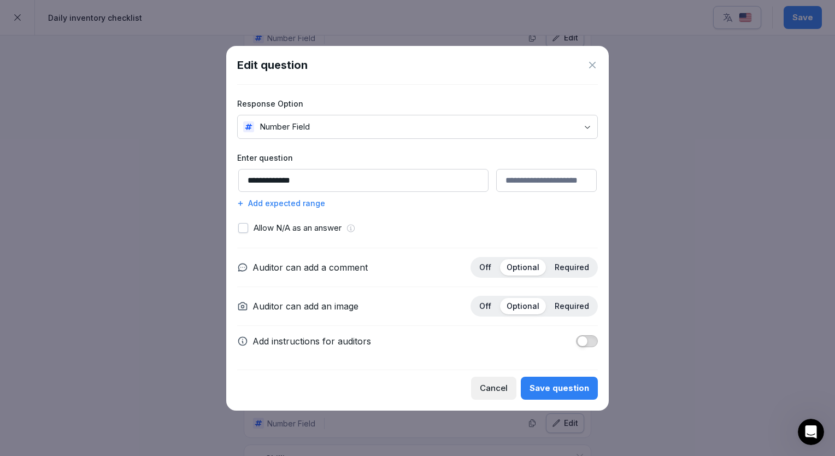
click at [588, 66] on icon at bounding box center [592, 65] width 11 height 11
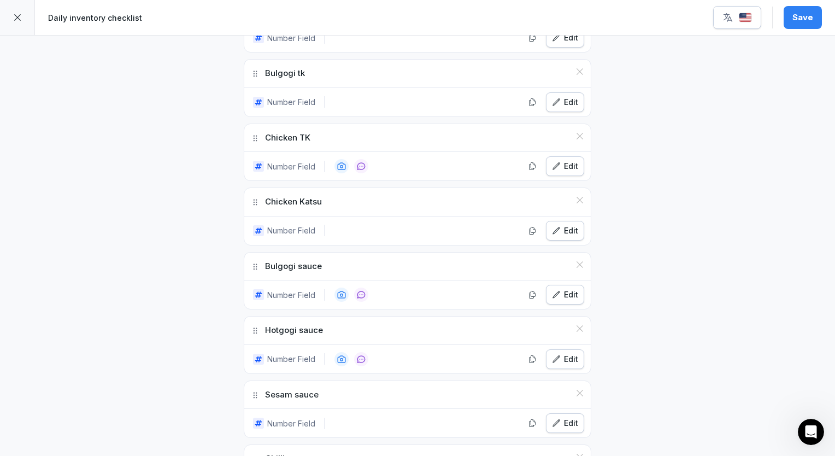
click at [557, 162] on icon "button" at bounding box center [556, 166] width 9 height 9
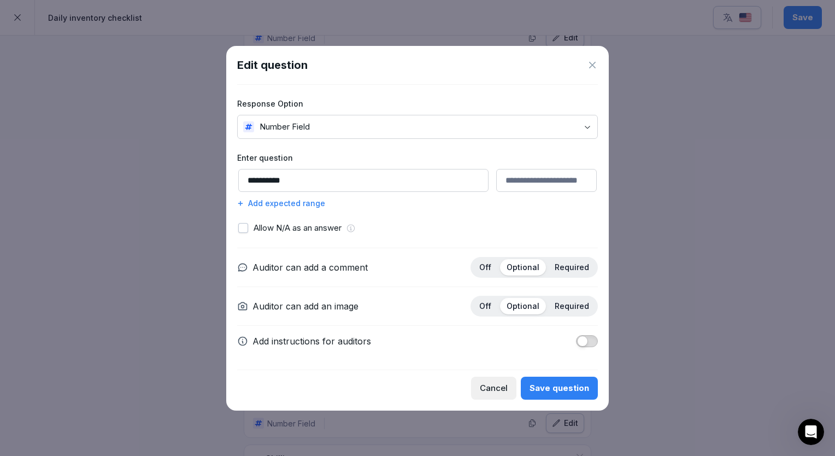
click at [596, 58] on div "Edit question" at bounding box center [417, 65] width 361 height 16
click at [595, 66] on icon at bounding box center [592, 65] width 11 height 11
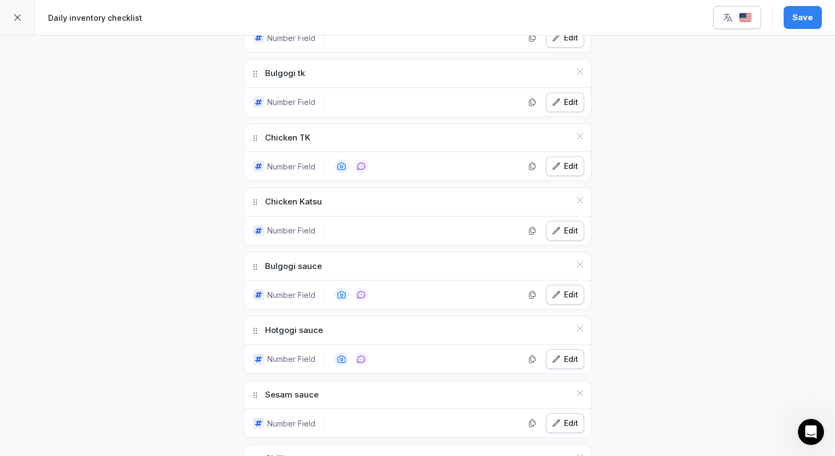
click at [558, 98] on div "Edit" at bounding box center [565, 102] width 26 height 12
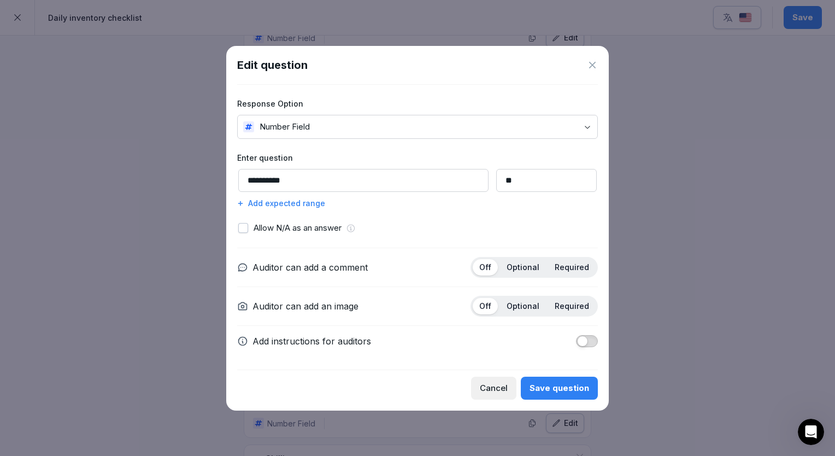
click at [518, 174] on input "**" at bounding box center [546, 180] width 101 height 23
type input "*"
click at [567, 388] on div "Save question" at bounding box center [560, 388] width 60 height 12
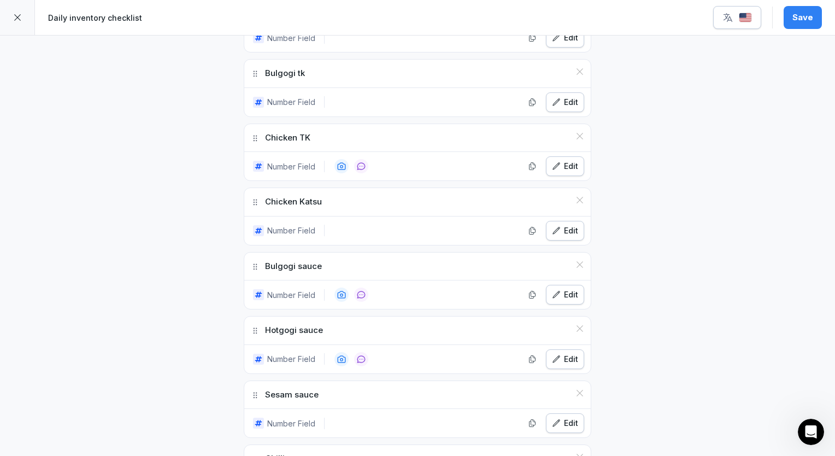
click at [647, 267] on div "**********" at bounding box center [417, 245] width 835 height 2651
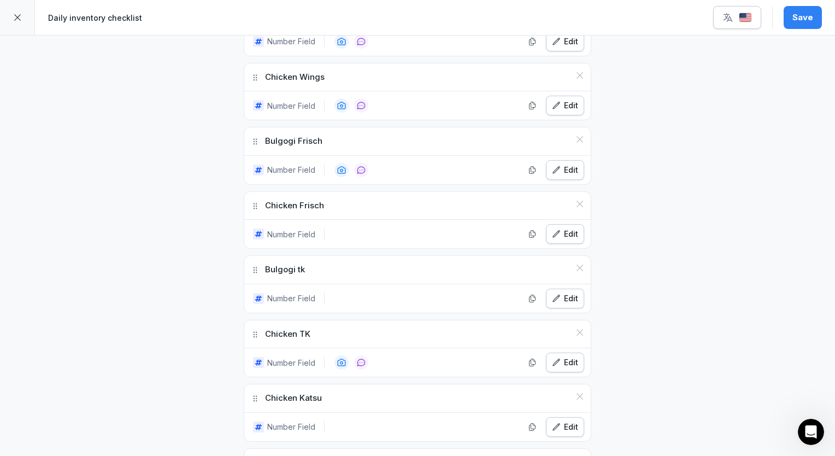
scroll to position [918, 0]
click at [564, 235] on button "Edit" at bounding box center [565, 235] width 38 height 20
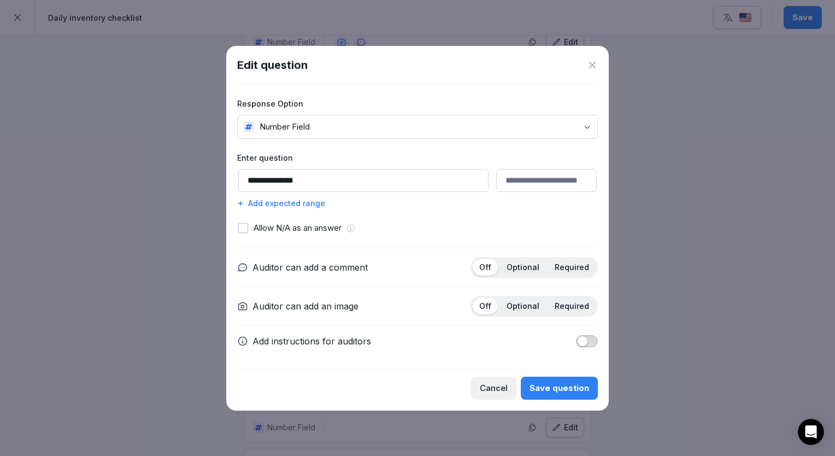
click at [590, 67] on icon at bounding box center [592, 65] width 11 height 11
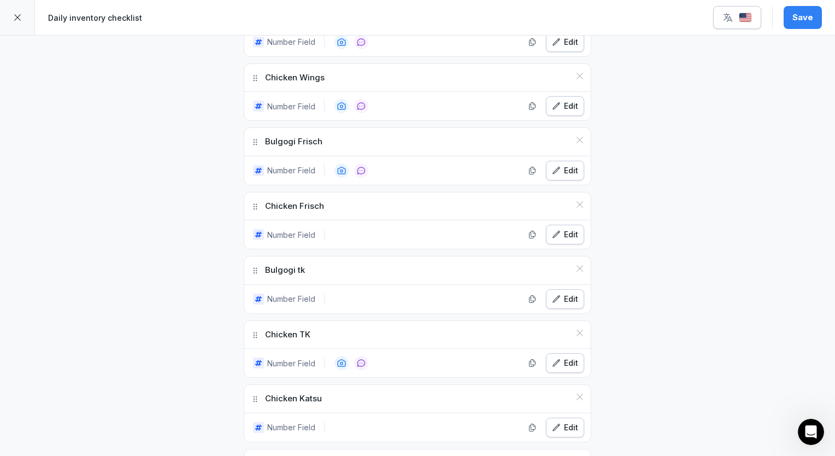
click at [552, 295] on icon "button" at bounding box center [556, 299] width 9 height 9
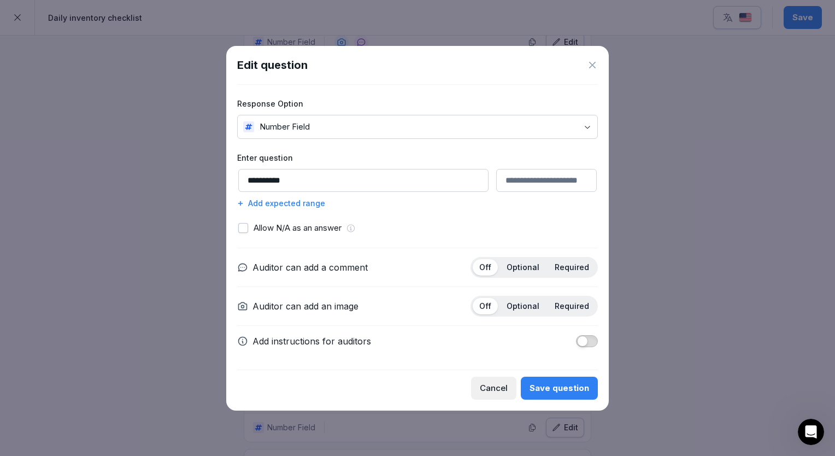
click at [596, 67] on icon at bounding box center [592, 65] width 11 height 11
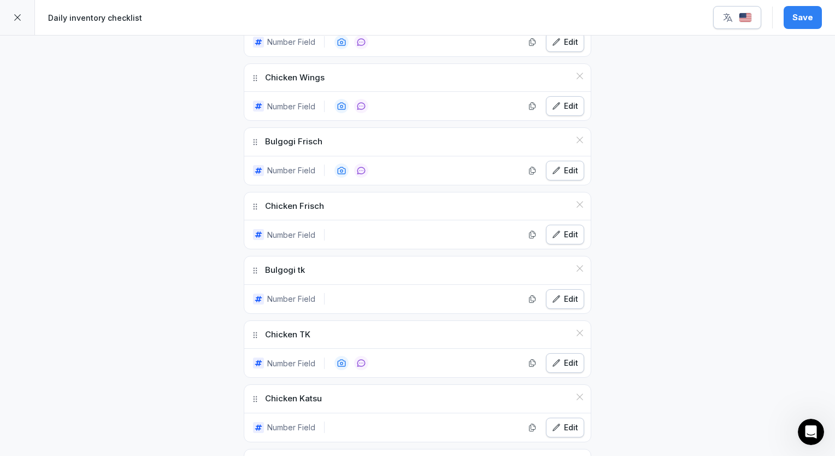
click at [566, 102] on div "Edit" at bounding box center [565, 106] width 26 height 12
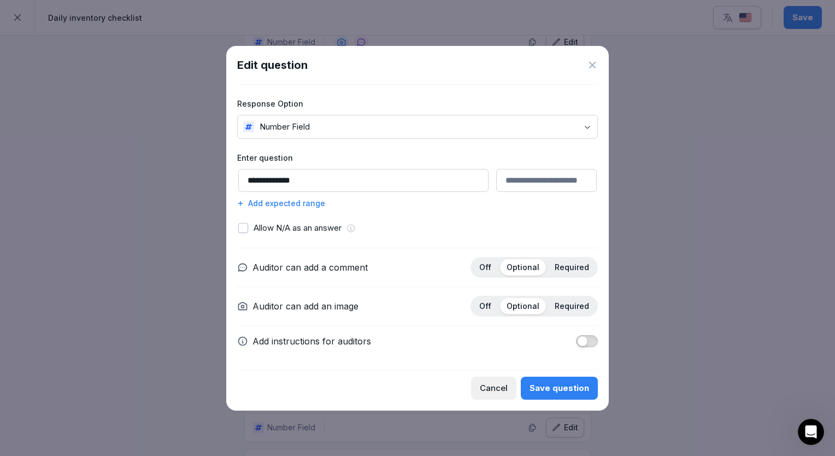
click at [591, 65] on icon at bounding box center [592, 65] width 7 height 7
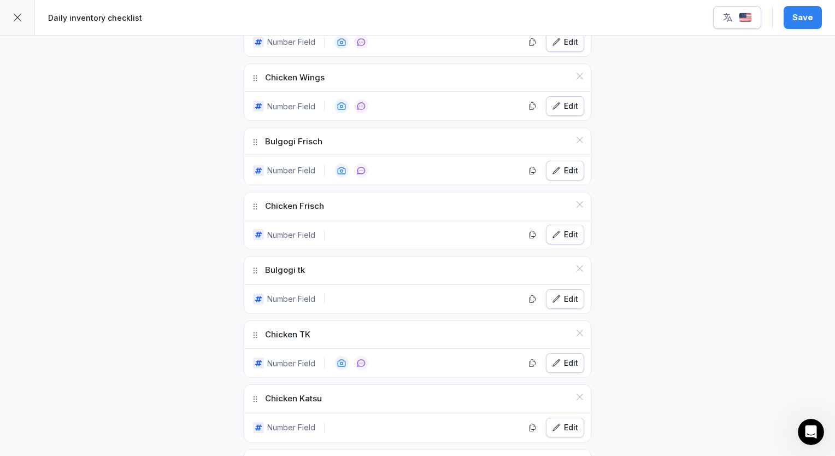
click at [630, 85] on div "**********" at bounding box center [417, 442] width 835 height 2651
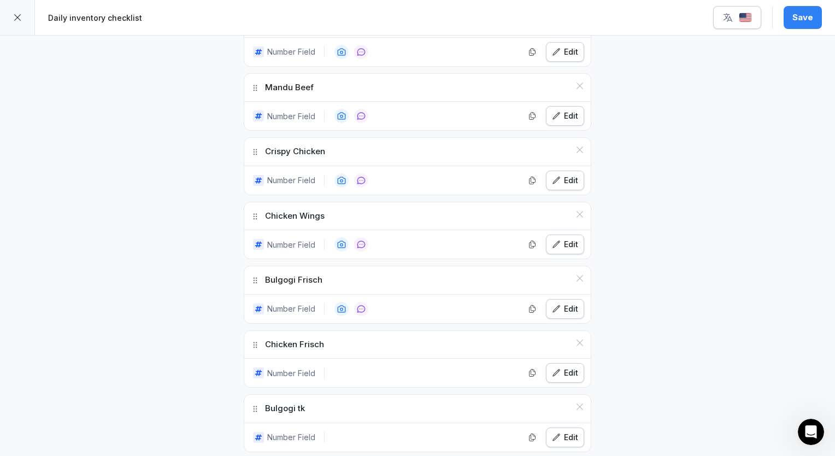
scroll to position [743, 0]
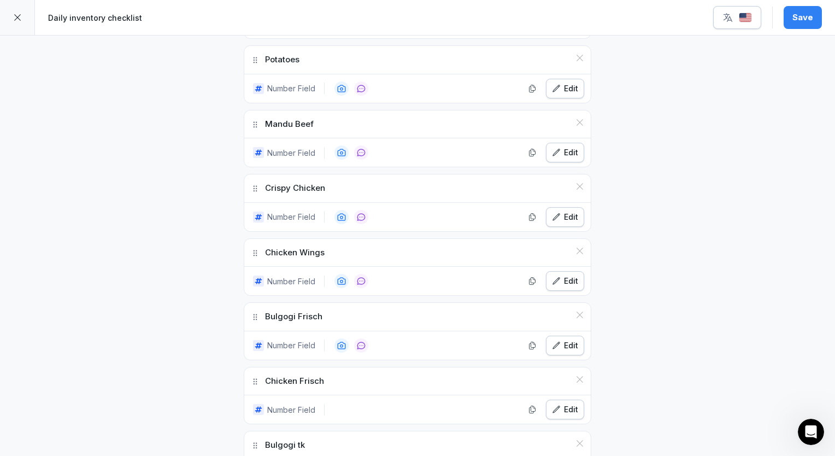
click at [553, 213] on icon "button" at bounding box center [556, 216] width 7 height 7
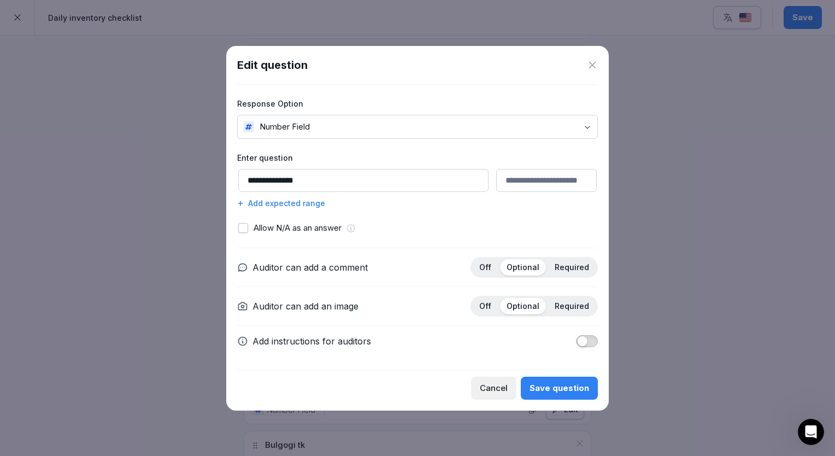
click at [594, 64] on icon at bounding box center [592, 65] width 7 height 7
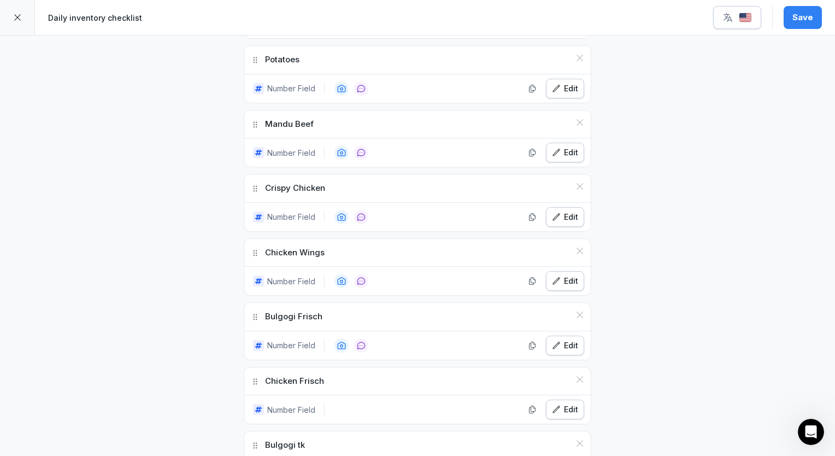
click at [557, 86] on icon "button" at bounding box center [556, 88] width 9 height 9
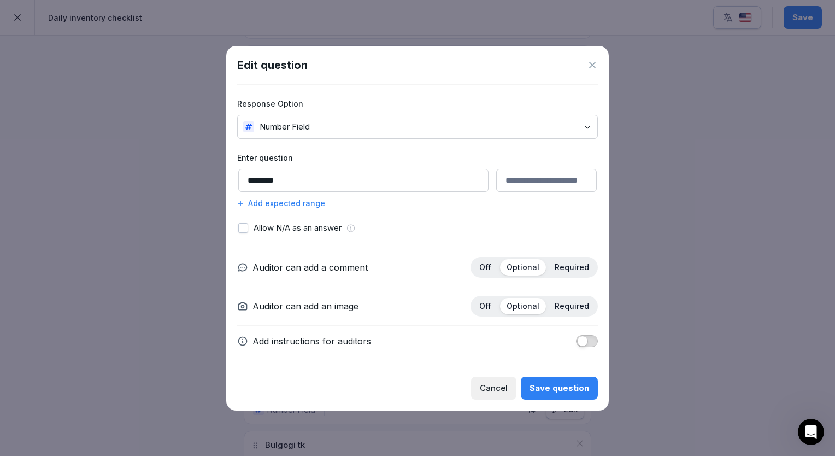
click at [591, 63] on icon at bounding box center [592, 65] width 11 height 11
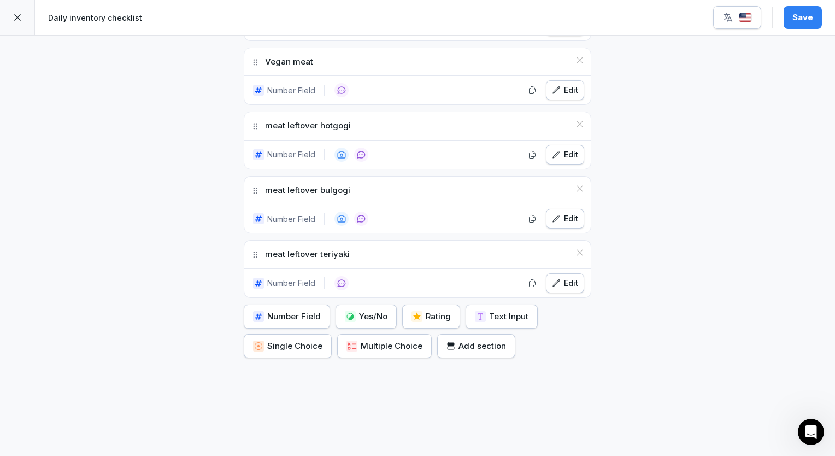
scroll to position [2219, 0]
click at [564, 277] on div "Edit" at bounding box center [565, 283] width 26 height 12
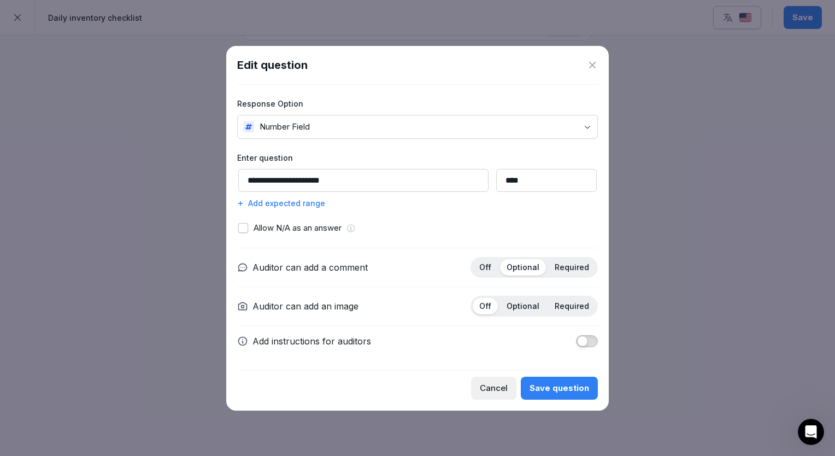
click at [595, 65] on icon at bounding box center [592, 65] width 11 height 11
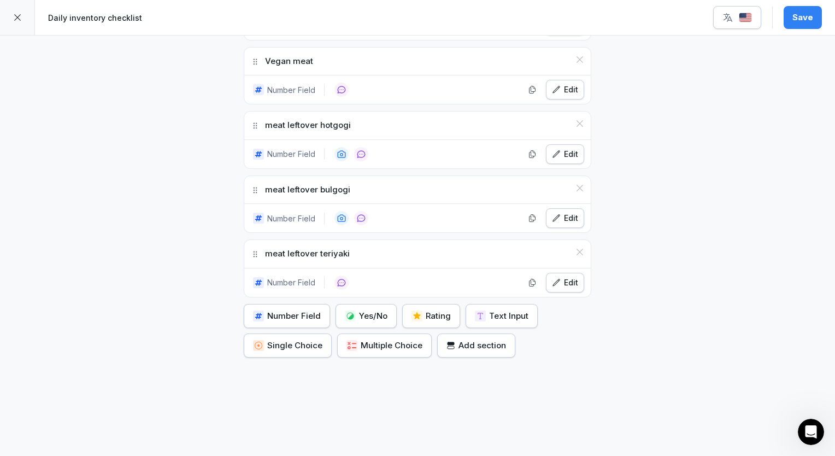
click at [567, 84] on div "Edit" at bounding box center [565, 90] width 26 height 12
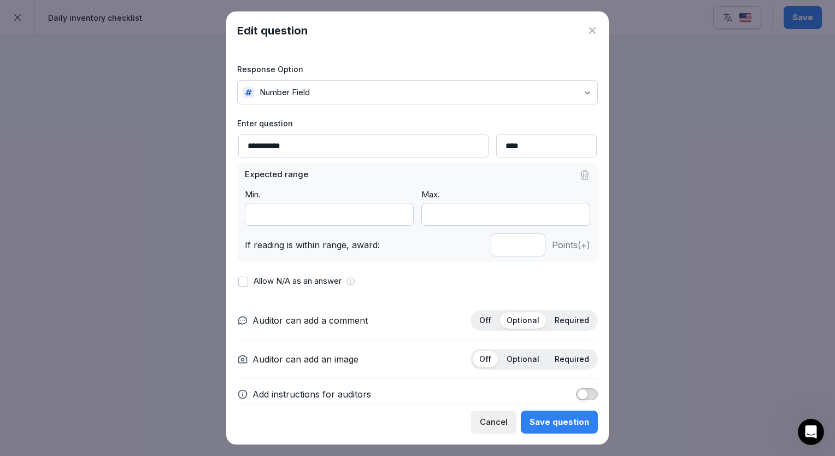
click at [595, 29] on icon at bounding box center [592, 30] width 11 height 11
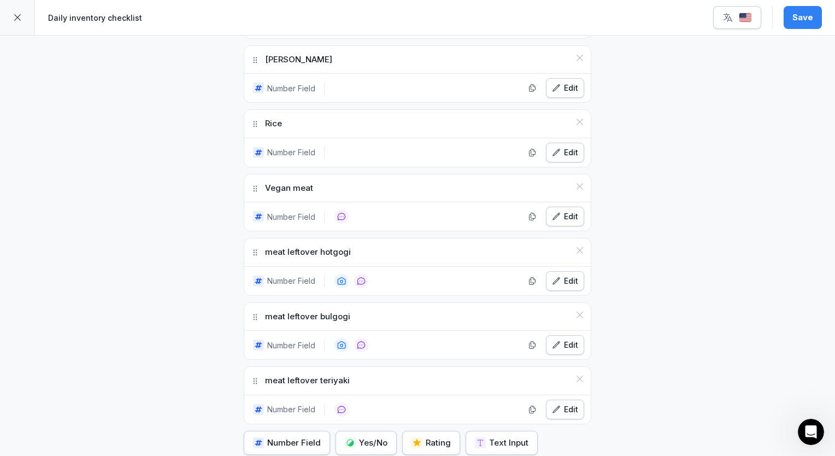
scroll to position [2088, 0]
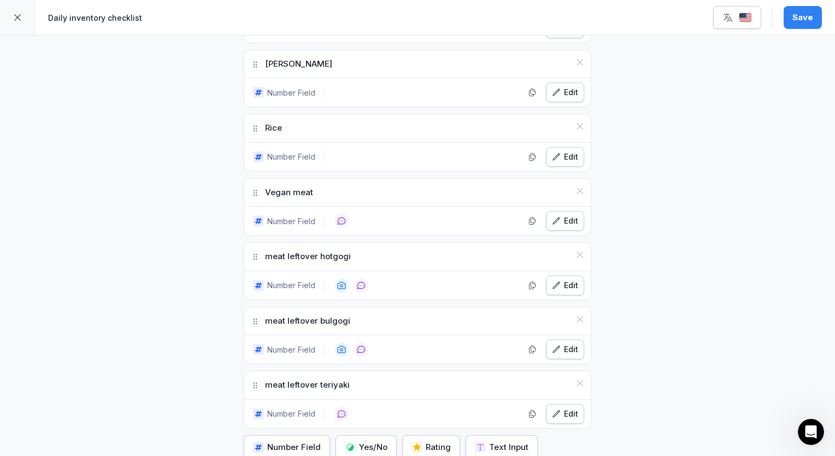
click at [561, 215] on div "Edit" at bounding box center [565, 221] width 26 height 12
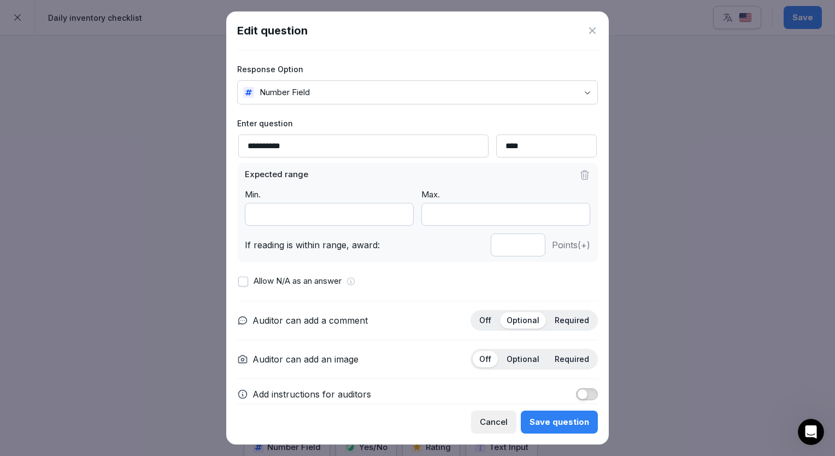
click at [345, 145] on input "**********" at bounding box center [363, 145] width 250 height 23
type input "**********"
click at [549, 425] on div "Save question" at bounding box center [560, 422] width 60 height 12
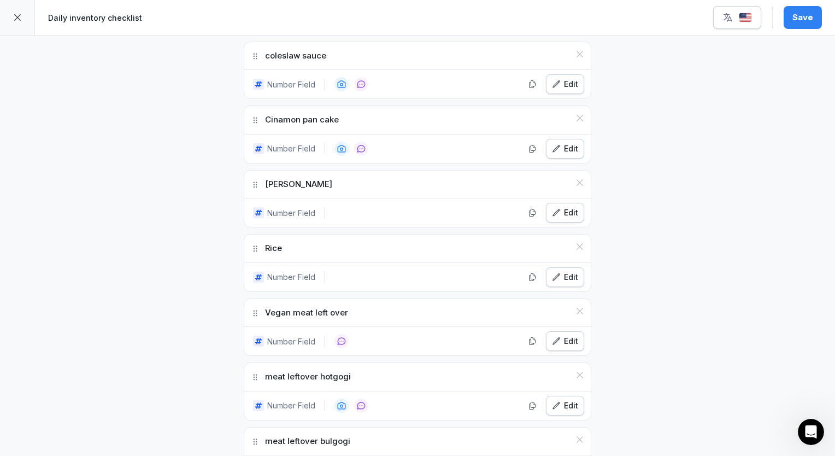
scroll to position [1957, 0]
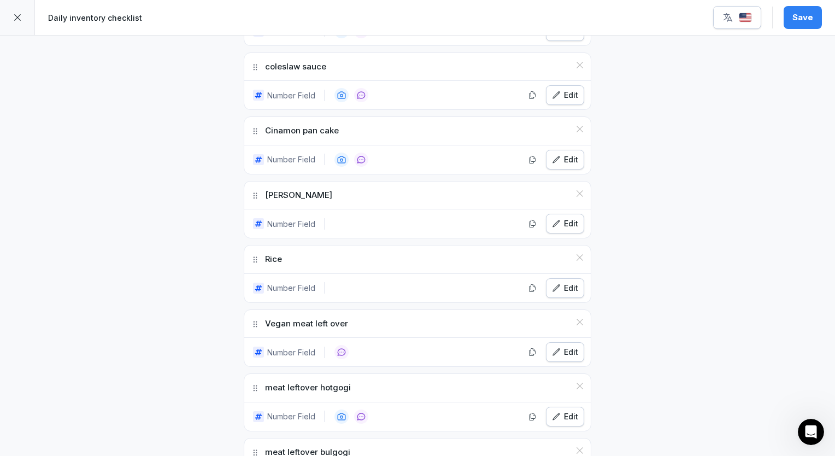
click at [558, 282] on div "Edit" at bounding box center [565, 288] width 26 height 12
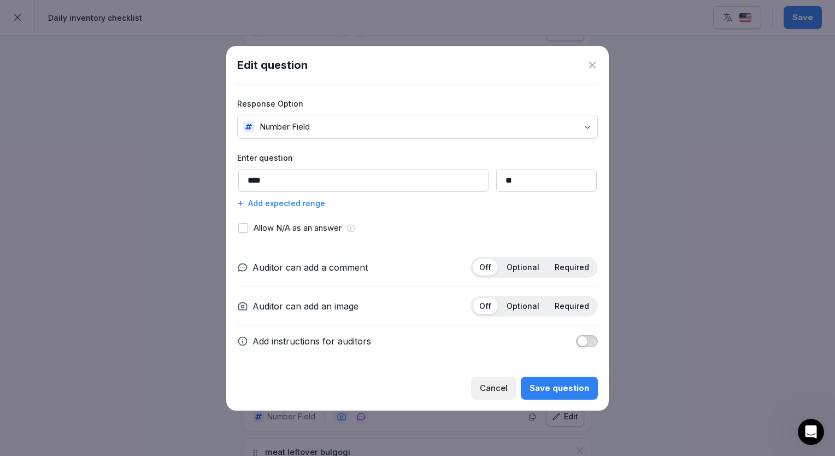
click at [529, 185] on input "**" at bounding box center [546, 180] width 101 height 23
type input "*"
click at [573, 388] on div "Save question" at bounding box center [560, 388] width 60 height 12
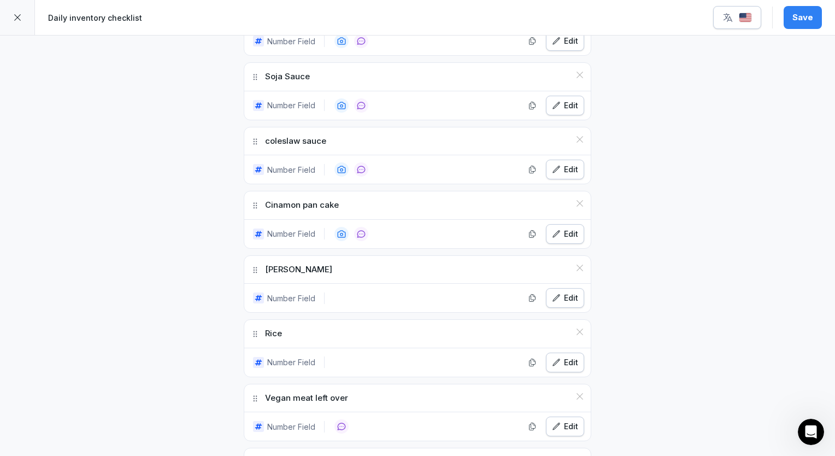
scroll to position [1848, 0]
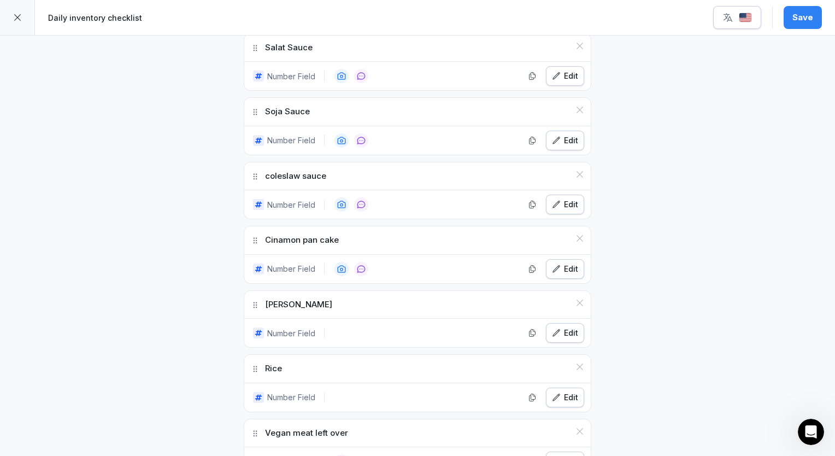
click at [558, 327] on div "Edit" at bounding box center [565, 333] width 26 height 12
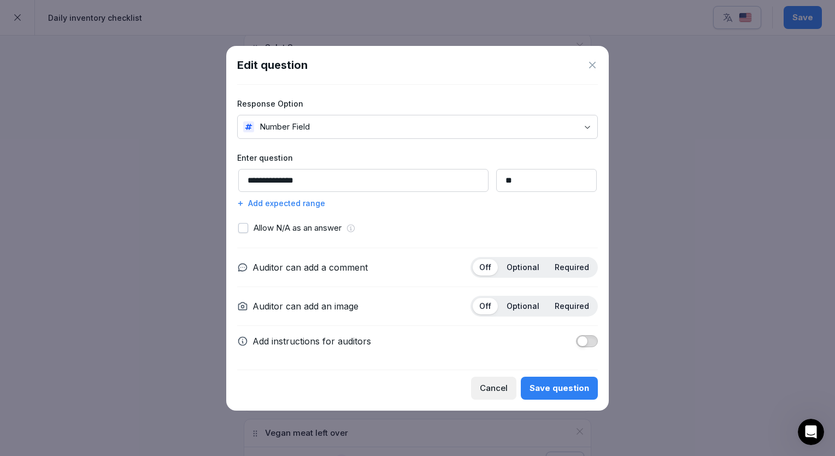
click at [528, 180] on input "**" at bounding box center [546, 180] width 101 height 23
type input "*"
click at [579, 384] on div "Save question" at bounding box center [560, 388] width 60 height 12
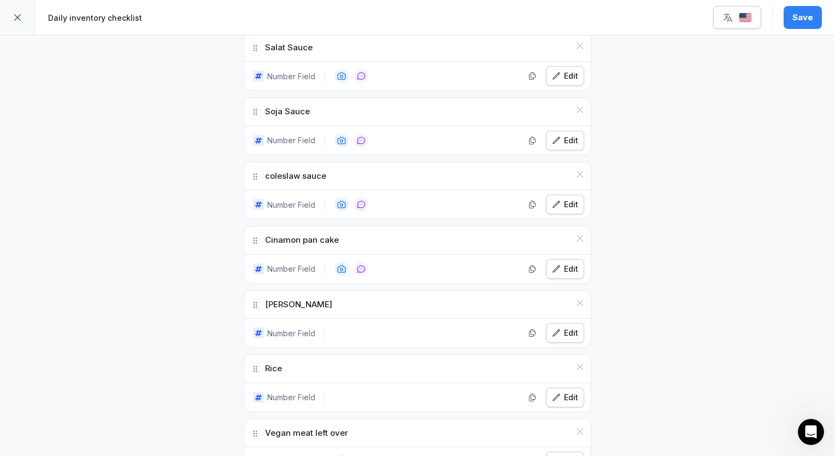
click at [575, 197] on button "Edit" at bounding box center [565, 205] width 38 height 20
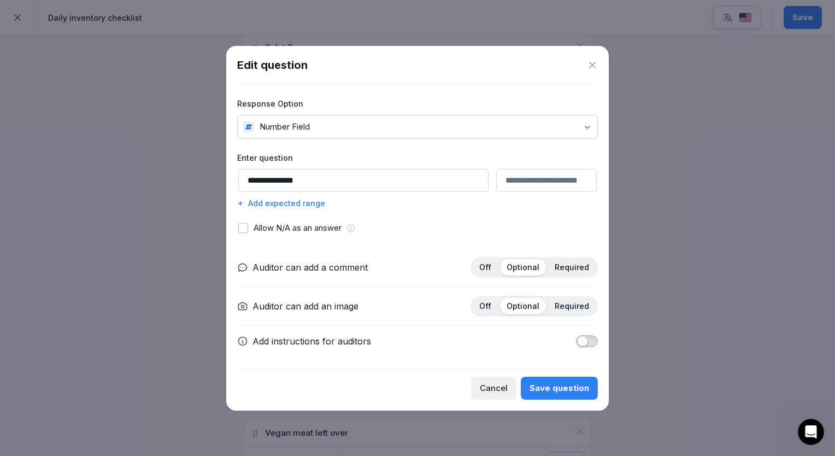
click at [599, 64] on div "**********" at bounding box center [417, 228] width 383 height 365
click at [590, 65] on icon at bounding box center [592, 65] width 11 height 11
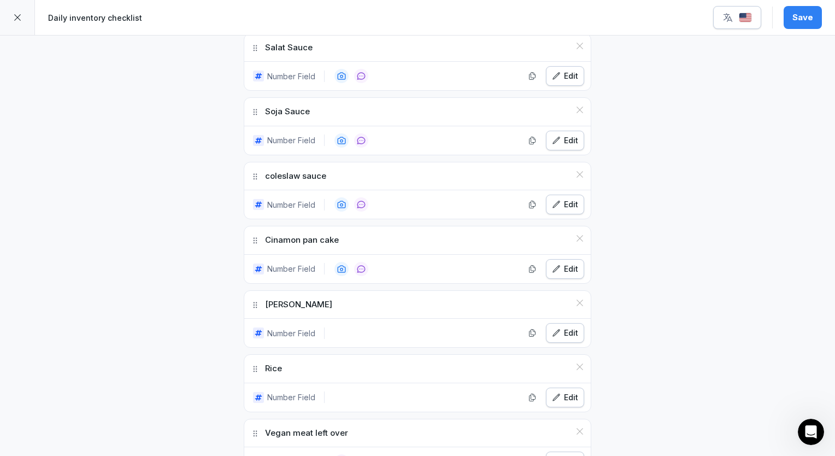
click at [553, 137] on icon "button" at bounding box center [556, 140] width 7 height 7
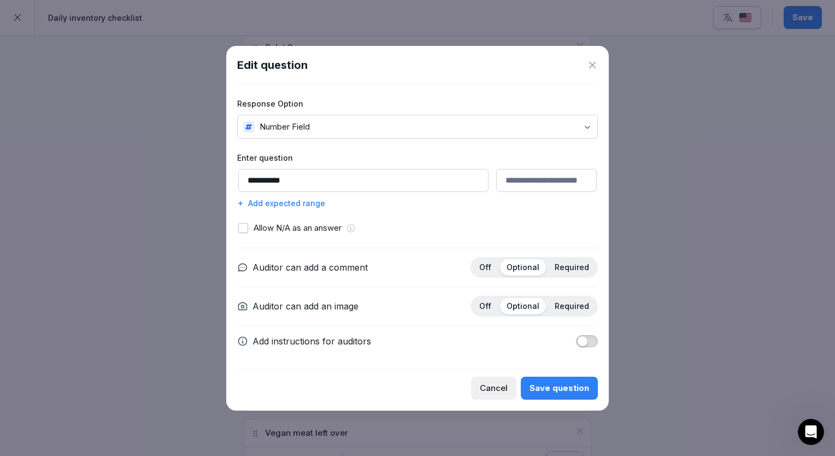
click at [595, 67] on icon at bounding box center [592, 65] width 11 height 11
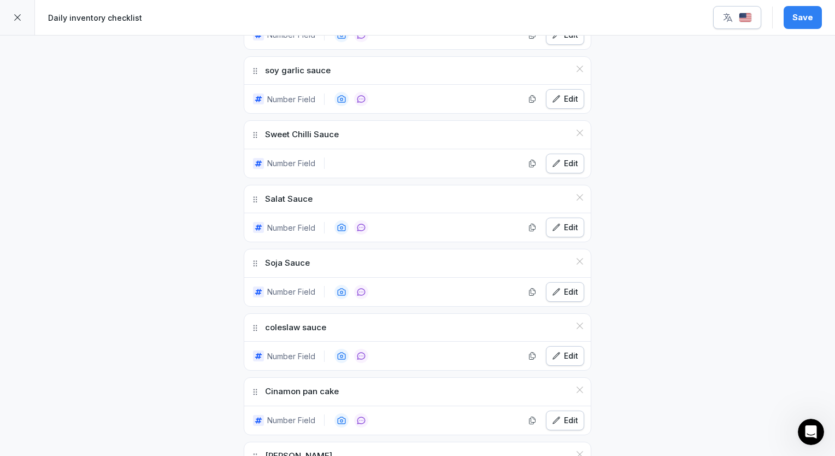
scroll to position [1651, 0]
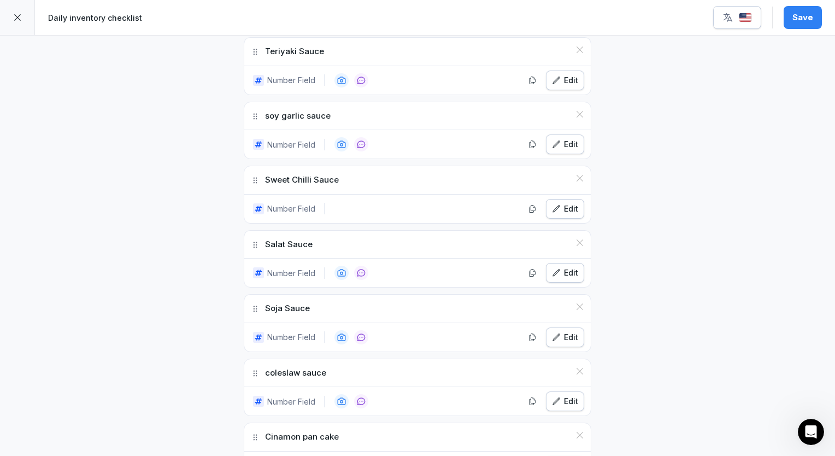
click at [564, 267] on div "Edit" at bounding box center [565, 273] width 26 height 12
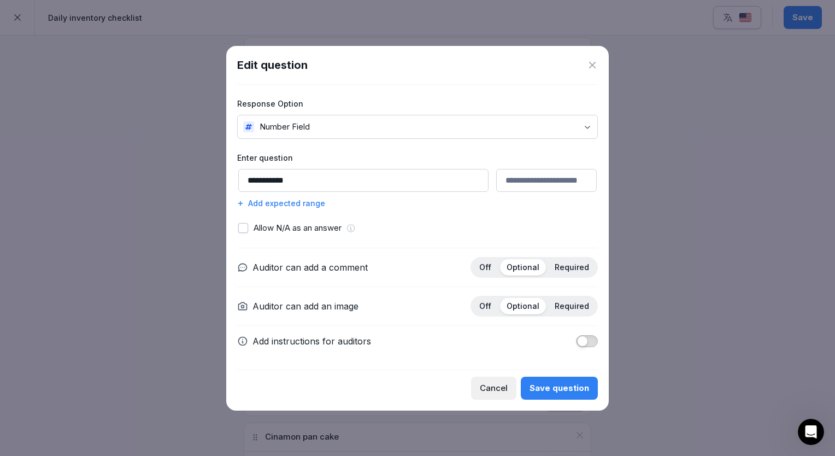
click at [595, 65] on icon at bounding box center [592, 65] width 11 height 11
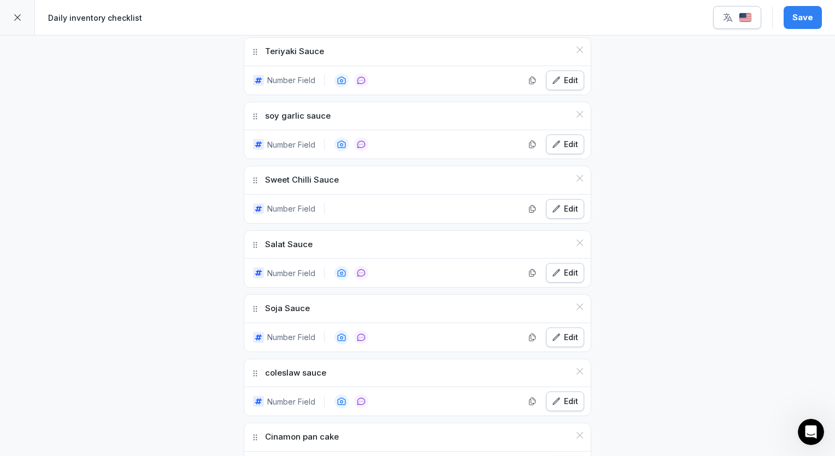
click at [553, 204] on icon "button" at bounding box center [556, 208] width 9 height 9
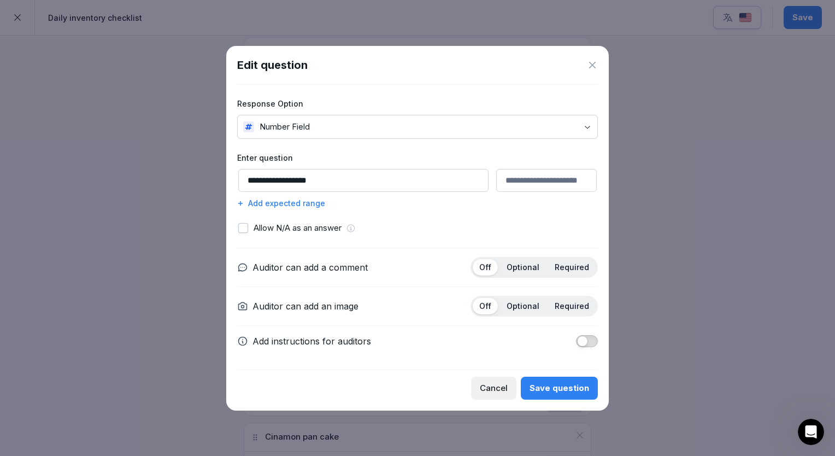
click at [590, 69] on icon at bounding box center [592, 65] width 11 height 11
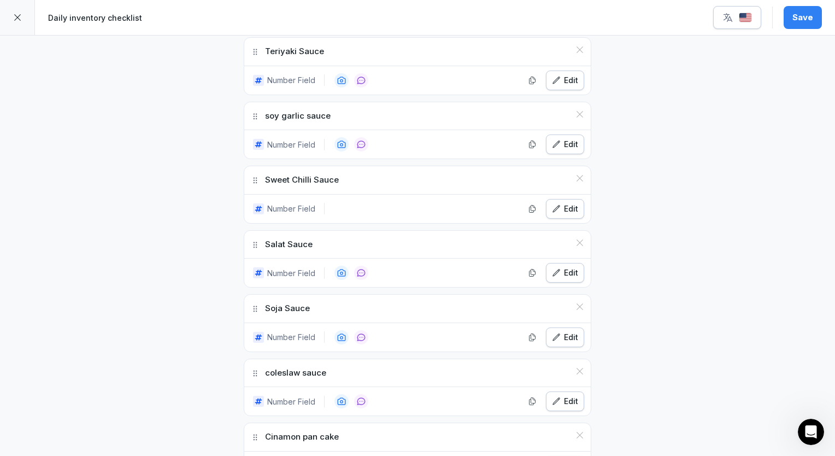
click at [564, 138] on div "Edit" at bounding box center [565, 144] width 26 height 12
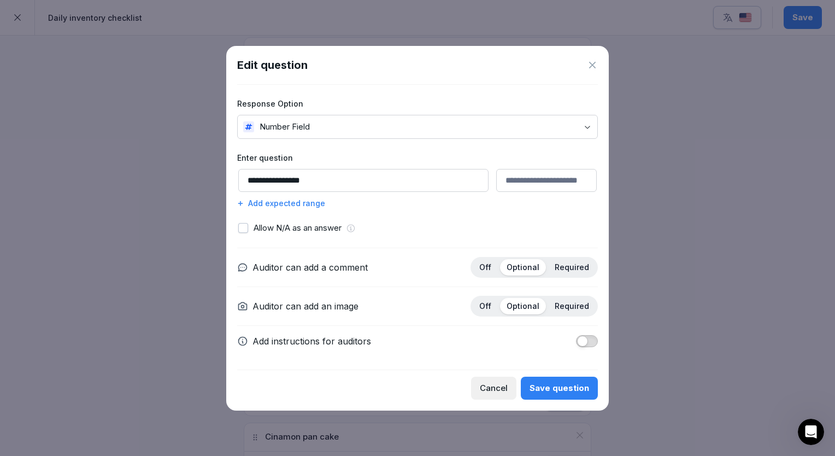
click at [595, 68] on icon at bounding box center [592, 65] width 7 height 7
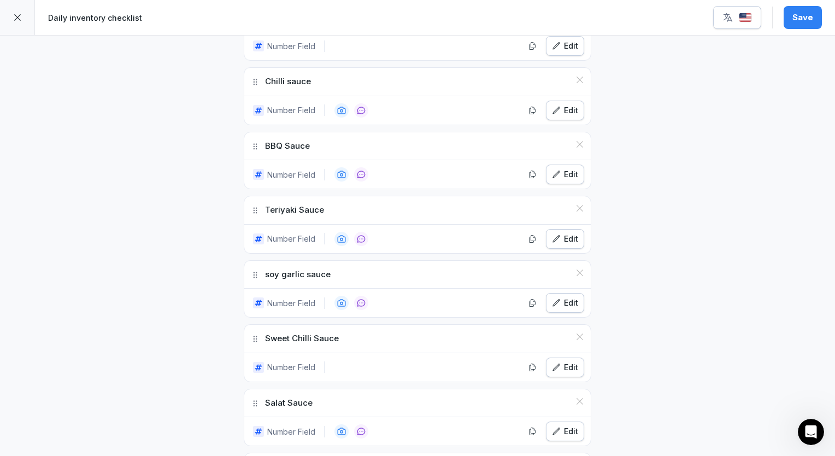
scroll to position [1454, 0]
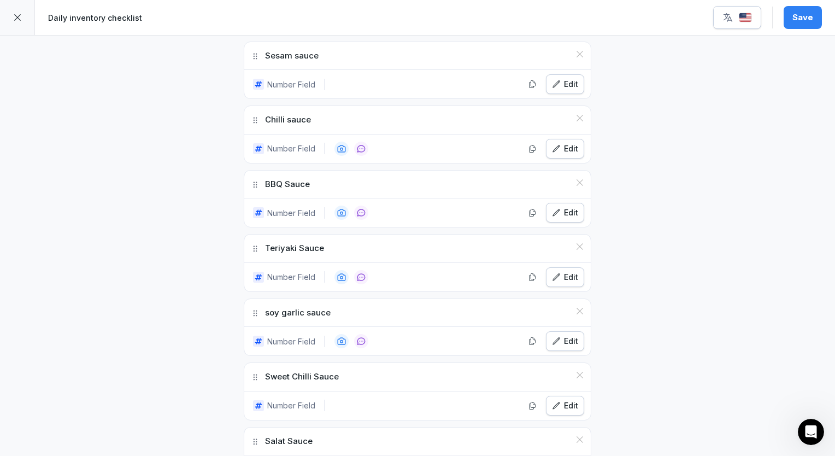
click at [564, 271] on button "Edit" at bounding box center [565, 277] width 38 height 20
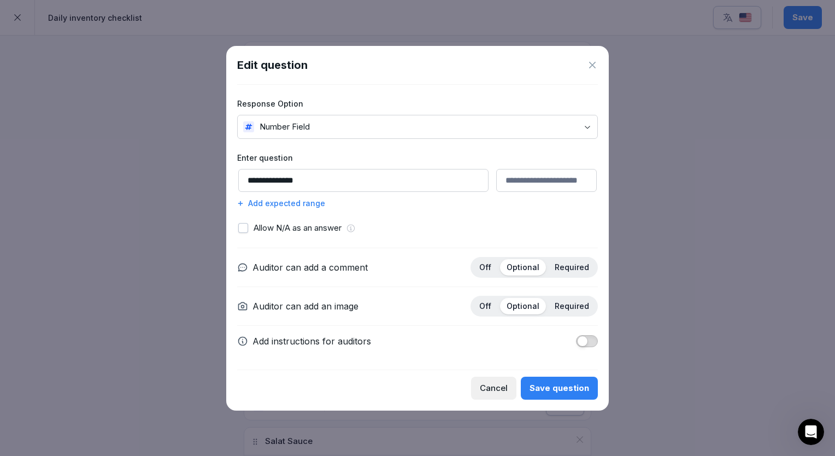
click at [591, 68] on icon at bounding box center [592, 65] width 11 height 11
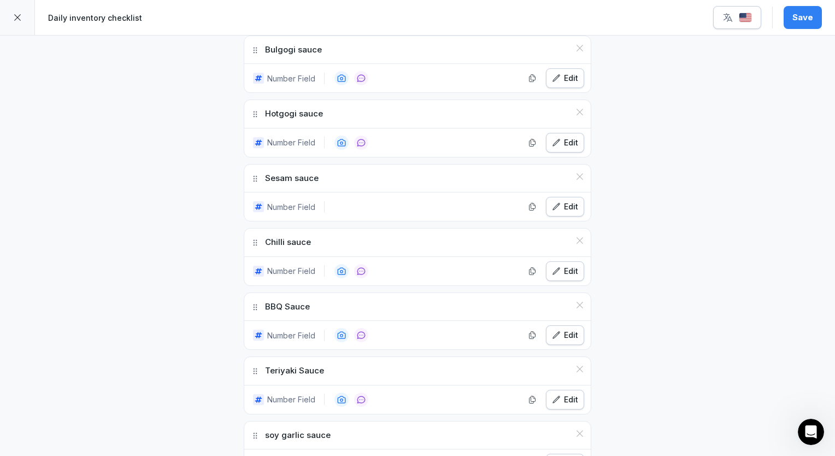
scroll to position [1323, 0]
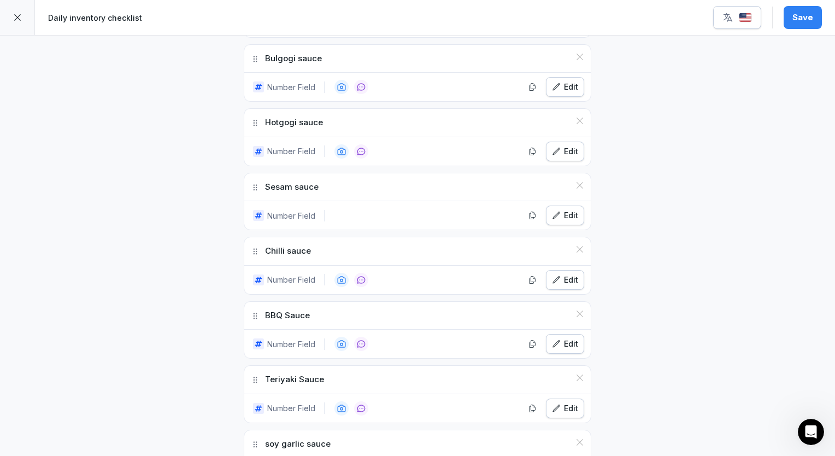
click at [561, 277] on button "Edit" at bounding box center [565, 280] width 38 height 20
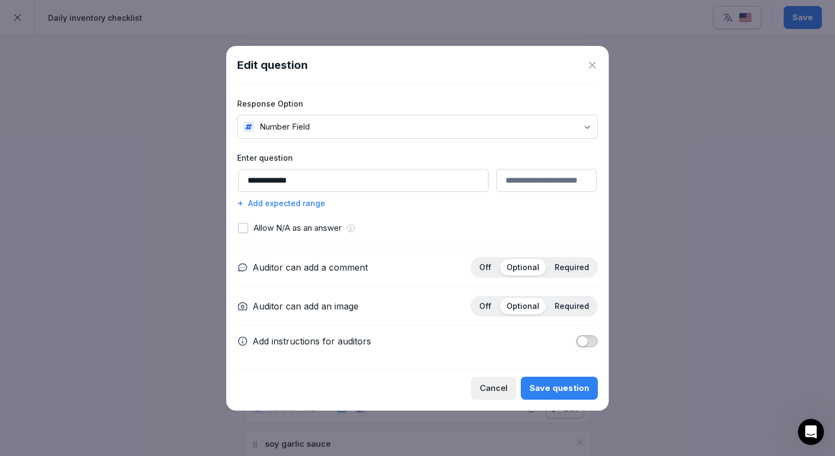
click at [593, 65] on icon at bounding box center [592, 65] width 7 height 7
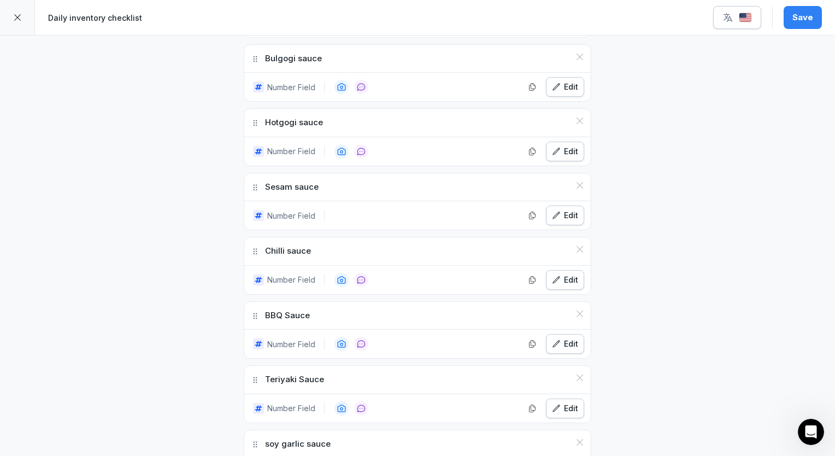
click at [557, 82] on div "Edit" at bounding box center [565, 87] width 26 height 12
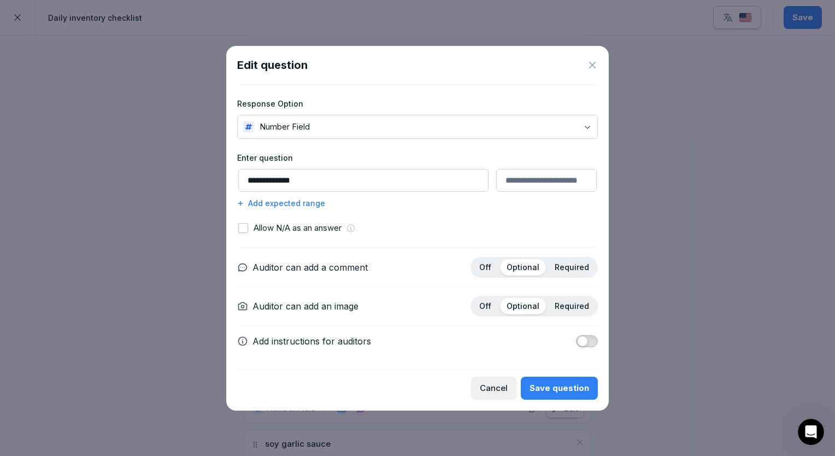
click at [590, 69] on icon at bounding box center [592, 65] width 11 height 11
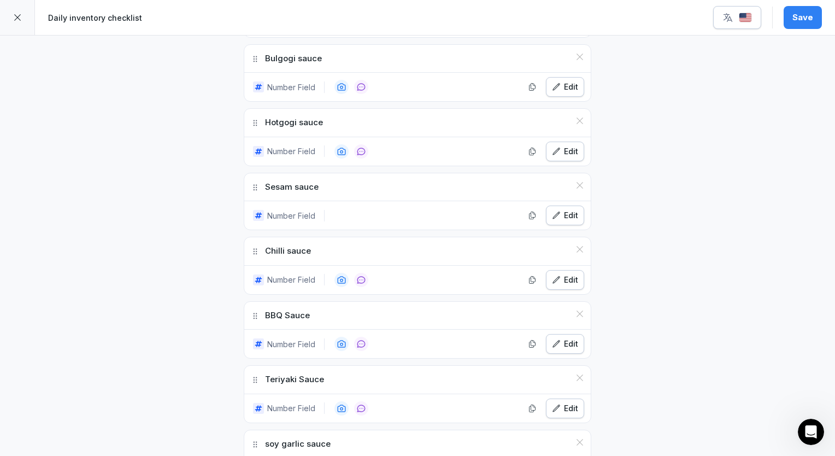
click at [606, 82] on div "**********" at bounding box center [417, 38] width 835 height 2651
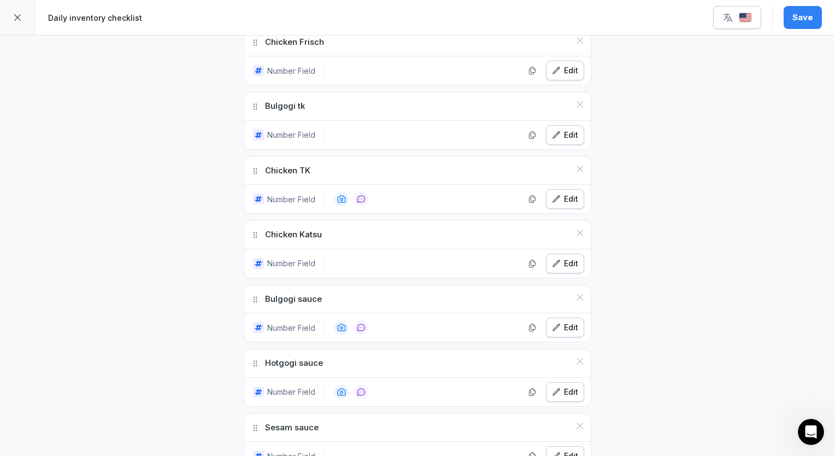
scroll to position [1082, 0]
click at [553, 129] on div "Edit" at bounding box center [565, 135] width 26 height 12
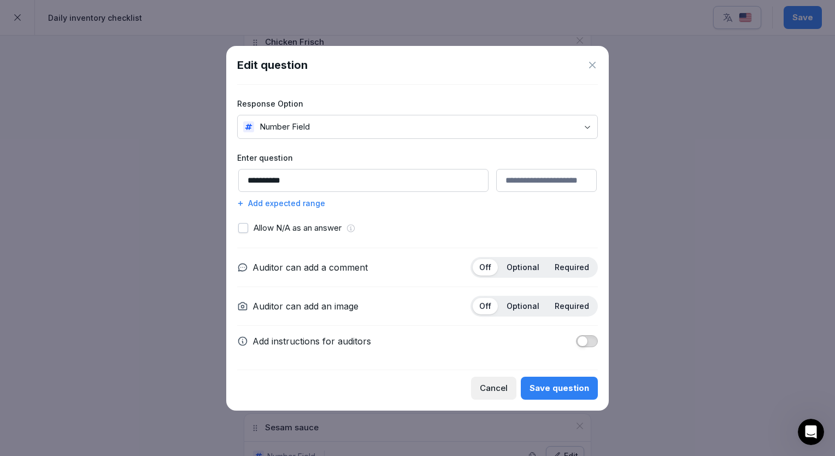
click at [595, 67] on icon at bounding box center [592, 65] width 7 height 7
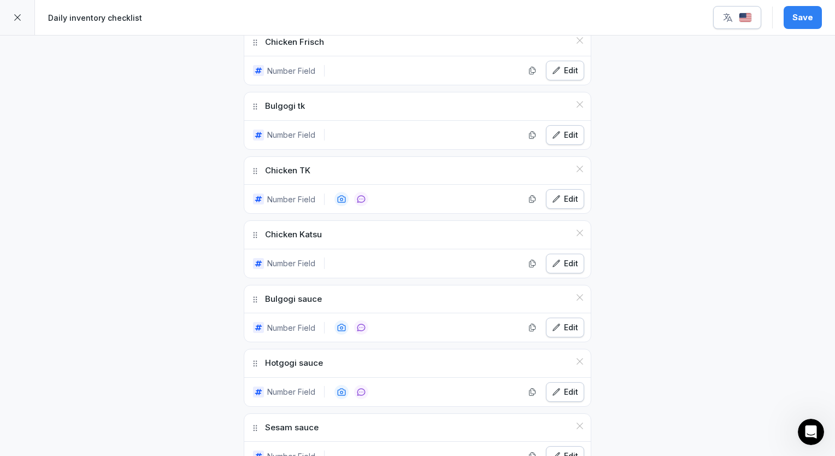
click at [557, 69] on div "Edit" at bounding box center [565, 71] width 26 height 12
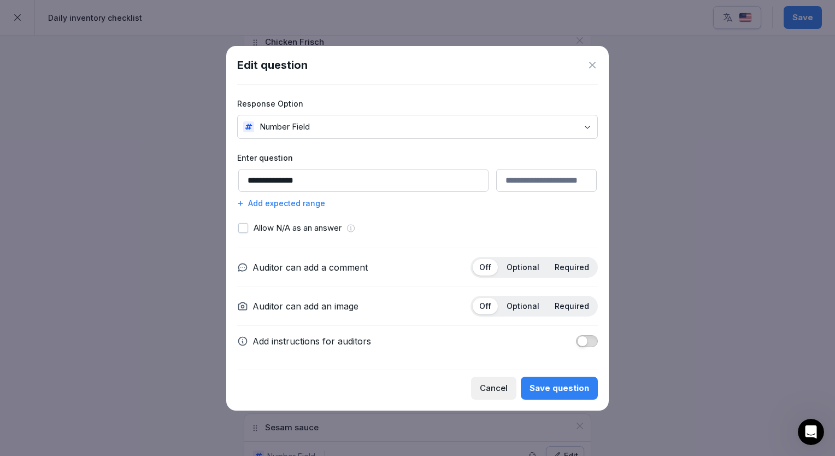
click at [593, 67] on icon at bounding box center [592, 65] width 11 height 11
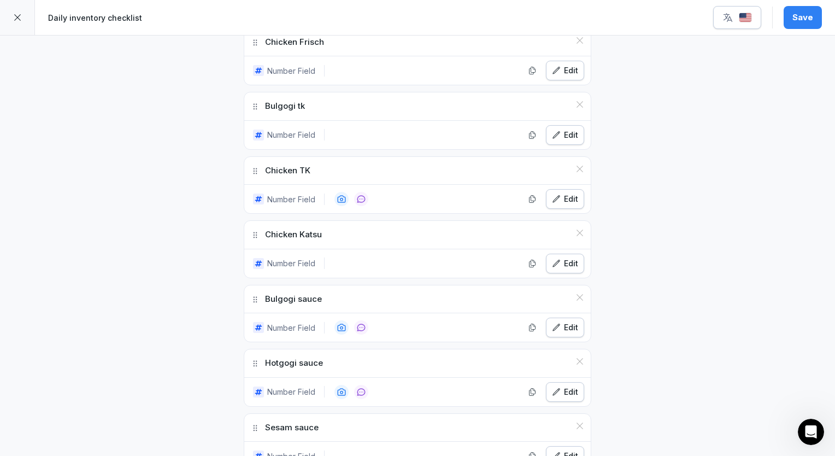
click at [606, 71] on div "**********" at bounding box center [417, 278] width 835 height 2651
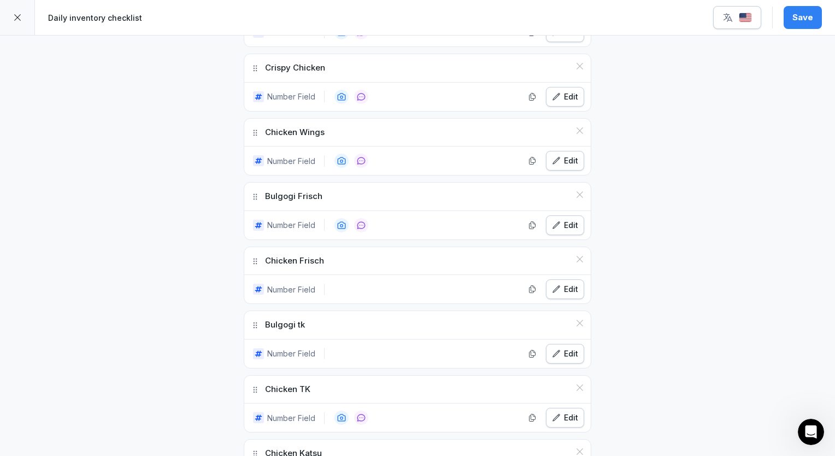
scroll to position [842, 0]
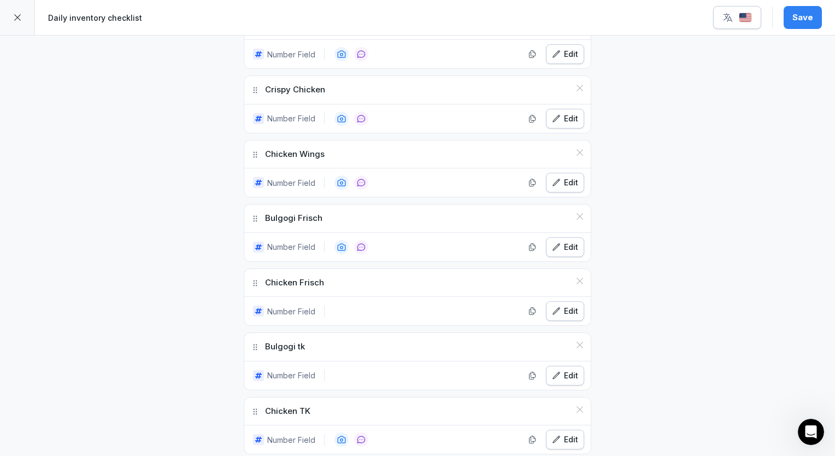
click at [566, 177] on div "Edit" at bounding box center [565, 183] width 26 height 12
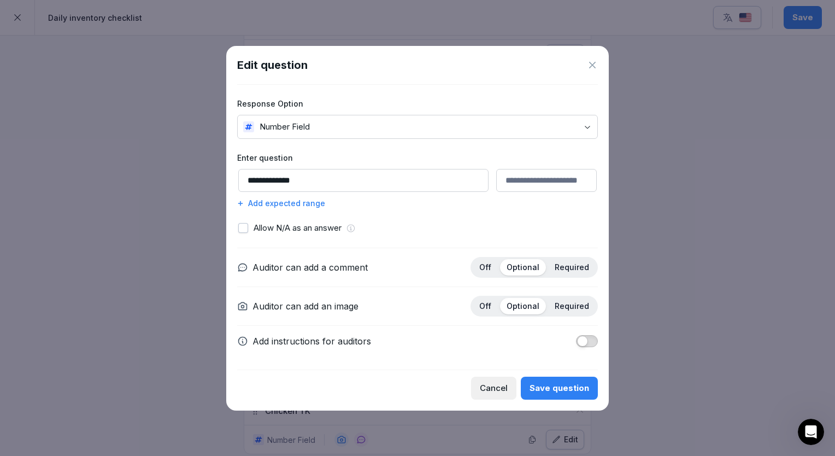
click at [595, 67] on icon at bounding box center [592, 65] width 11 height 11
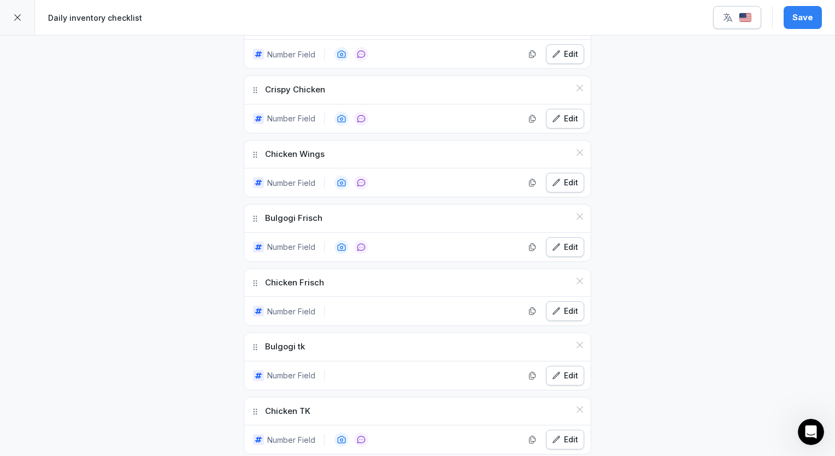
click at [558, 248] on button "Edit" at bounding box center [565, 247] width 38 height 20
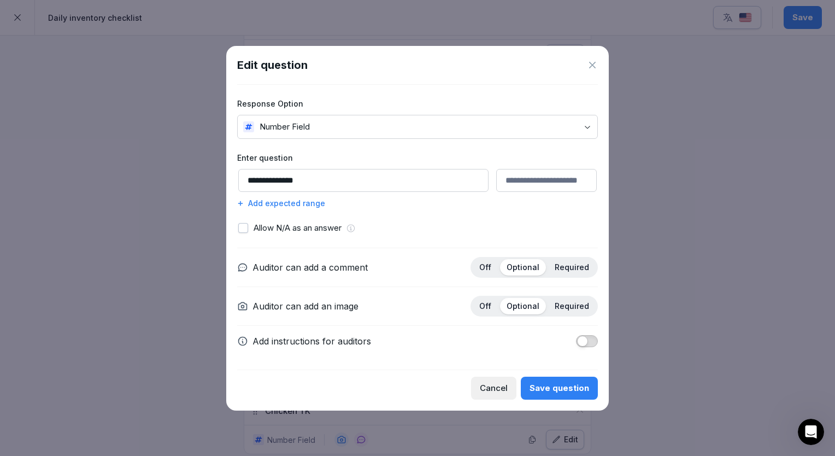
click at [591, 62] on icon at bounding box center [592, 65] width 11 height 11
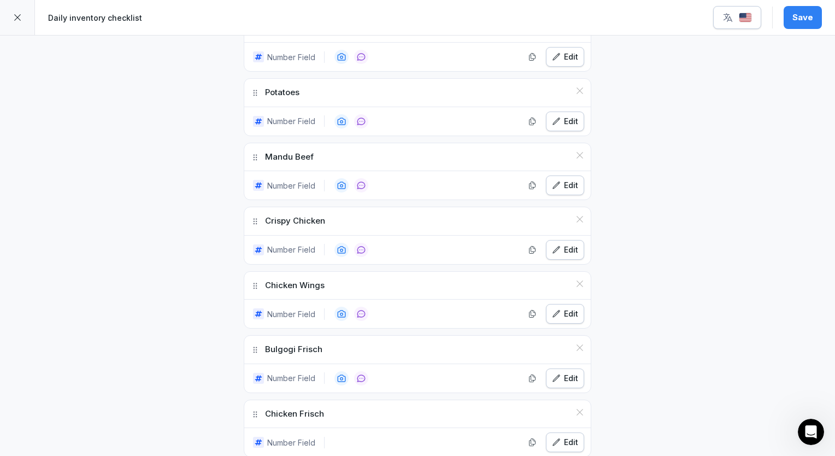
scroll to position [579, 0]
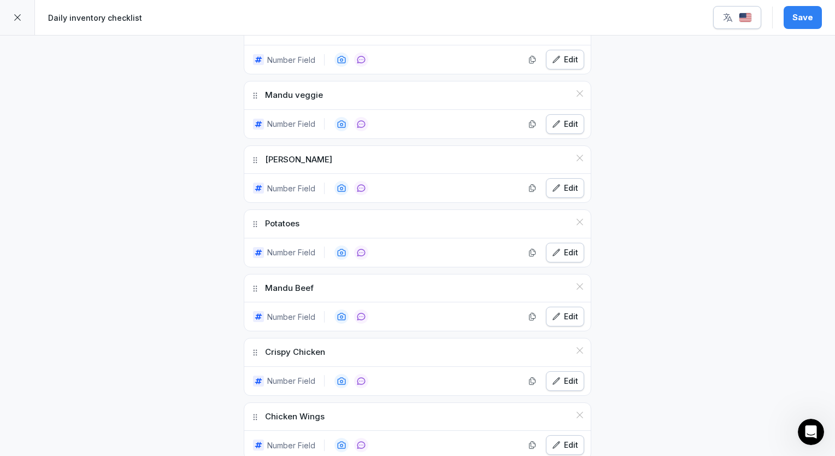
click at [558, 186] on div "Edit" at bounding box center [565, 188] width 26 height 12
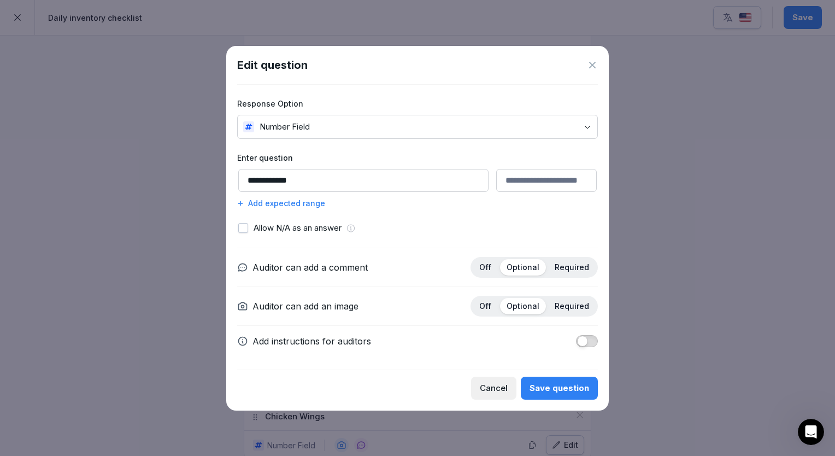
click at [593, 65] on icon at bounding box center [592, 65] width 7 height 7
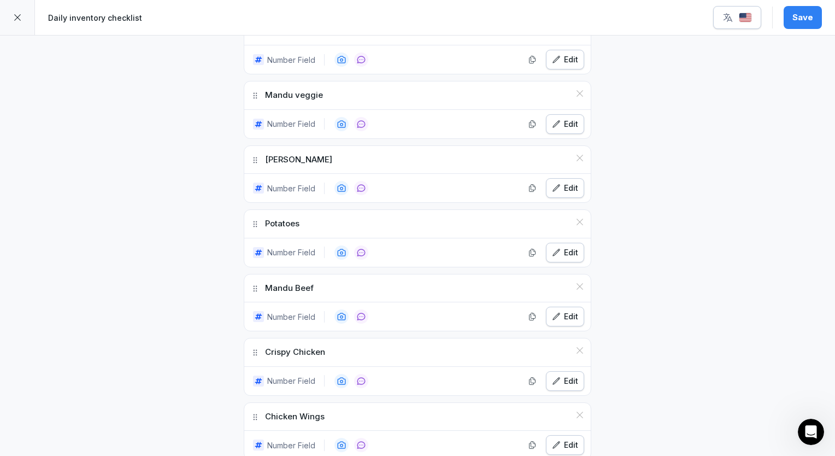
click at [560, 61] on div "Edit" at bounding box center [565, 60] width 26 height 12
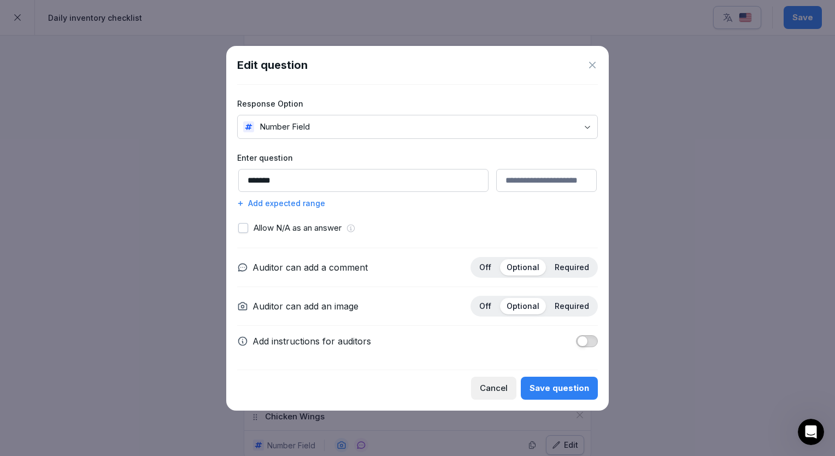
click at [595, 63] on icon at bounding box center [592, 65] width 7 height 7
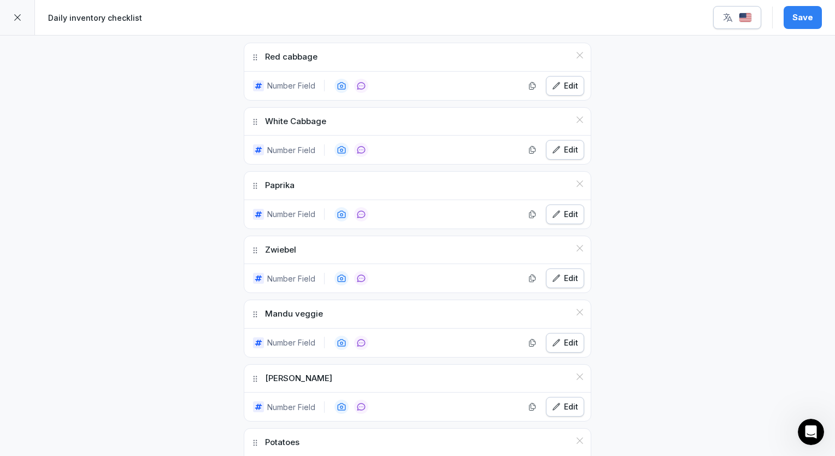
click at [562, 144] on div "Edit" at bounding box center [565, 150] width 26 height 12
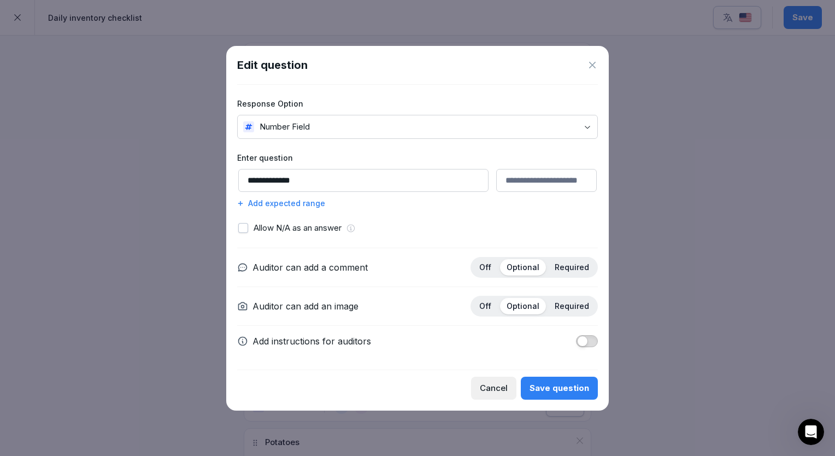
click at [586, 66] on div "Edit question" at bounding box center [417, 65] width 361 height 16
click at [593, 65] on icon at bounding box center [592, 65] width 7 height 7
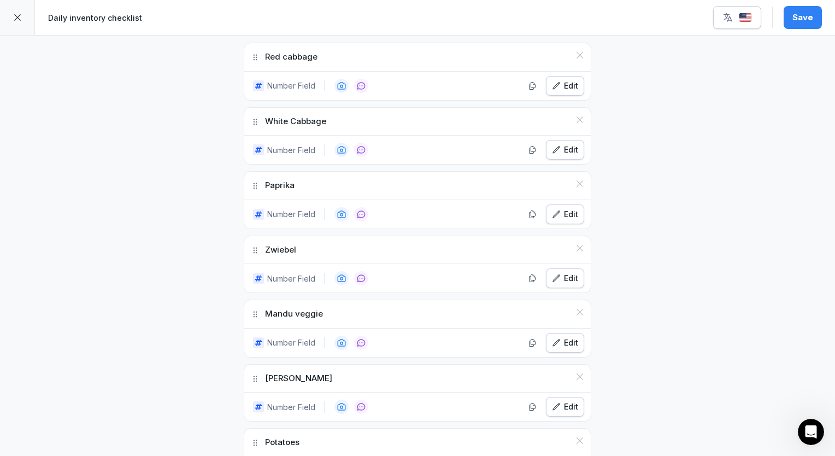
click at [569, 85] on div "Edit" at bounding box center [565, 86] width 26 height 12
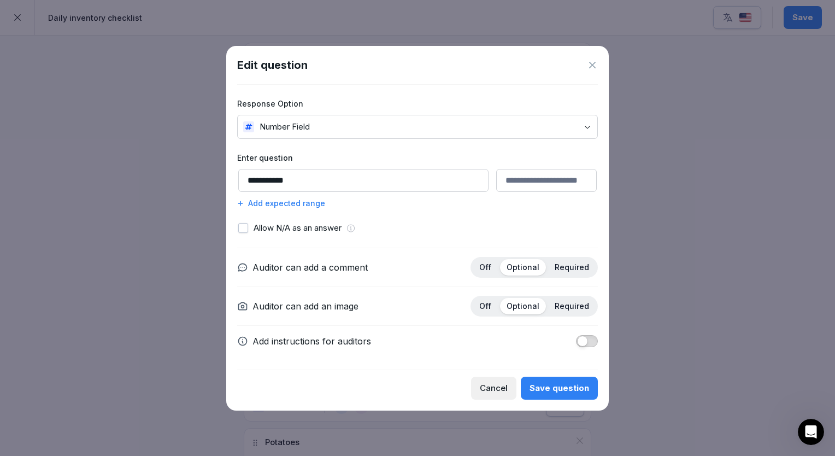
click at [591, 67] on icon at bounding box center [592, 65] width 7 height 7
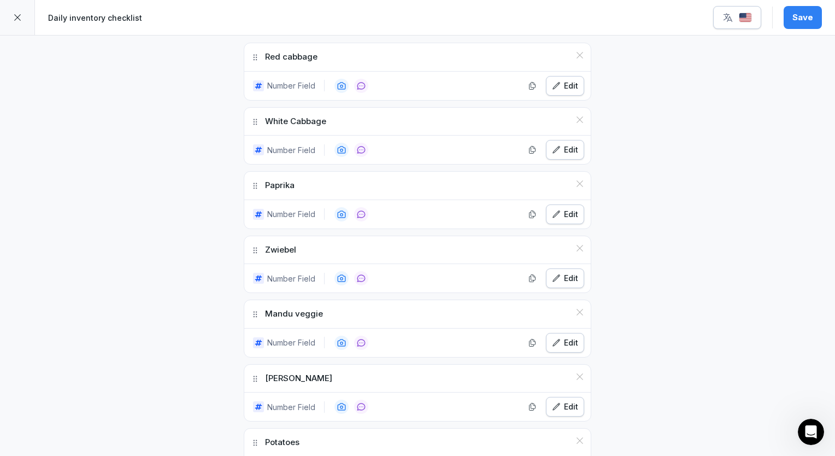
click at [786, 16] on button "Save" at bounding box center [803, 17] width 38 height 23
click at [752, 21] on img "button" at bounding box center [745, 18] width 13 height 10
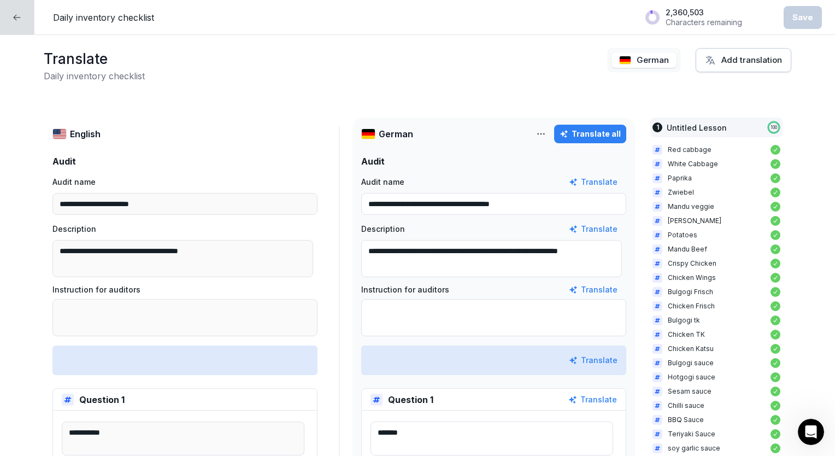
click at [597, 134] on div "Translate all" at bounding box center [590, 134] width 61 height 12
click at [806, 20] on div "Save" at bounding box center [803, 17] width 21 height 12
click at [9, 26] on div at bounding box center [17, 17] width 34 height 34
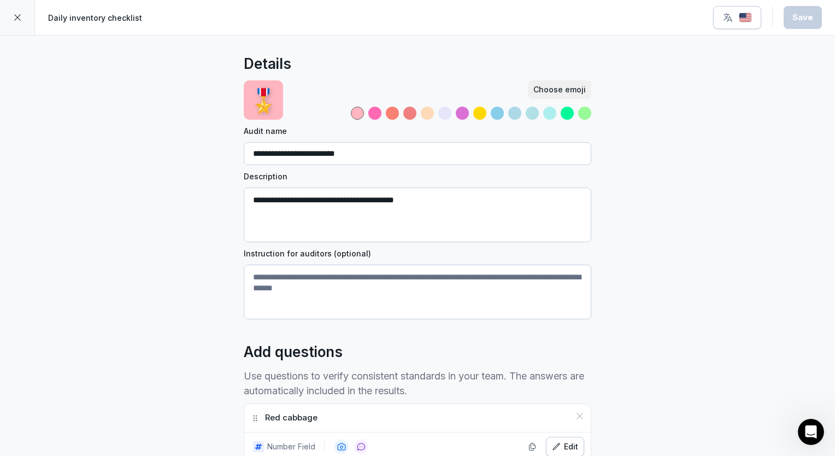
click at [14, 19] on icon at bounding box center [17, 17] width 9 height 9
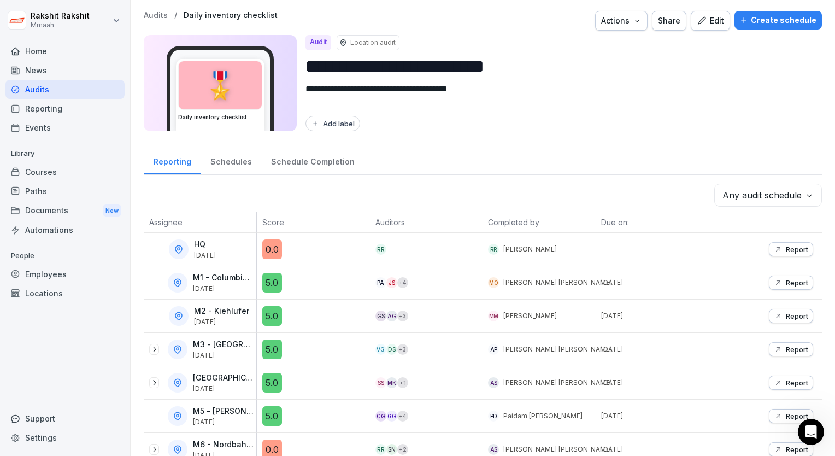
click at [58, 88] on div "Audits" at bounding box center [64, 89] width 119 height 19
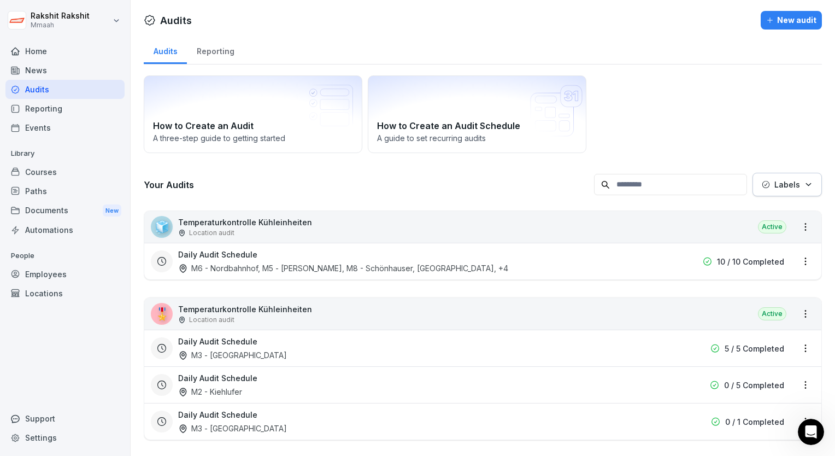
click at [672, 114] on div "How to Create an Audit A three-step guide to getting started How to Create an A…" at bounding box center [483, 114] width 678 height 78
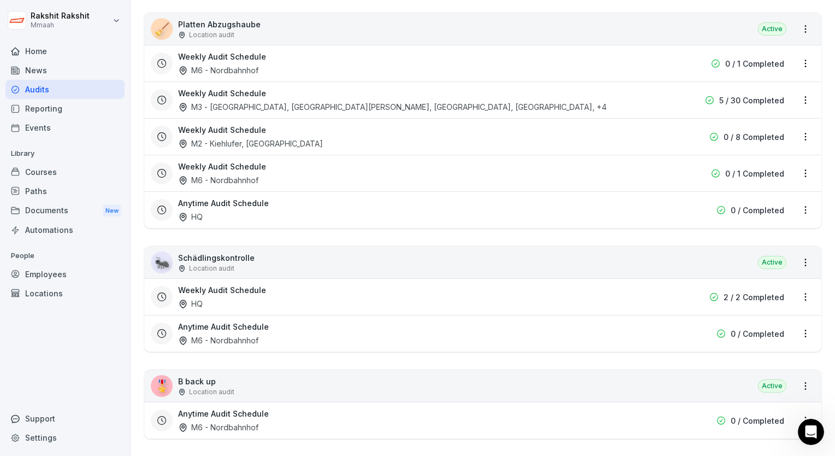
scroll to position [3083, 0]
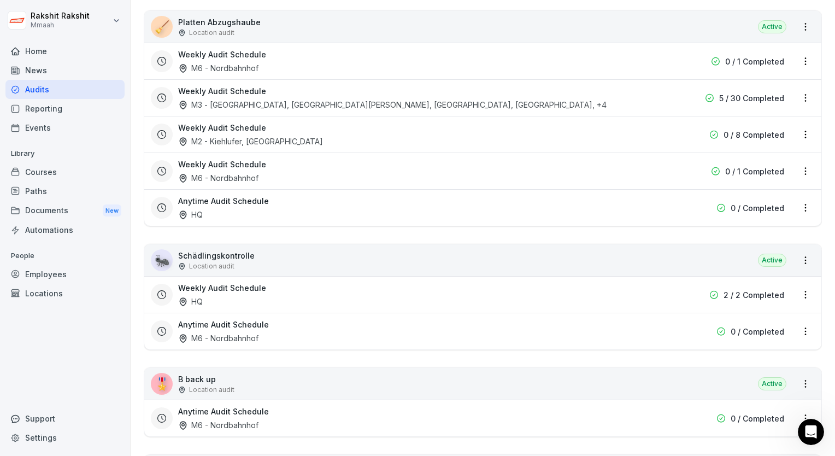
click at [516, 92] on div "Weekly Audit Schedule M3 - [GEOGRAPHIC_DATA], M5 - [PERSON_NAME], [GEOGRAPHIC_D…" at bounding box center [413, 97] width 470 height 25
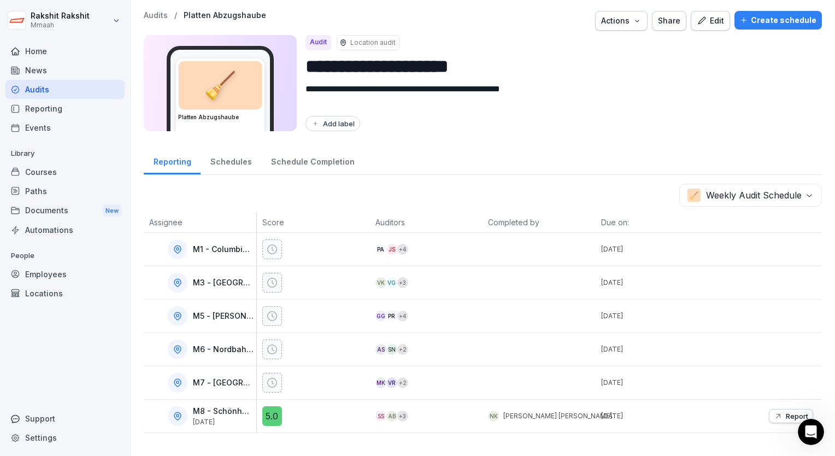
click at [593, 138] on div "**********" at bounding box center [483, 222] width 705 height 444
click at [760, 239] on div at bounding box center [765, 249] width 113 height 33
click at [92, 91] on div "Audits" at bounding box center [64, 89] width 119 height 19
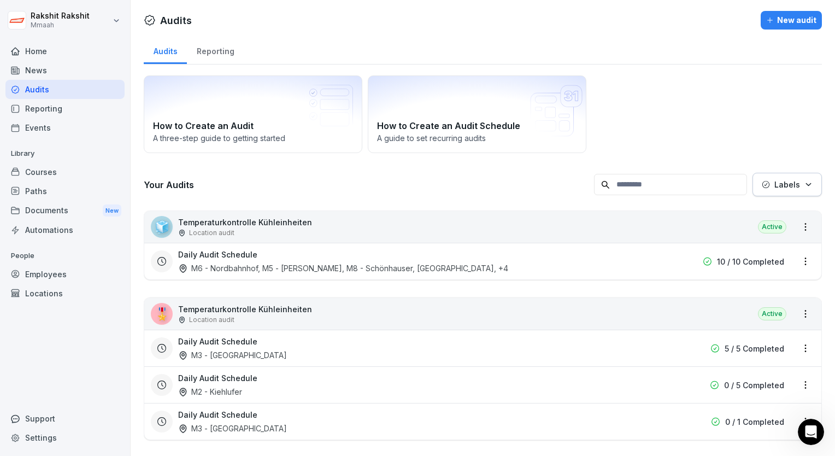
click at [678, 110] on div "How to Create an Audit A three-step guide to getting started How to Create an A…" at bounding box center [483, 114] width 678 height 78
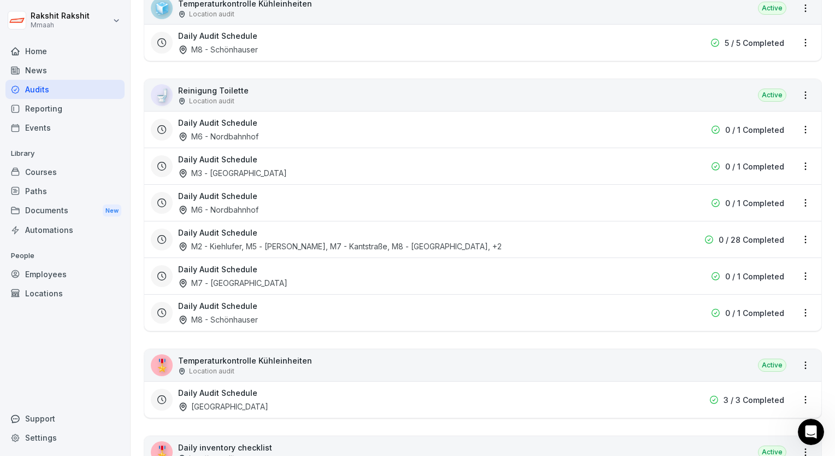
scroll to position [1618, 0]
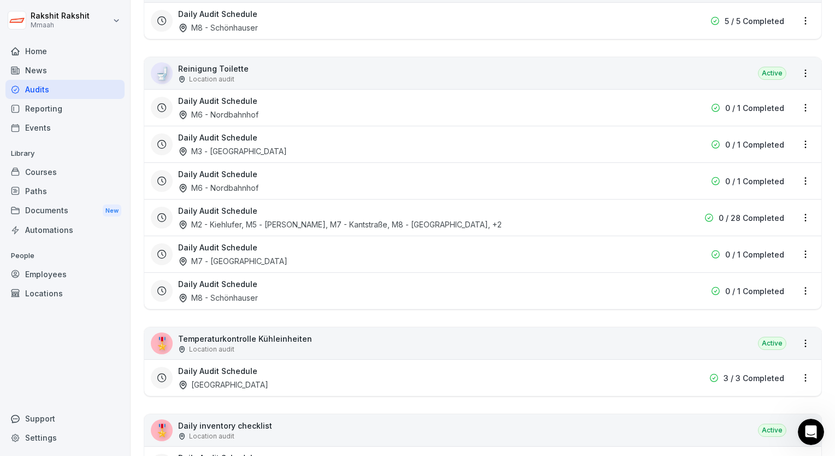
click at [567, 220] on div "Daily Audit Schedule M2 - Kiehlufer, M5 - [PERSON_NAME], M7 - Kantstraße, M8 - …" at bounding box center [413, 217] width 470 height 25
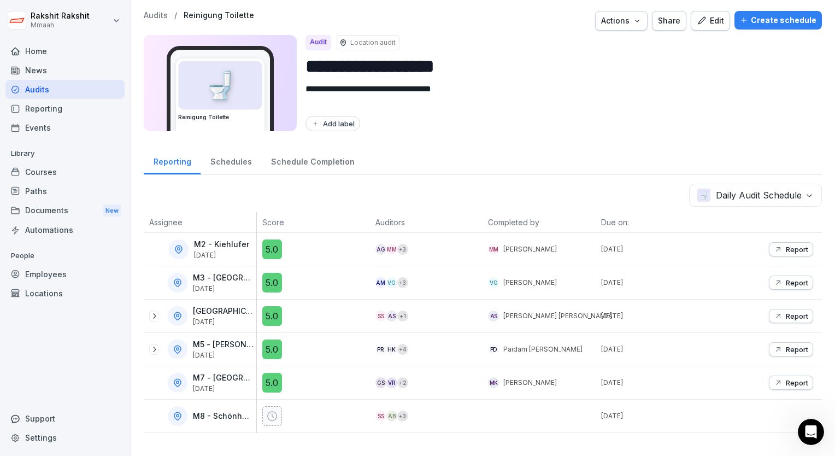
click at [59, 92] on div "Audits" at bounding box center [64, 89] width 119 height 19
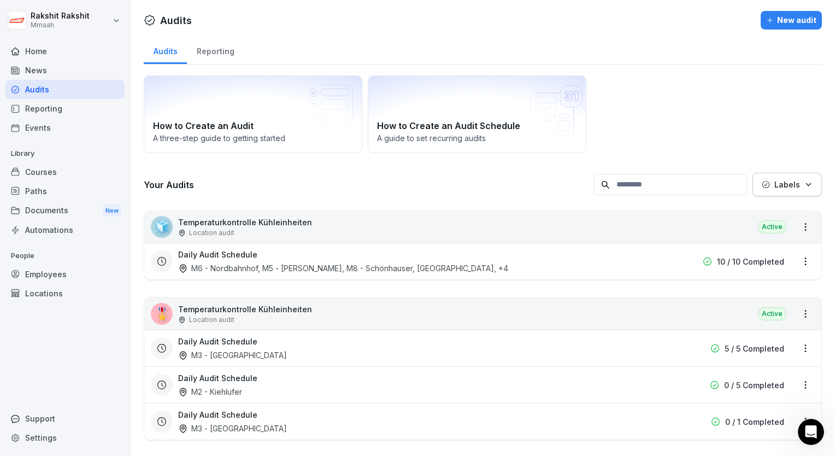
click at [632, 122] on div "How to Create an Audit A three-step guide to getting started How to Create an A…" at bounding box center [483, 114] width 678 height 78
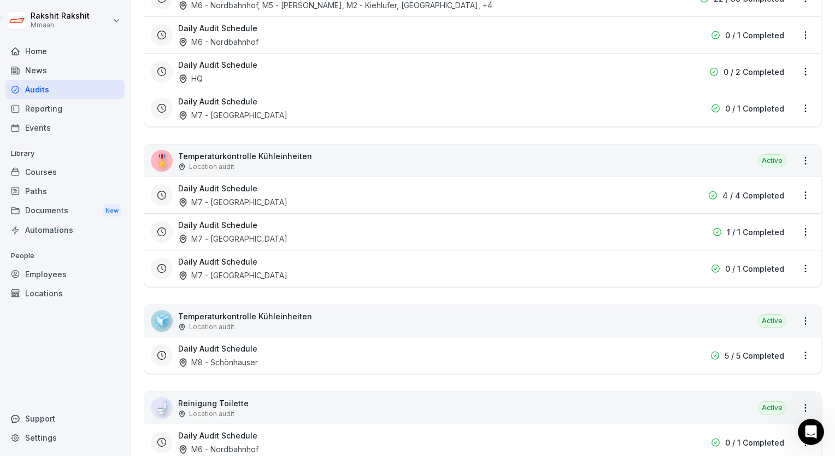
scroll to position [1421, 0]
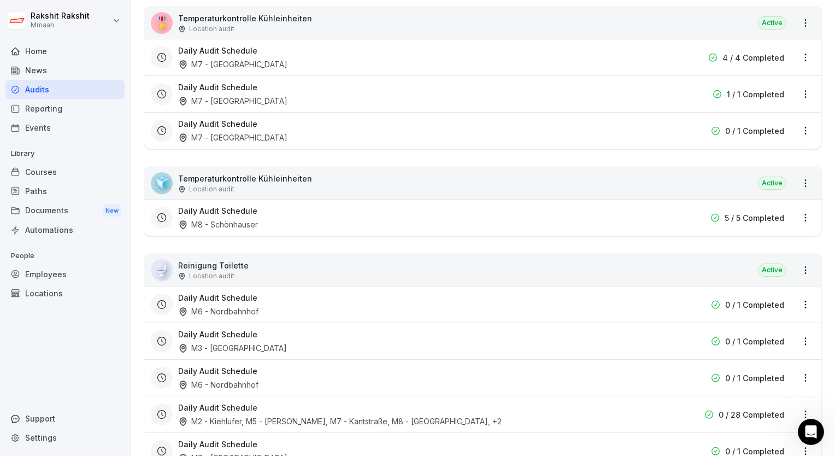
click at [57, 97] on div "Audits" at bounding box center [64, 89] width 119 height 19
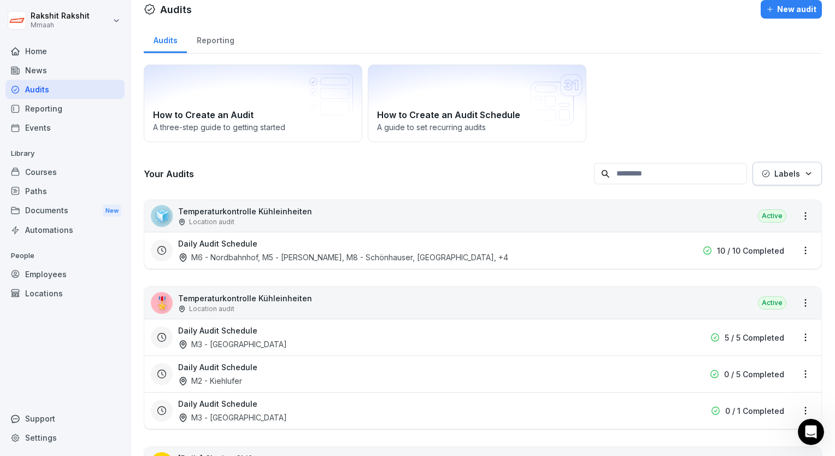
click at [54, 91] on div "Audits" at bounding box center [64, 89] width 119 height 19
click at [487, 7] on div at bounding box center [476, 9] width 560 height 19
